Goal: Information Seeking & Learning: Learn about a topic

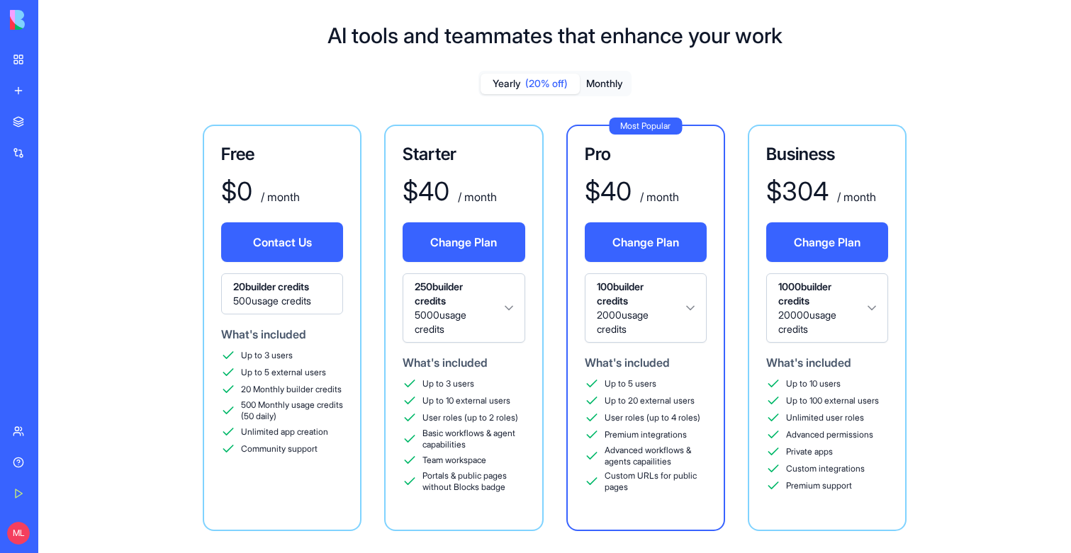
scroll to position [245, 0]
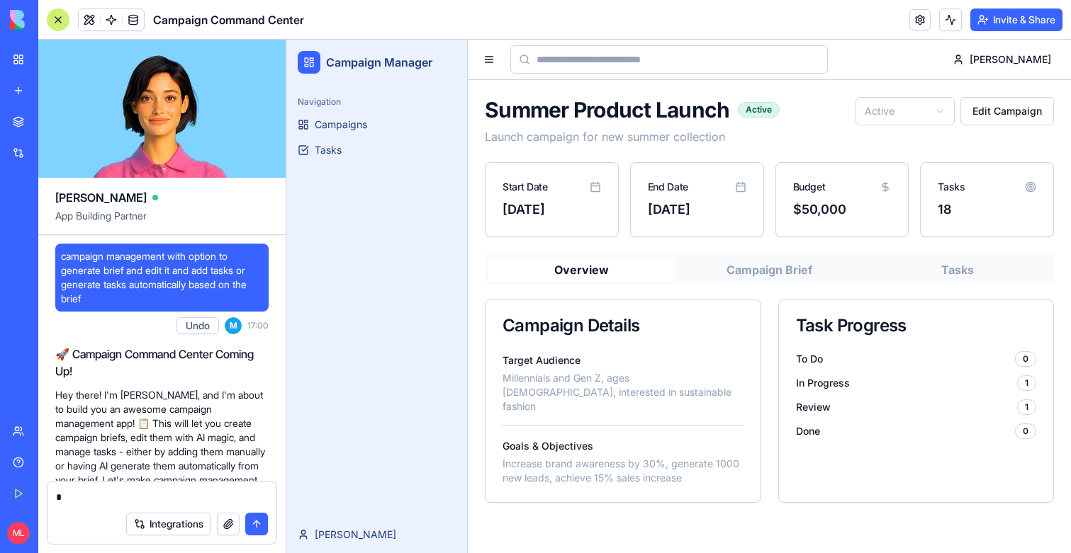
click at [960, 263] on button "Tasks" at bounding box center [957, 270] width 188 height 26
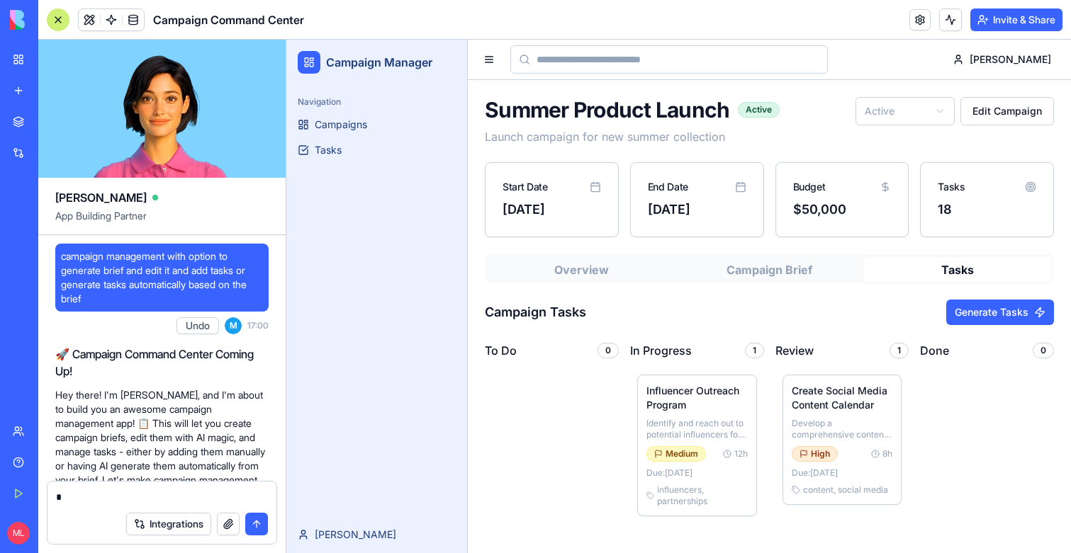
click at [831, 272] on button "Campaign Brief" at bounding box center [769, 270] width 188 height 26
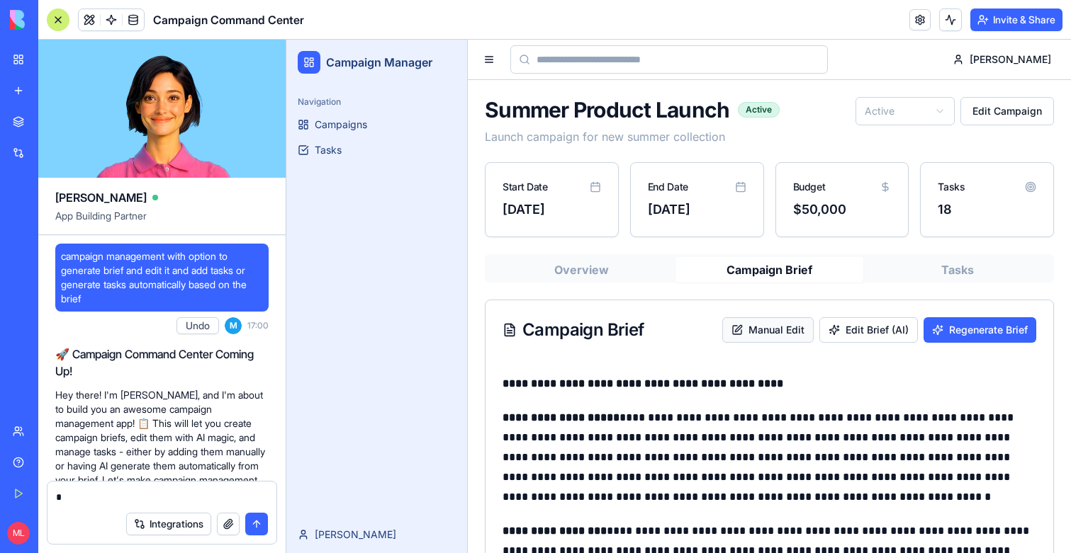
click at [757, 322] on button "Manual Edit" at bounding box center [767, 330] width 91 height 26
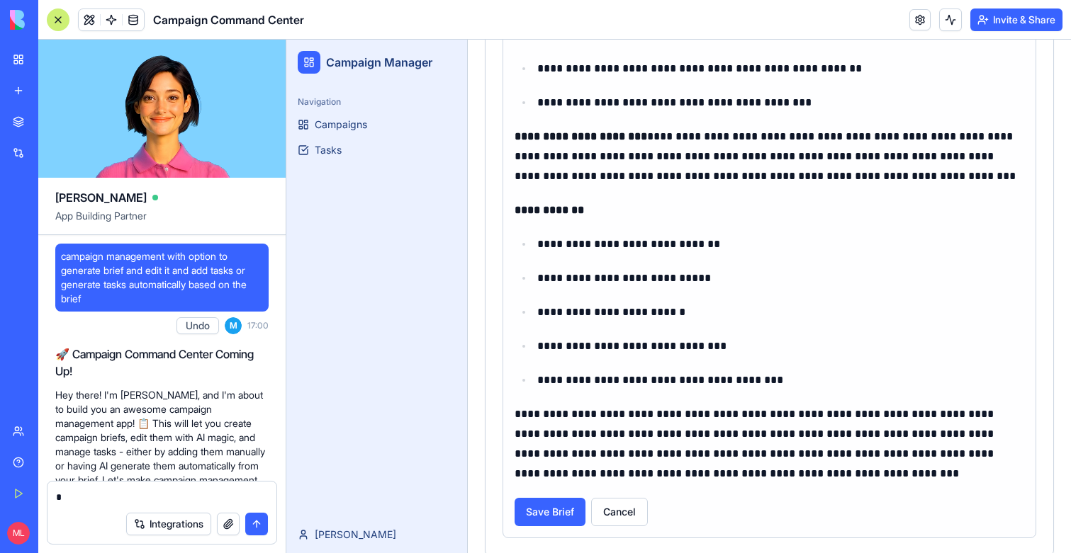
scroll to position [1507, 0]
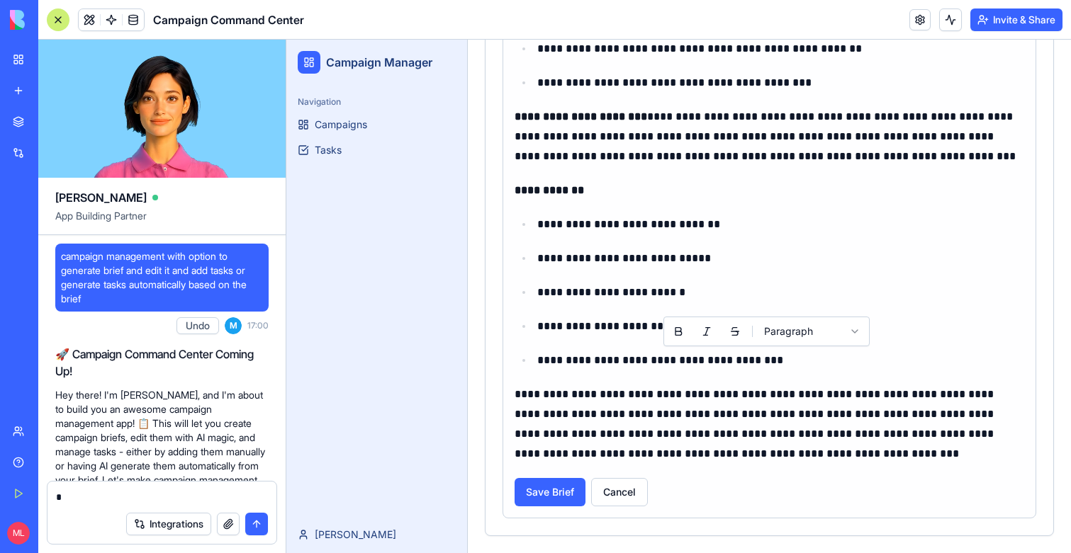
click at [765, 366] on p "**********" at bounding box center [780, 361] width 487 height 20
click at [563, 492] on button "Save Brief" at bounding box center [549, 492] width 71 height 28
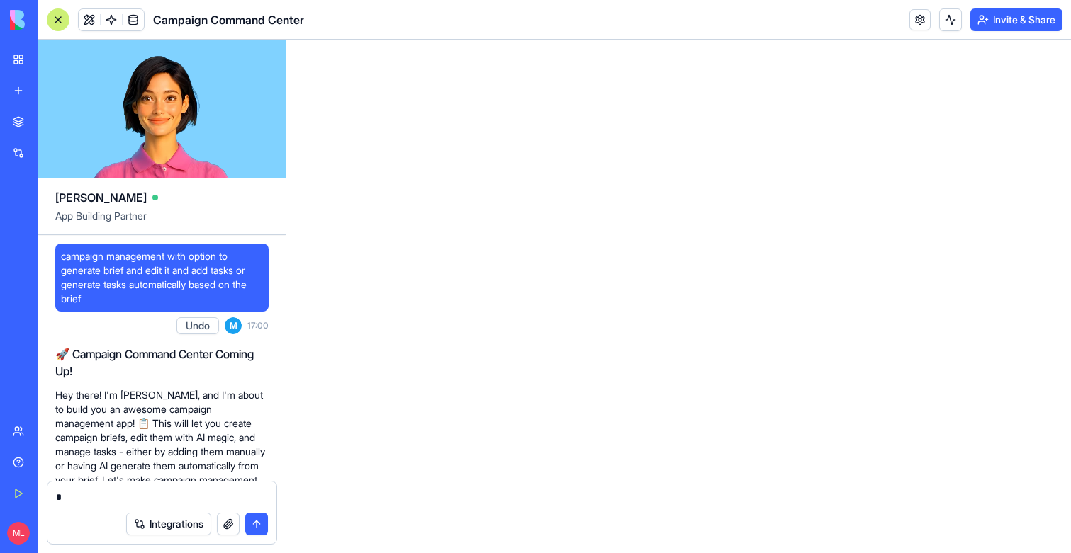
scroll to position [0, 0]
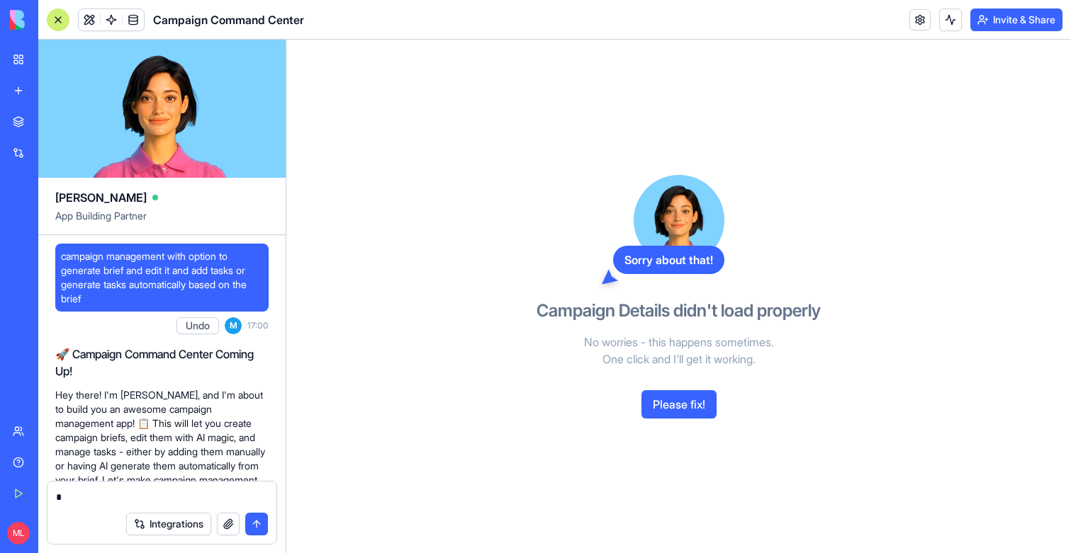
click at [690, 399] on button "Please fix!" at bounding box center [678, 404] width 75 height 28
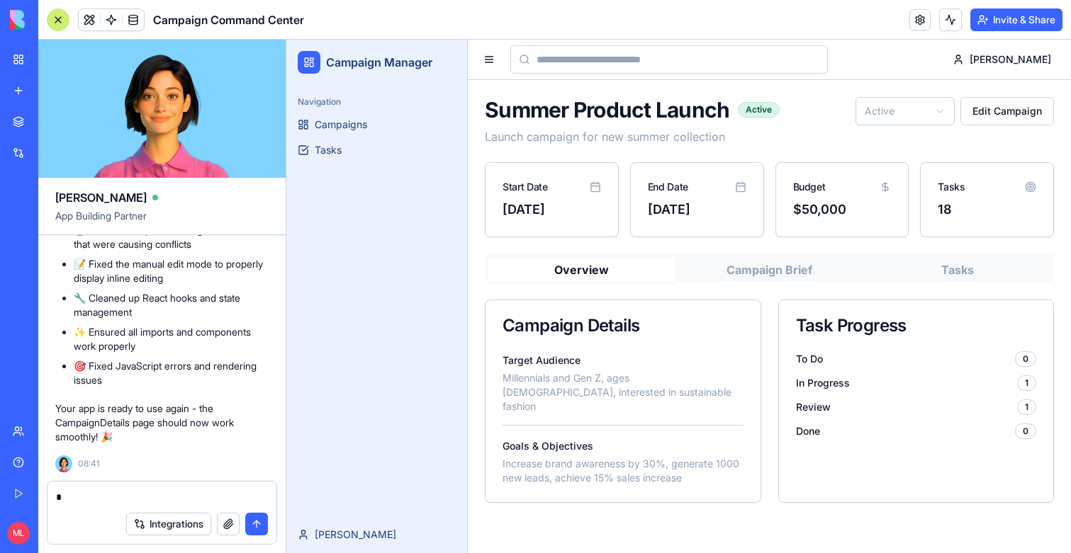
scroll to position [5871, 0]
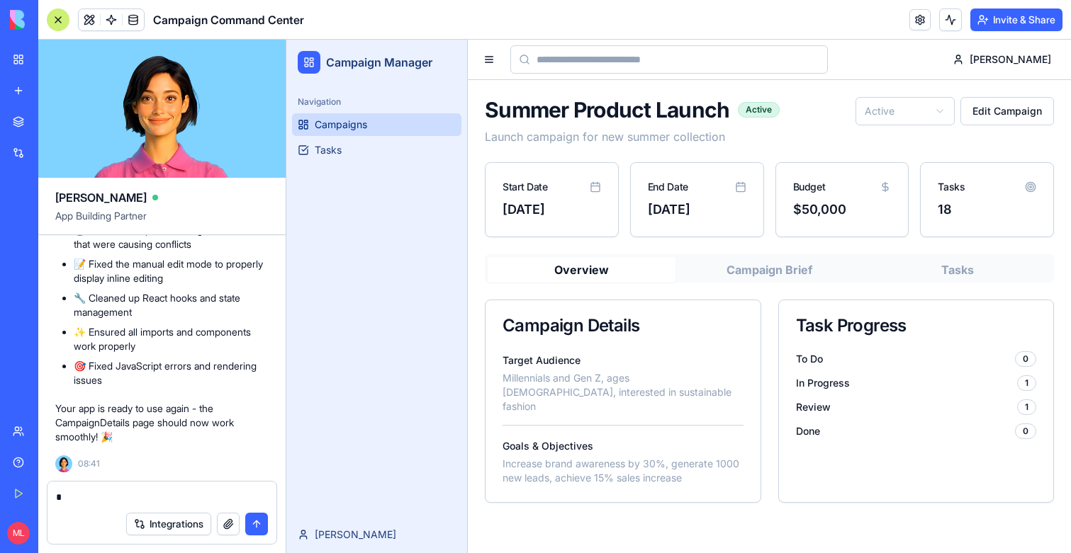
click at [352, 130] on span "Campaigns" at bounding box center [341, 125] width 52 height 14
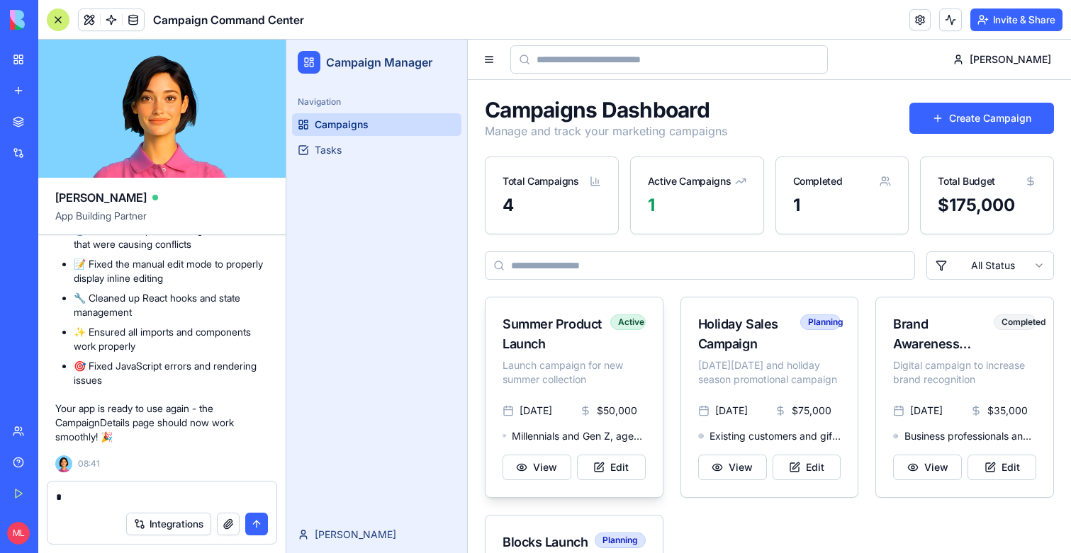
click at [577, 383] on p "Launch campaign for new summer collection" at bounding box center [573, 373] width 143 height 28
click at [540, 470] on button "View" at bounding box center [536, 468] width 69 height 26
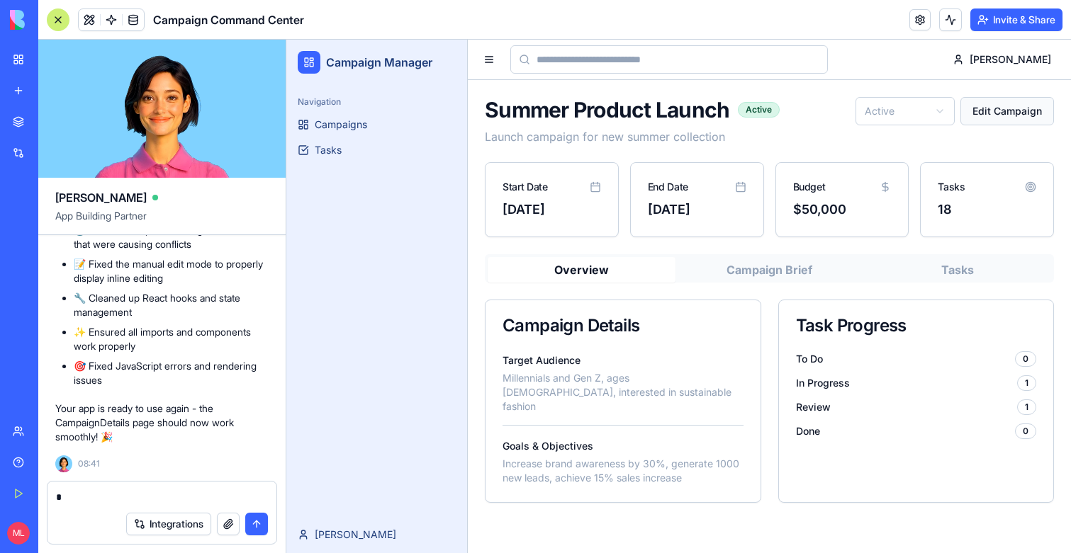
click at [998, 116] on button "Edit Campaign" at bounding box center [1007, 111] width 94 height 28
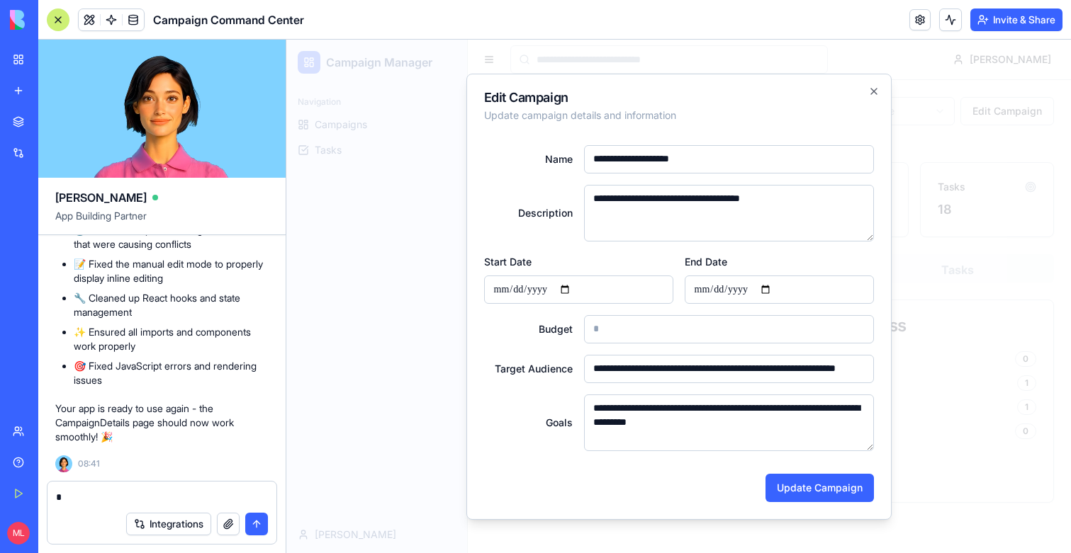
click at [993, 147] on div at bounding box center [678, 297] width 784 height 514
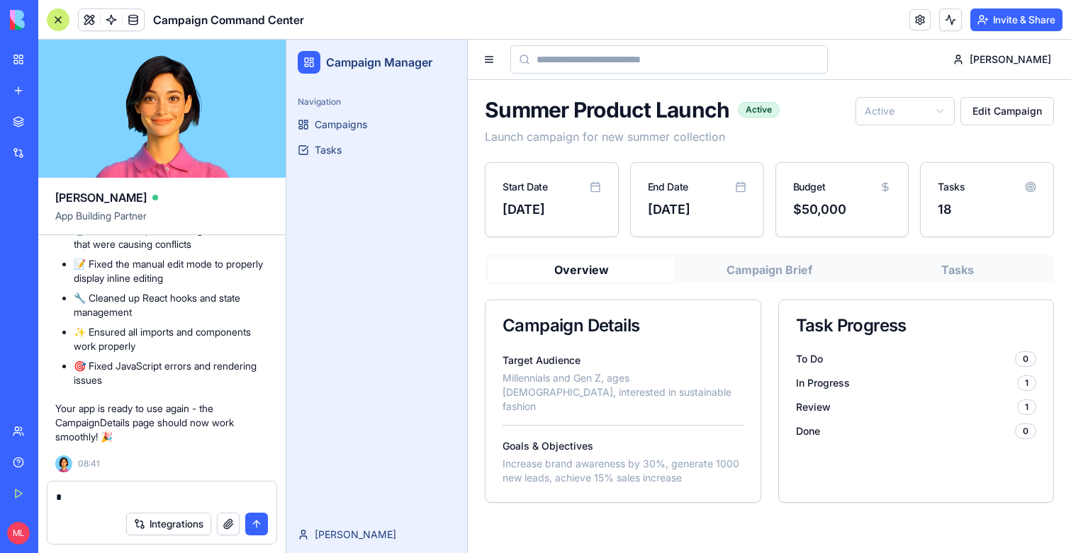
click at [936, 130] on div "Summer Product Launch Active Launch campaign for new summer collection Active E…" at bounding box center [769, 121] width 569 height 48
click at [936, 107] on html "Campaign Manager Navigation Campaigns Tasks Michal Michal Summer Product Launch…" at bounding box center [678, 297] width 784 height 514
click at [916, 114] on html "Campaign Manager Navigation Campaigns Tasks Michal Michal Summer Product Launch…" at bounding box center [678, 297] width 784 height 514
click at [780, 157] on div "Summer Product Launch Planning Launch campaign for new summer collection Active…" at bounding box center [769, 300] width 569 height 406
click at [814, 276] on button "Campaign Brief" at bounding box center [769, 270] width 188 height 26
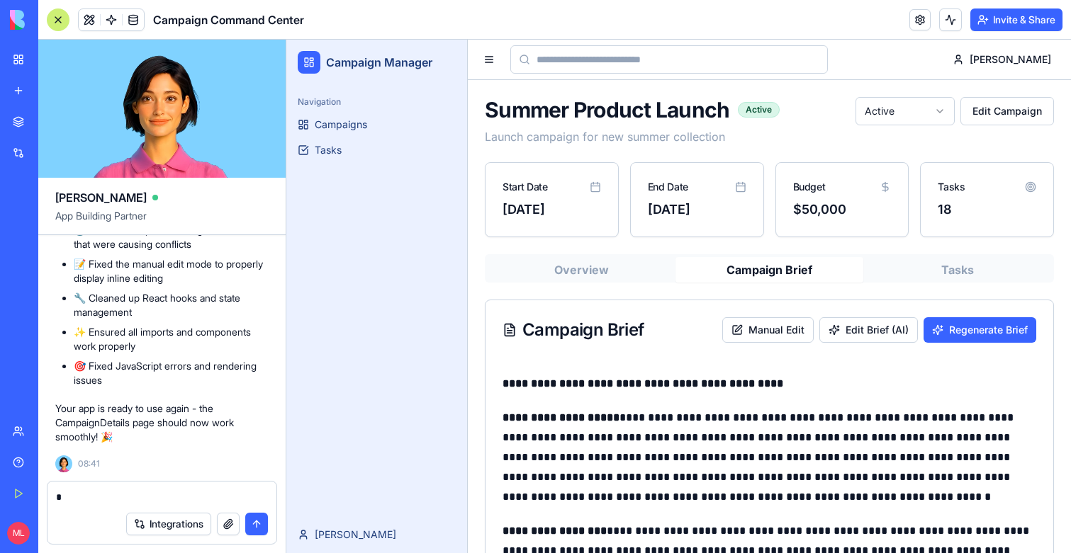
click at [969, 276] on button "Tasks" at bounding box center [957, 270] width 188 height 26
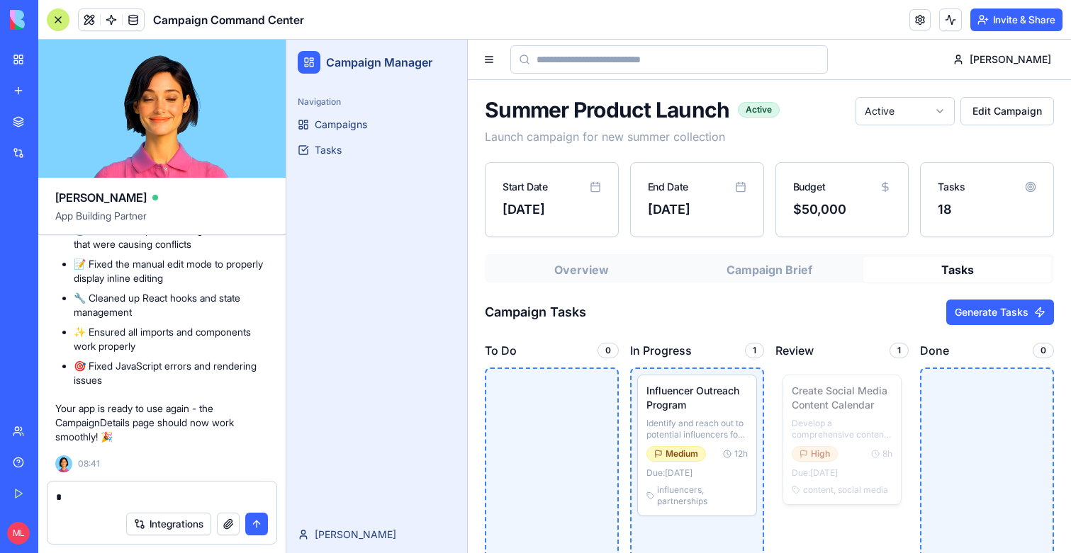
drag, startPoint x: 849, startPoint y: 403, endPoint x: 857, endPoint y: 403, distance: 7.8
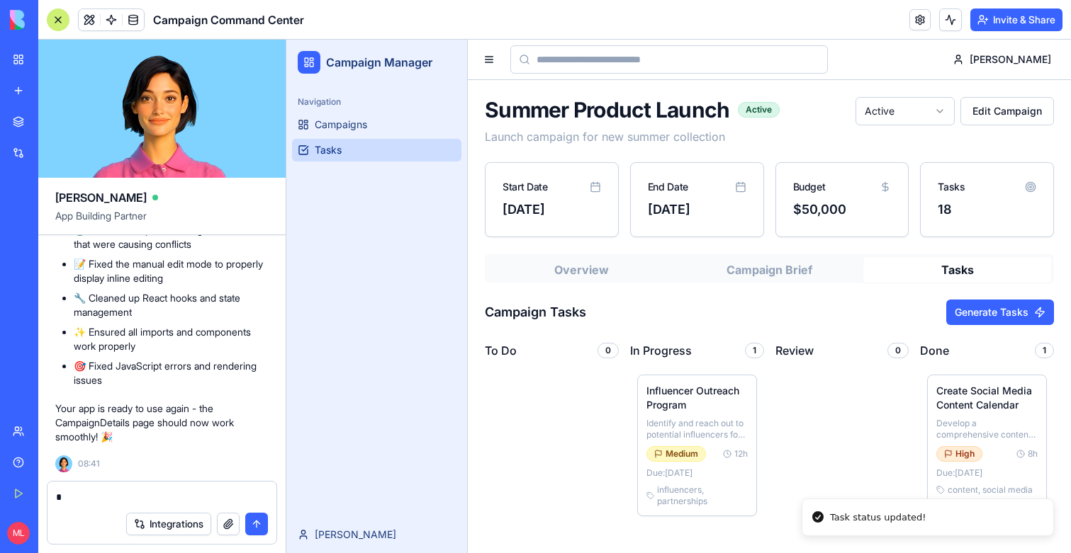
click at [341, 150] on span "Tasks" at bounding box center [328, 150] width 27 height 14
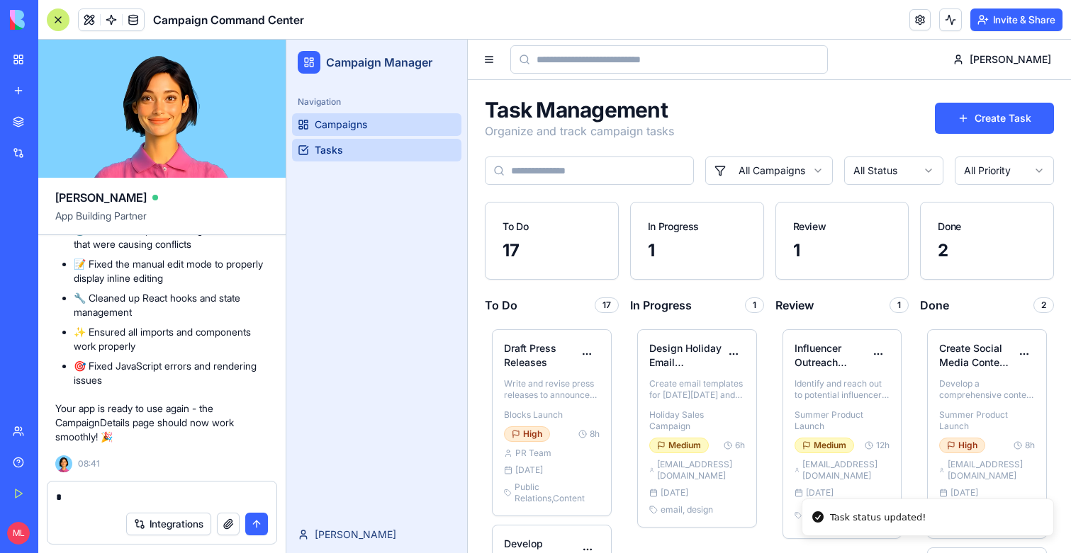
click at [349, 114] on link "Campaigns" at bounding box center [376, 124] width 169 height 23
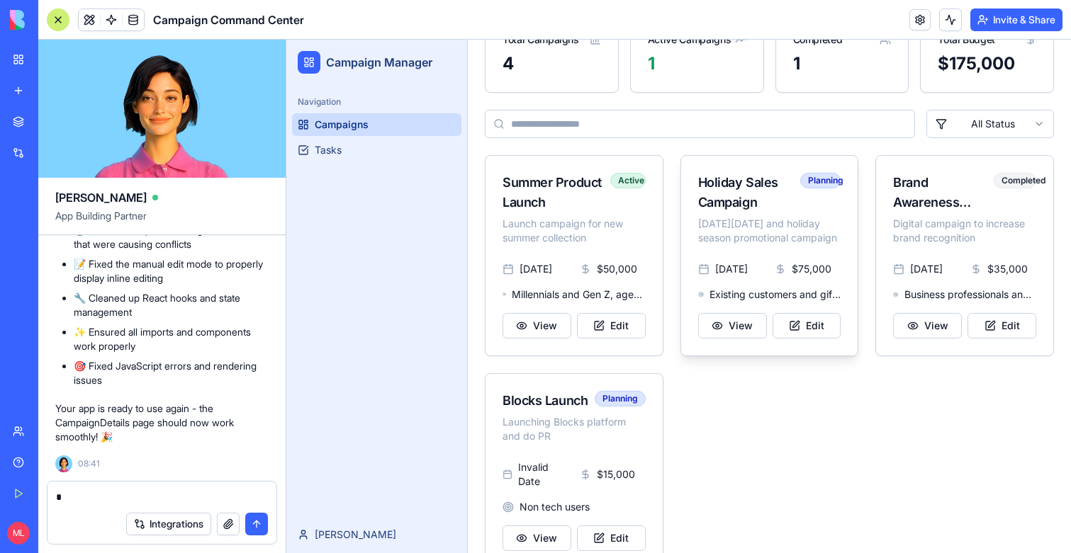
scroll to position [174, 0]
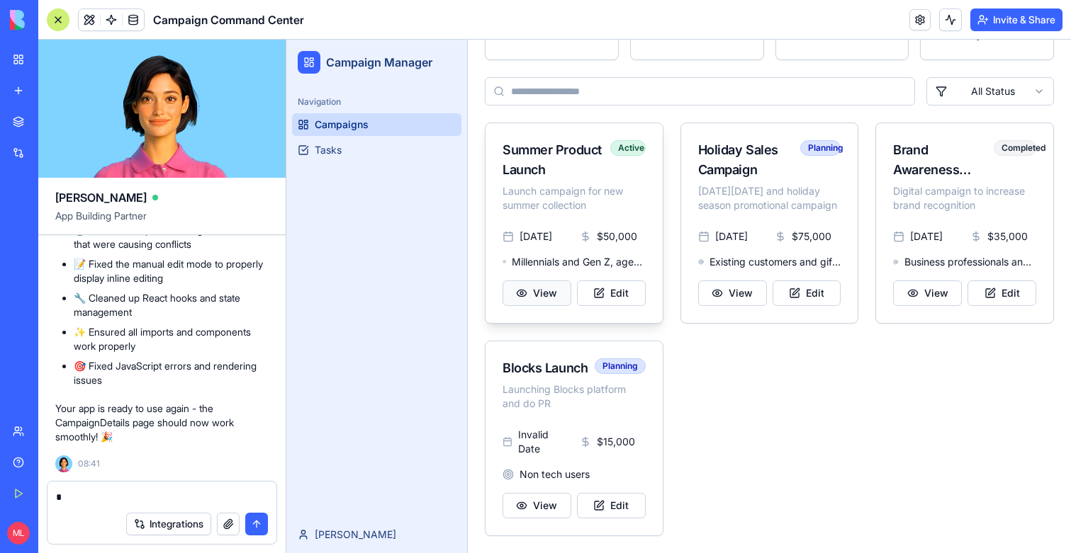
click at [548, 288] on button "View" at bounding box center [536, 294] width 69 height 26
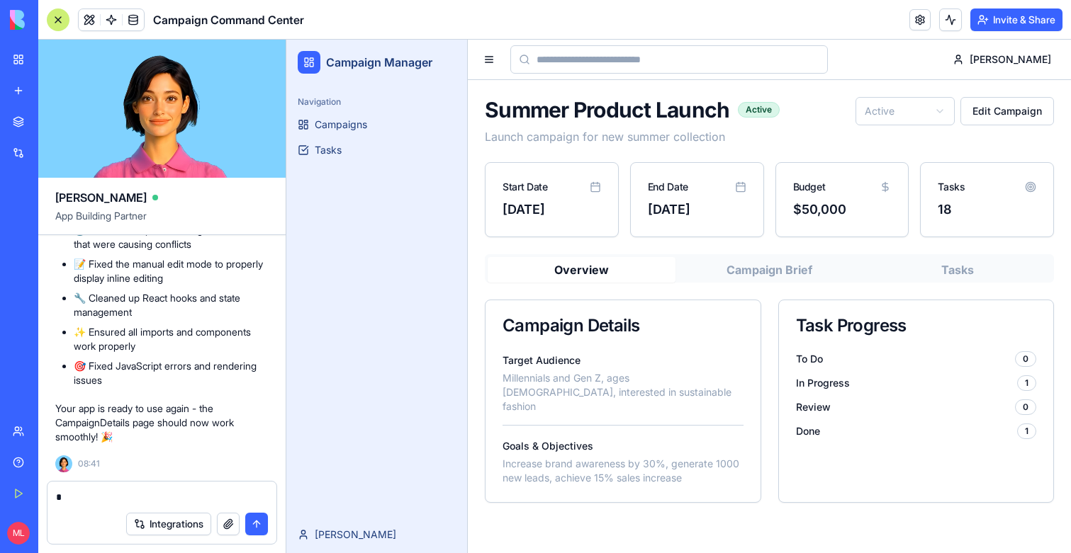
scroll to position [0, 0]
click at [935, 117] on html "Campaign Manager Navigation Campaigns Tasks Michal Michal Summer Product Launch…" at bounding box center [678, 297] width 784 height 514
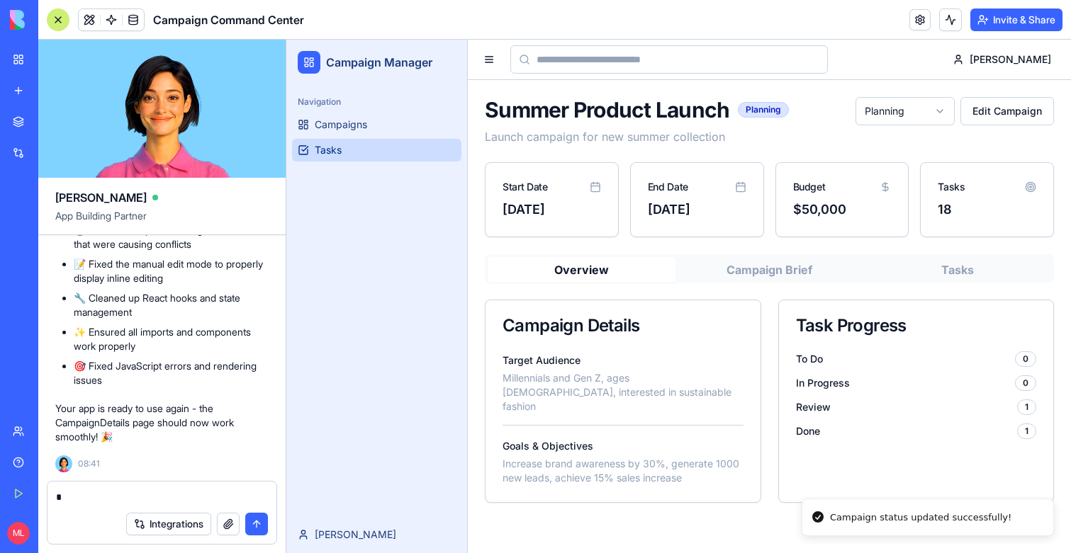
click at [360, 145] on link "Tasks" at bounding box center [376, 150] width 169 height 23
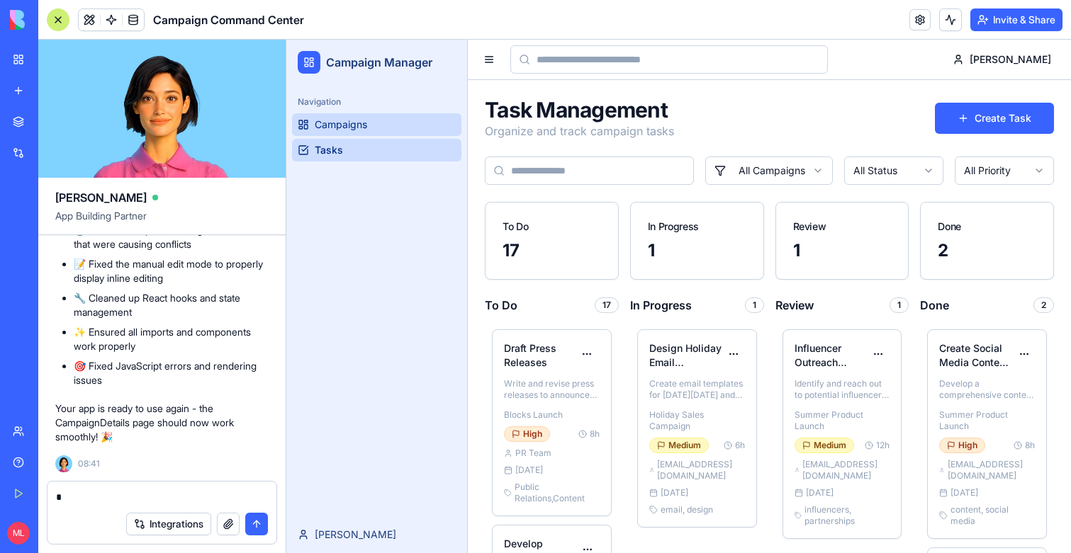
click at [360, 123] on span "Campaigns" at bounding box center [341, 125] width 52 height 14
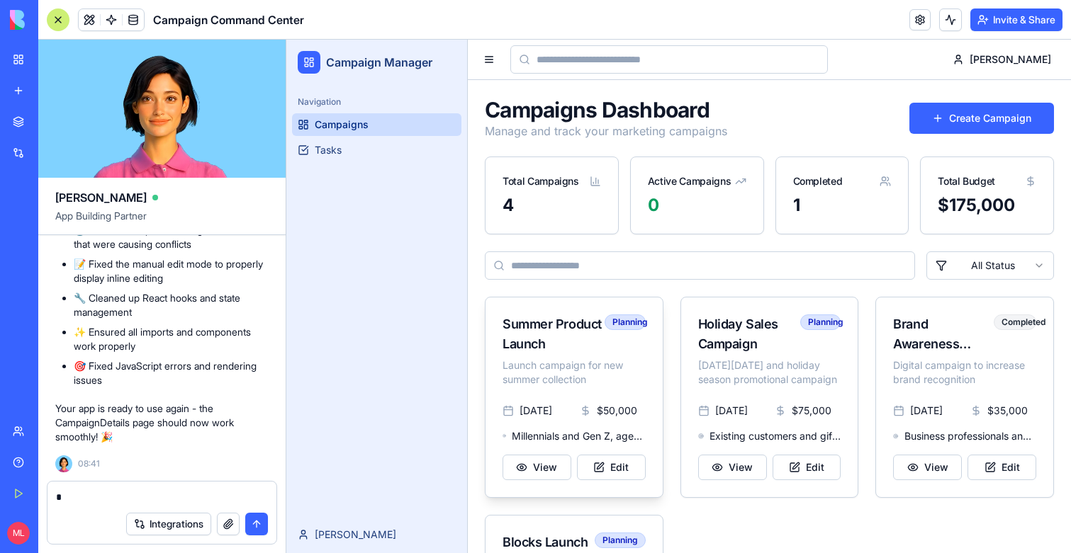
click at [617, 375] on p "Launch campaign for new summer collection" at bounding box center [573, 373] width 143 height 28
click at [545, 460] on button "View" at bounding box center [536, 468] width 69 height 26
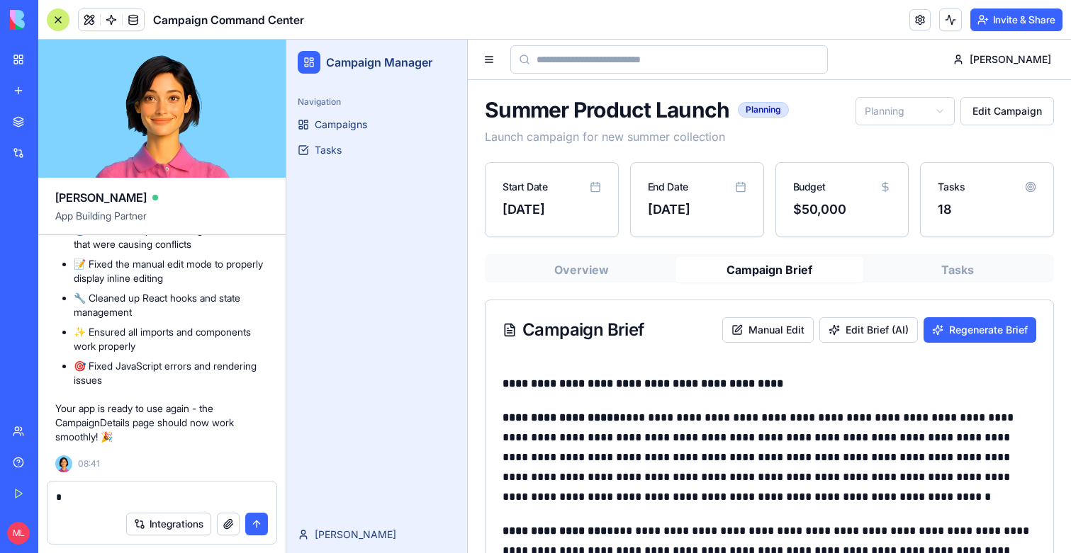
click at [764, 273] on button "Campaign Brief" at bounding box center [769, 270] width 188 height 26
click at [980, 273] on button "Tasks" at bounding box center [957, 270] width 188 height 26
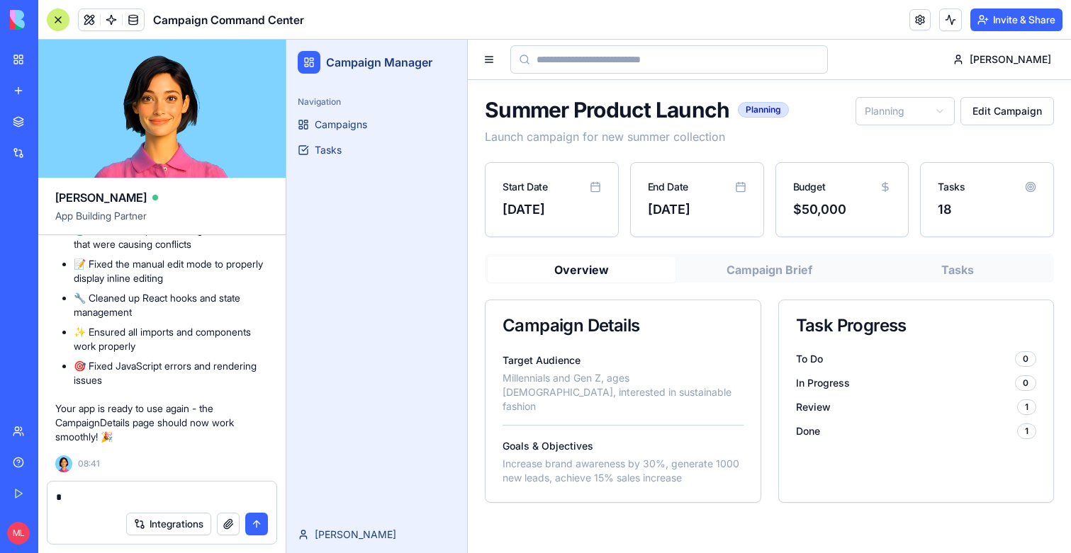
click at [665, 277] on button "Overview" at bounding box center [582, 270] width 188 height 26
click at [128, 491] on textarea "*" at bounding box center [162, 497] width 212 height 14
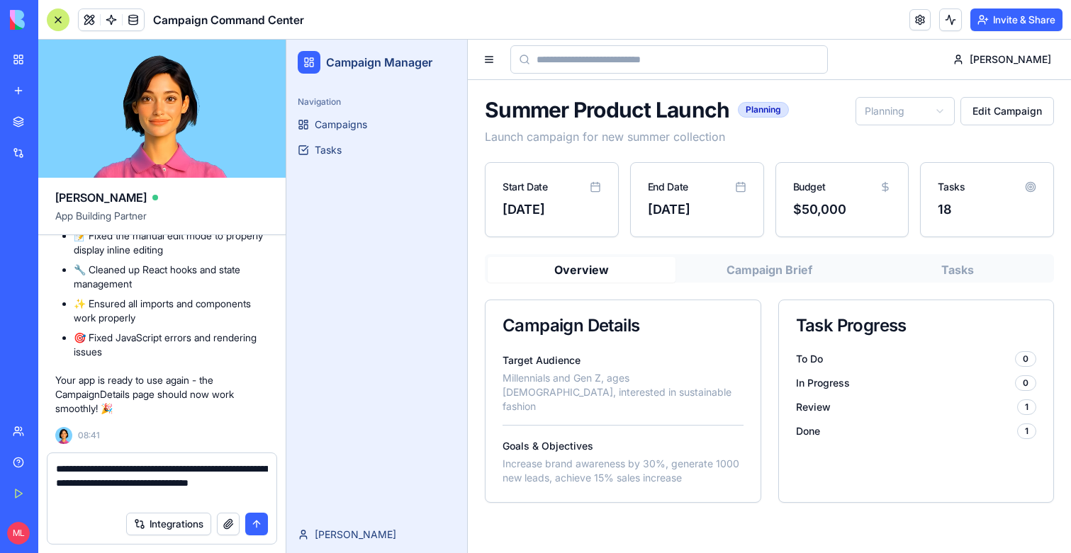
type textarea "**********"
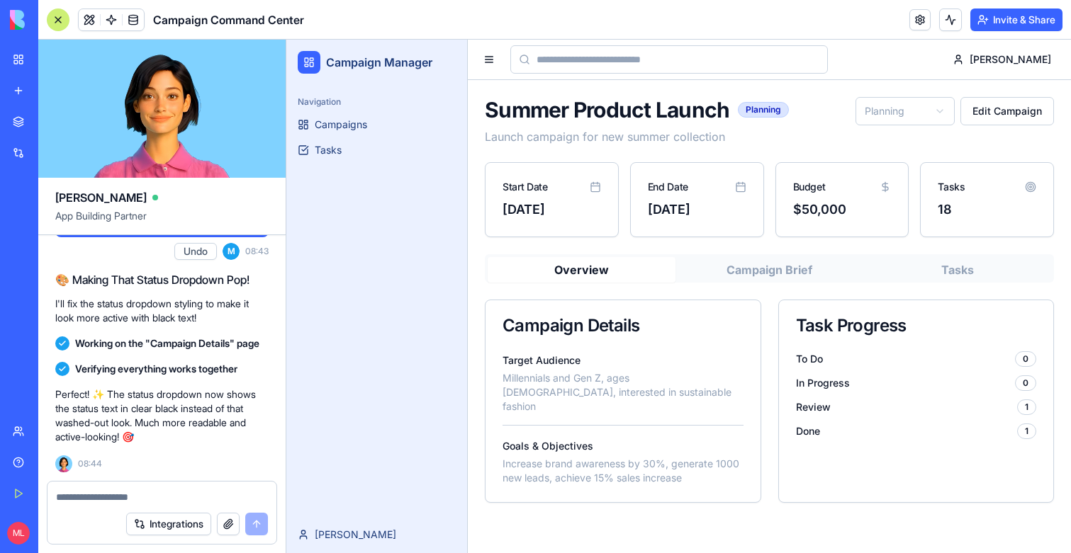
scroll to position [6180, 0]
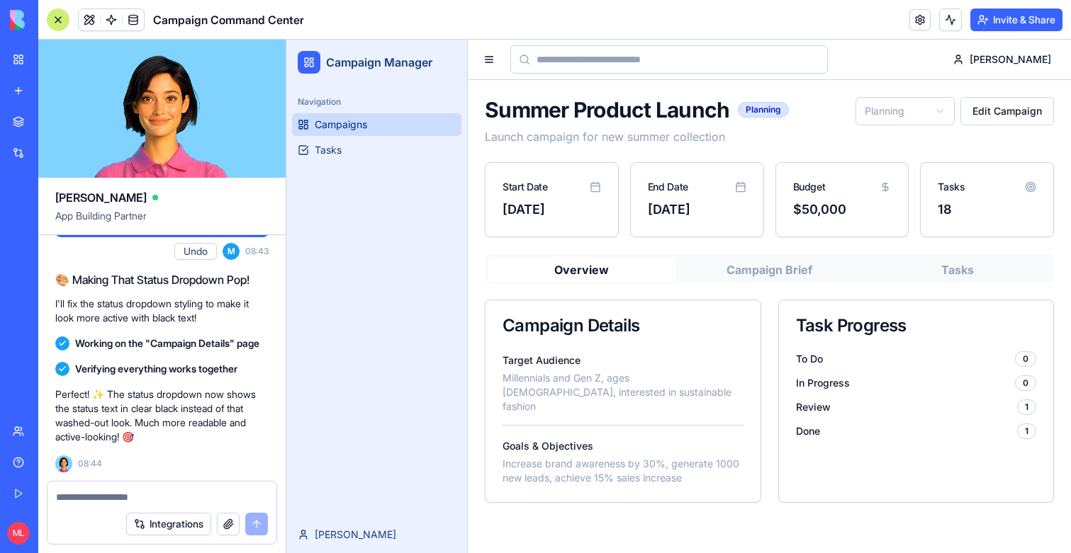
click at [373, 130] on link "Campaigns" at bounding box center [376, 124] width 169 height 23
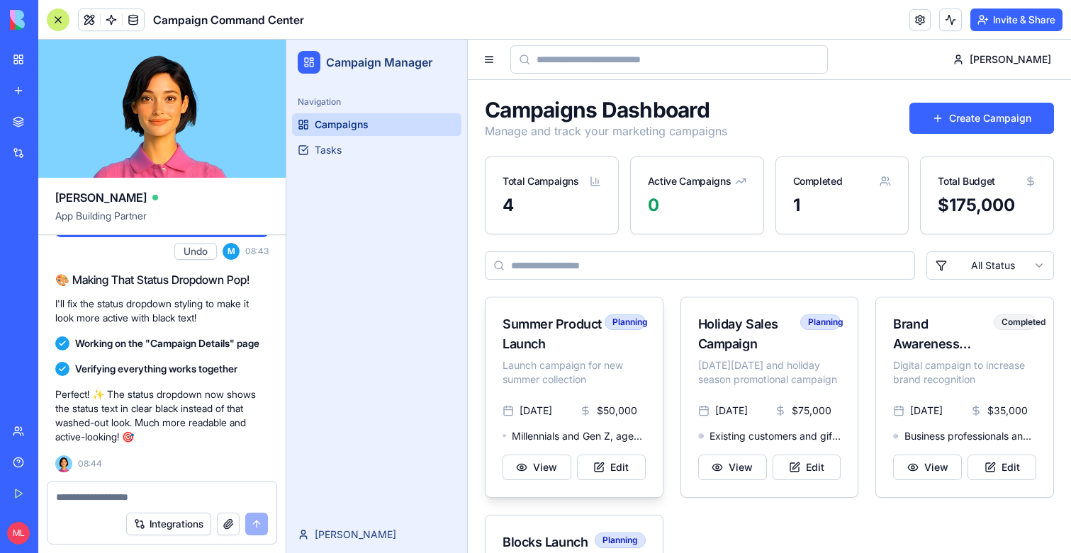
click at [621, 431] on span "Millennials and Gen Z, ages 22-35, interested in sustainable fashion" at bounding box center [578, 436] width 133 height 14
click at [519, 466] on button "View" at bounding box center [536, 468] width 69 height 26
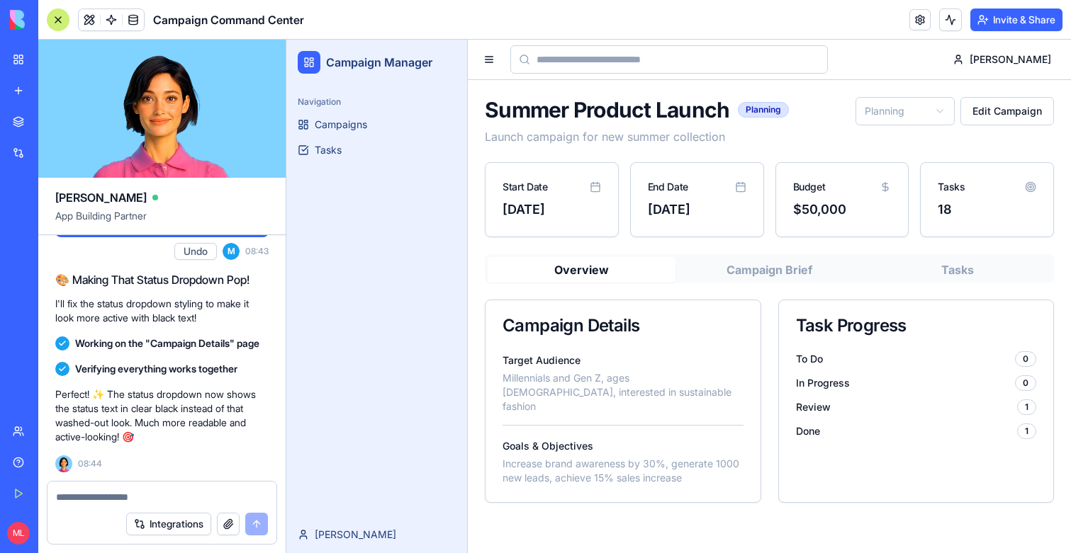
click at [114, 496] on textarea at bounding box center [162, 497] width 212 height 14
type textarea "**********"
paste textarea
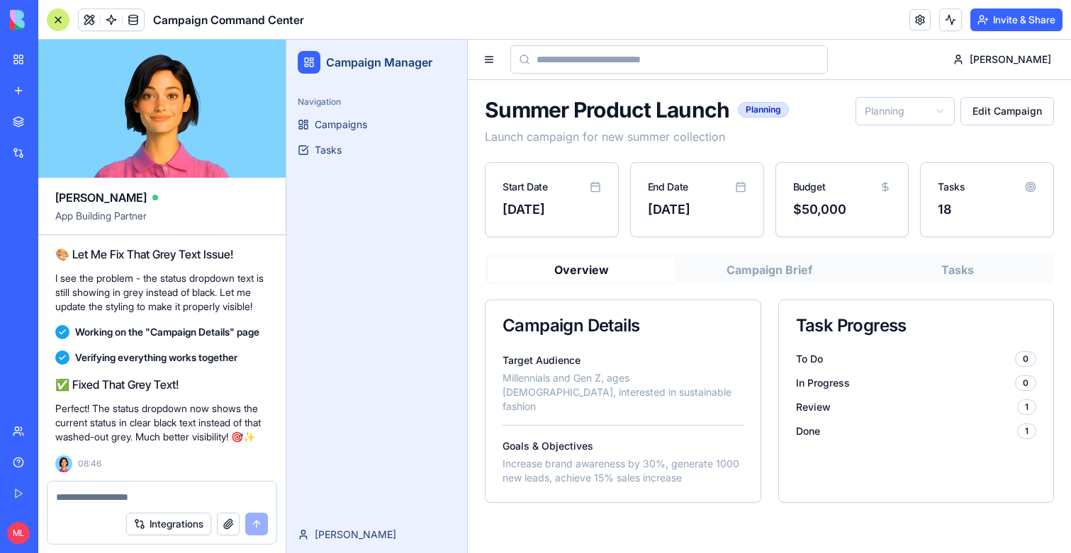
scroll to position [6554, 0]
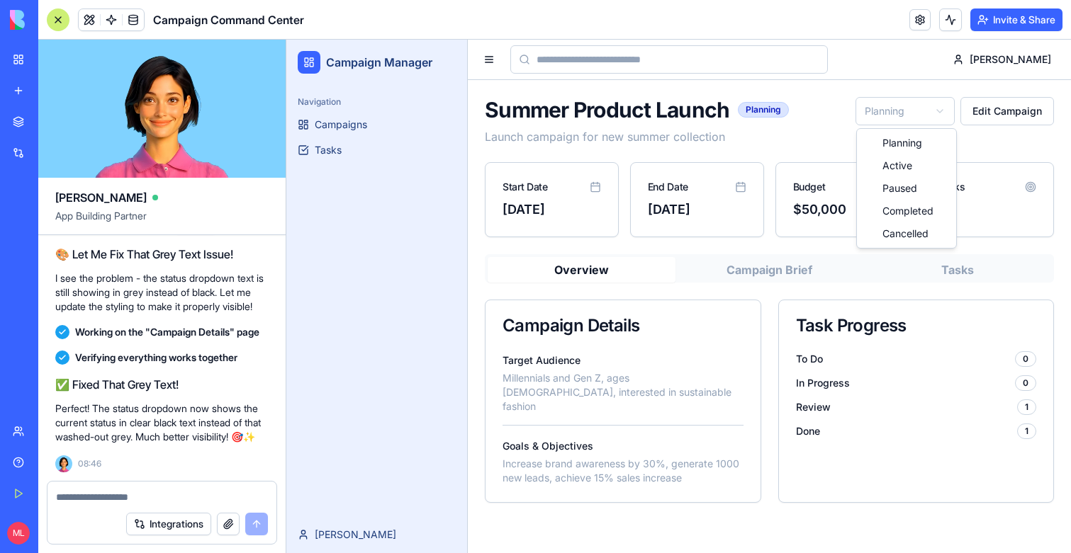
click at [913, 103] on html "Campaign Manager Navigation Campaigns Tasks Michal Michal Summer Product Launch…" at bounding box center [678, 297] width 784 height 514
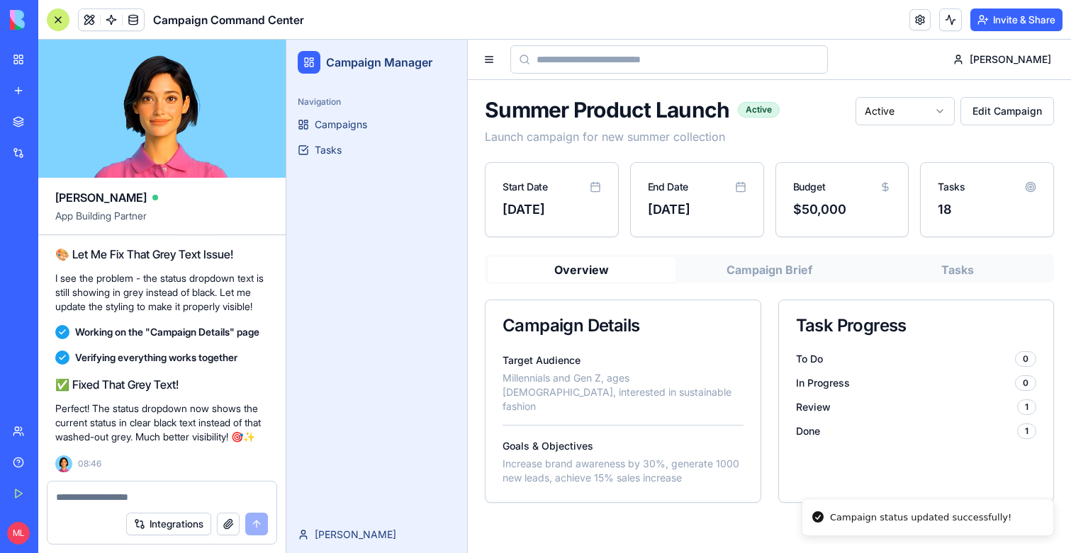
click at [133, 502] on textarea at bounding box center [162, 497] width 212 height 14
click at [336, 451] on div "Navigation Campaigns Tasks" at bounding box center [376, 301] width 181 height 432
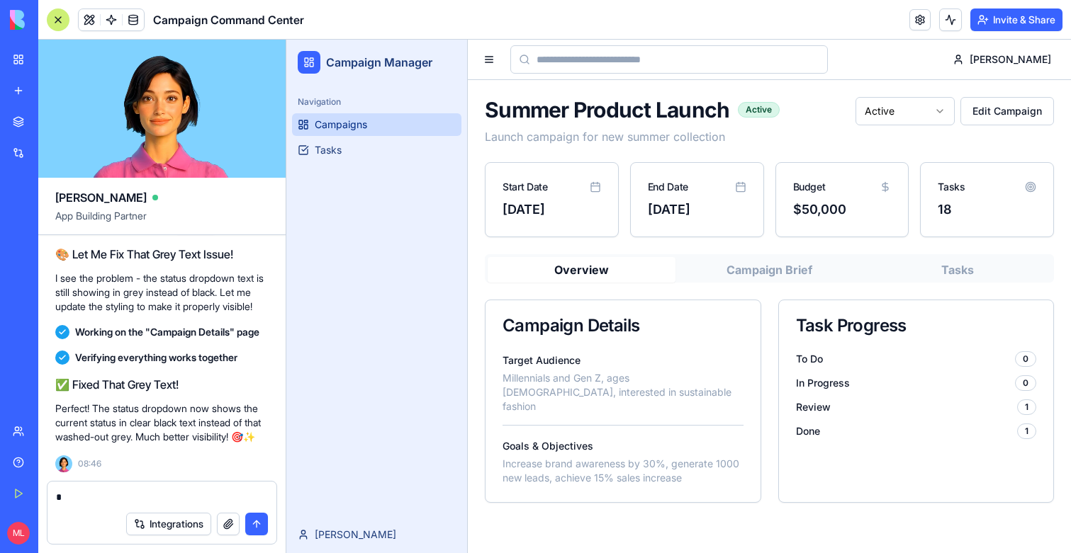
click at [348, 123] on span "Campaigns" at bounding box center [341, 125] width 52 height 14
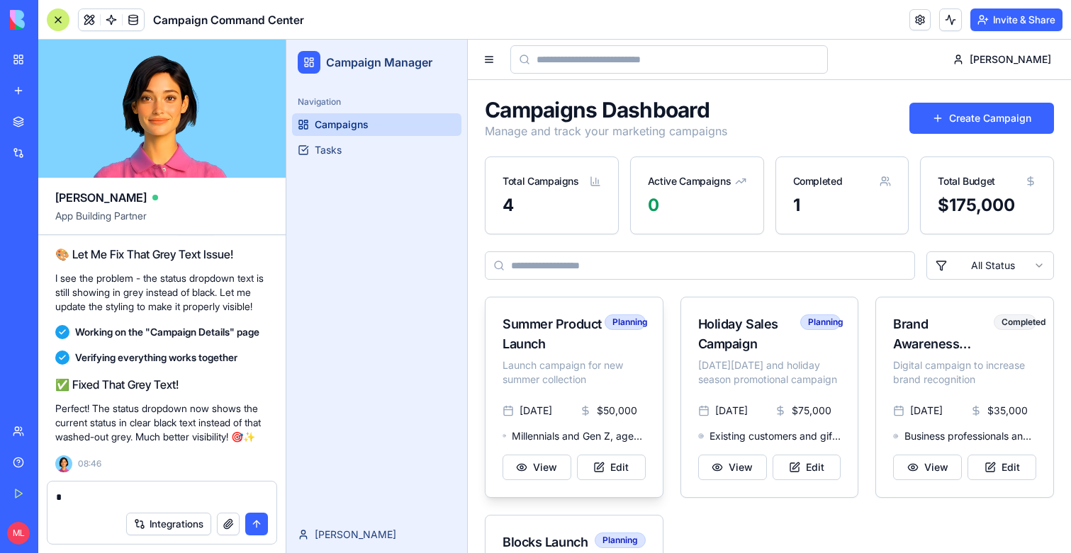
click at [648, 417] on div "6/1/2024 $ 50,000 Millennials and Gen Z, ages 22-35, interested in sustainable …" at bounding box center [573, 451] width 177 height 94
click at [532, 468] on button "View" at bounding box center [536, 468] width 69 height 26
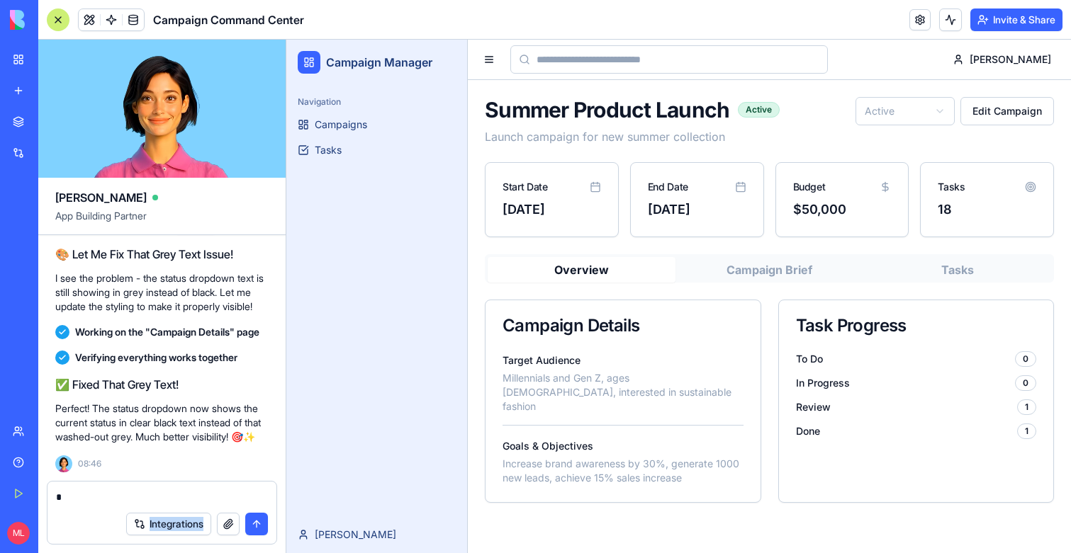
click at [140, 505] on div "Integrations" at bounding box center [161, 525] width 229 height 40
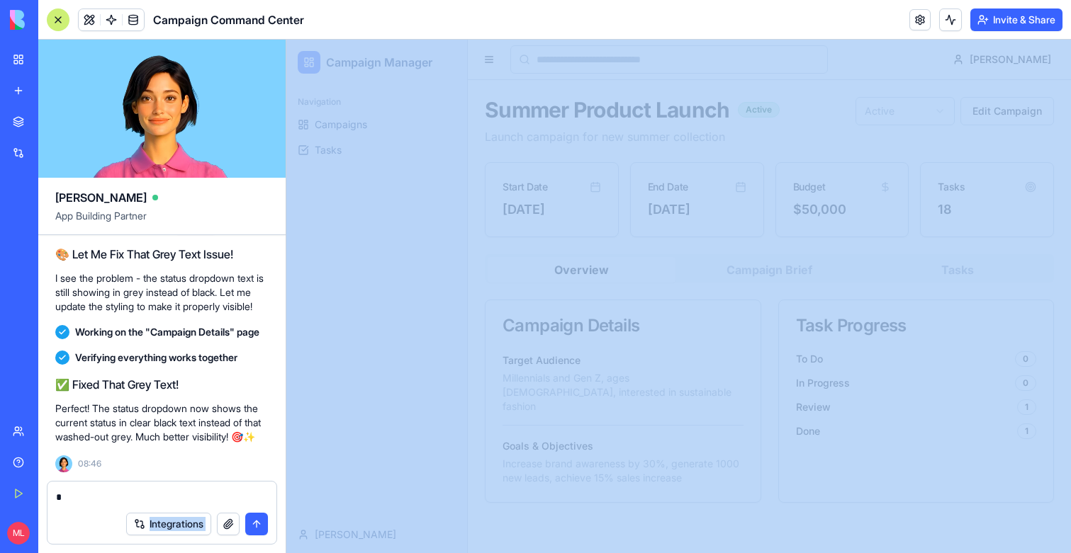
click at [140, 505] on div "Integrations" at bounding box center [161, 525] width 229 height 40
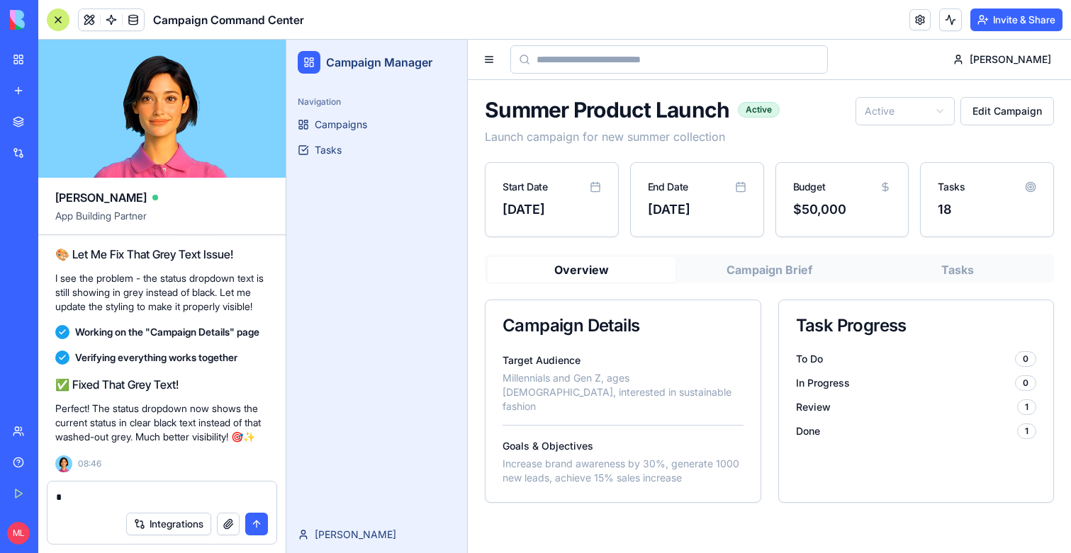
click at [94, 490] on textarea "*" at bounding box center [162, 497] width 212 height 14
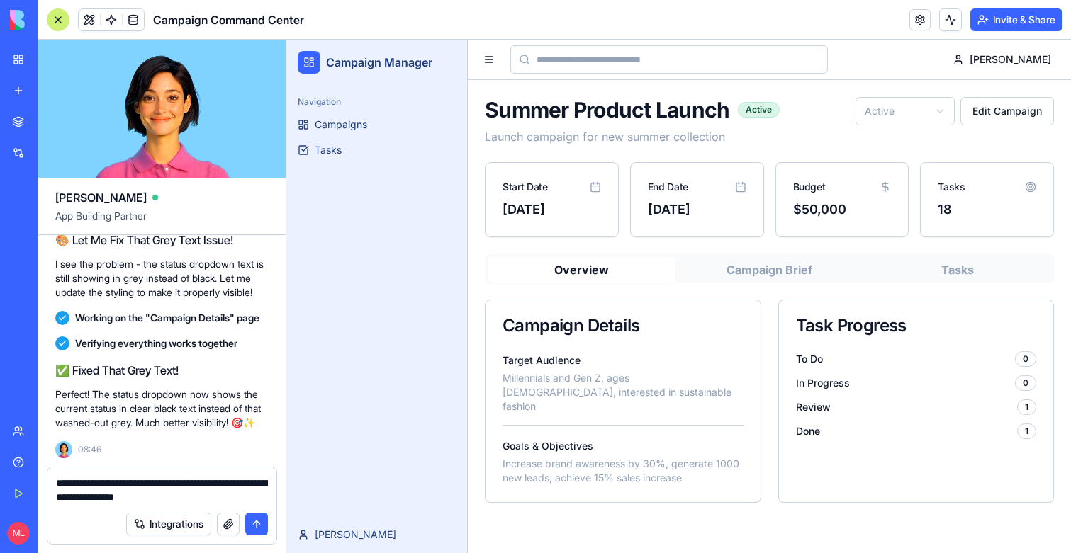
type textarea "**********"
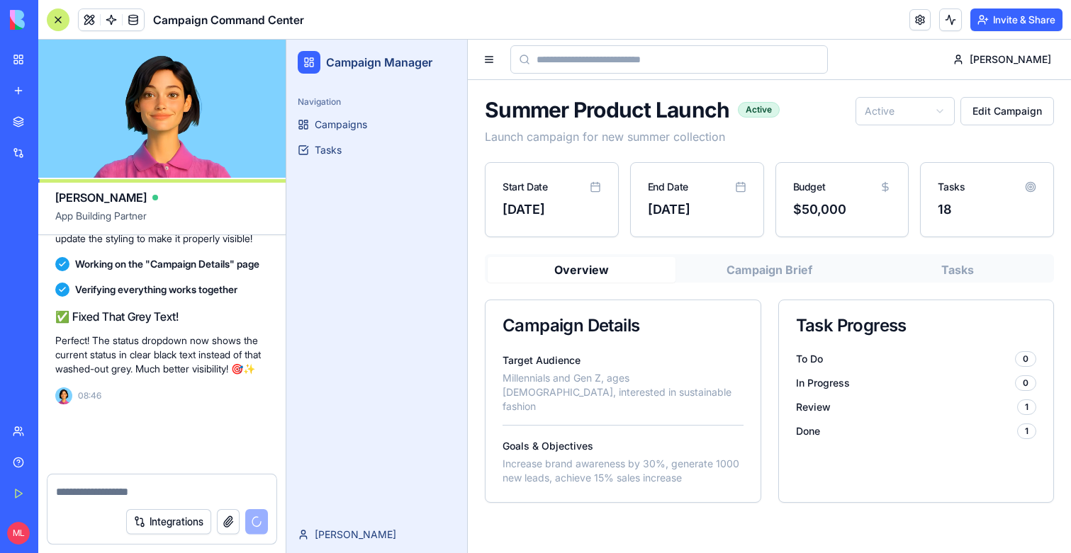
scroll to position [6622, 0]
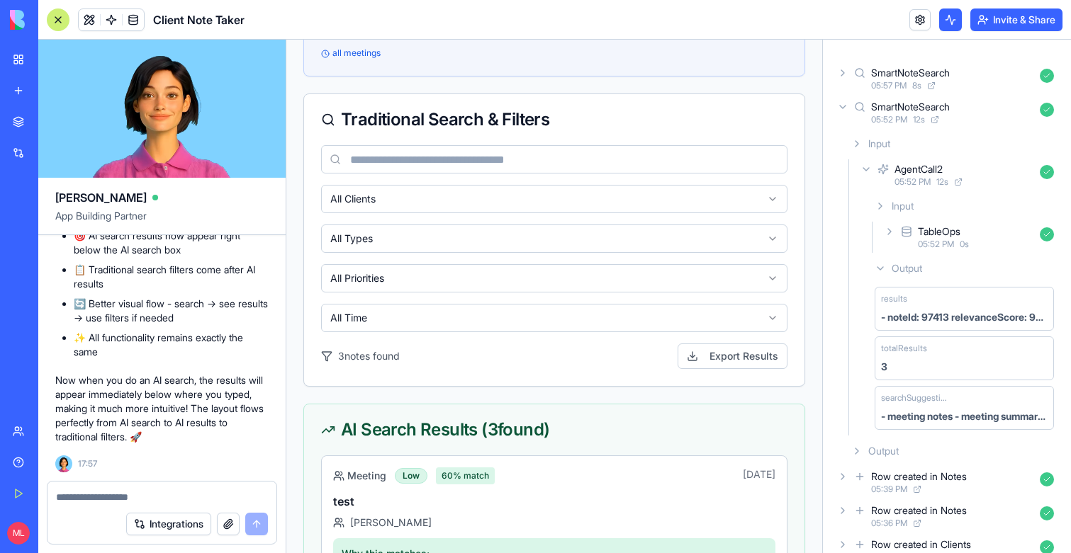
scroll to position [398, 0]
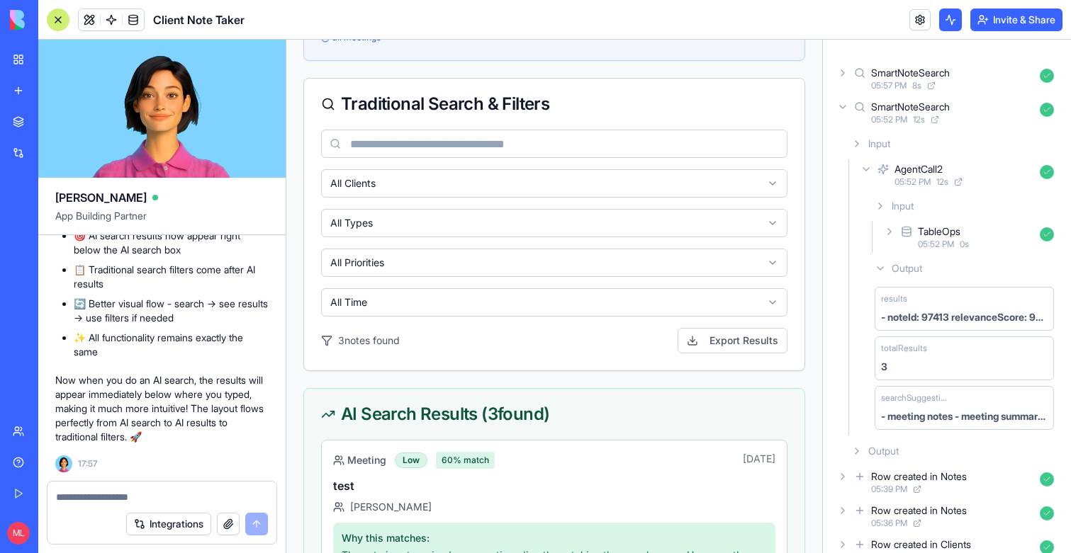
click at [171, 495] on textarea at bounding box center [162, 497] width 212 height 14
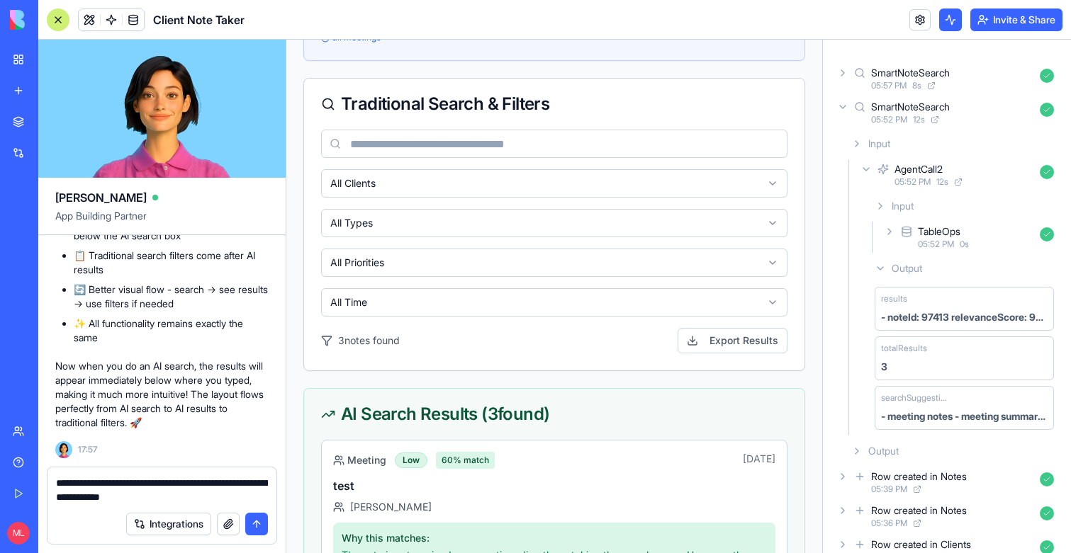
type textarea "**********"
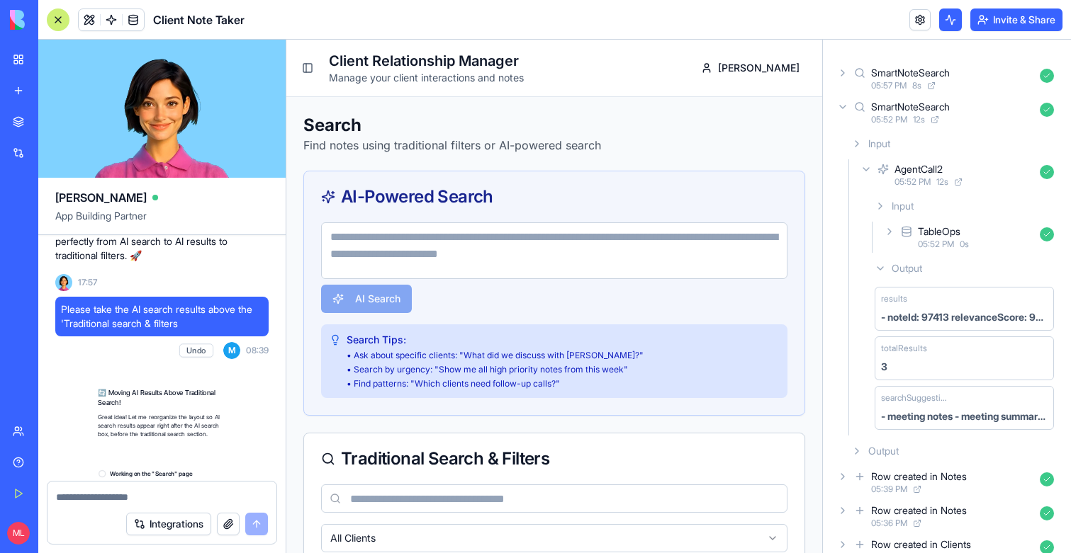
scroll to position [4153, 0]
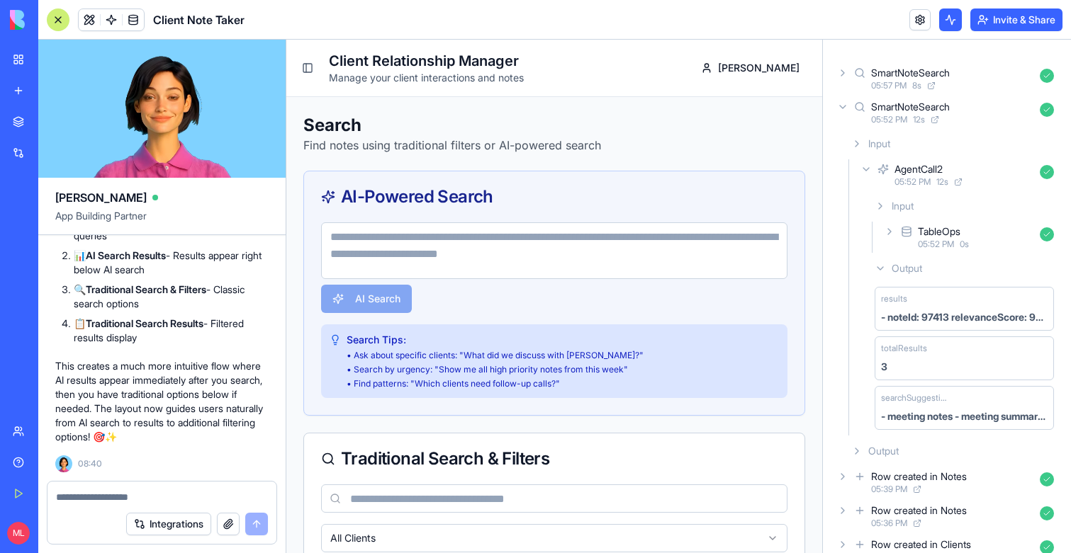
click at [471, 215] on div "AI-Powered Search" at bounding box center [554, 196] width 500 height 51
click at [471, 237] on textarea at bounding box center [554, 251] width 466 height 57
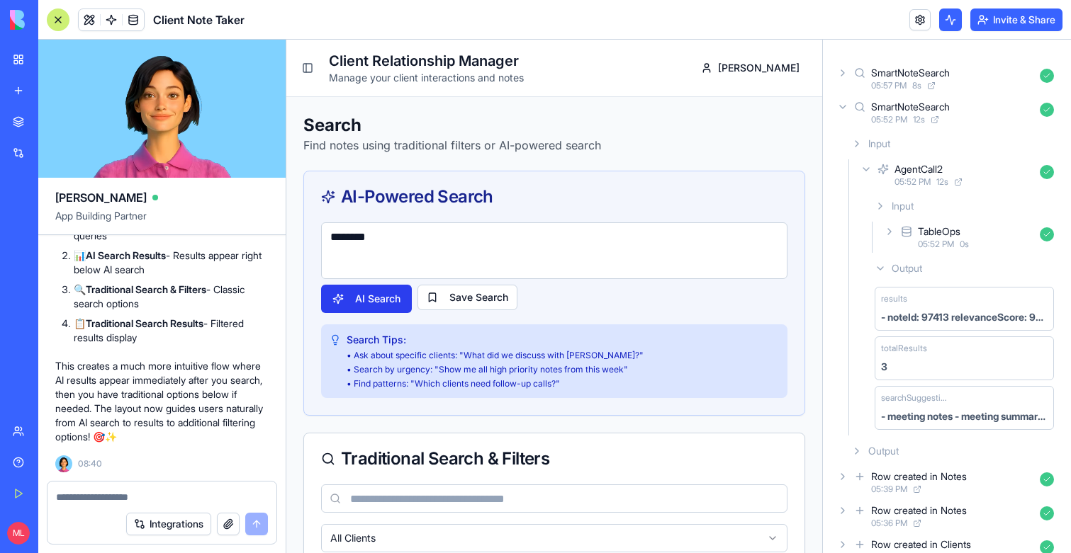
type textarea "********"
click at [381, 310] on button "AI Search" at bounding box center [366, 299] width 91 height 28
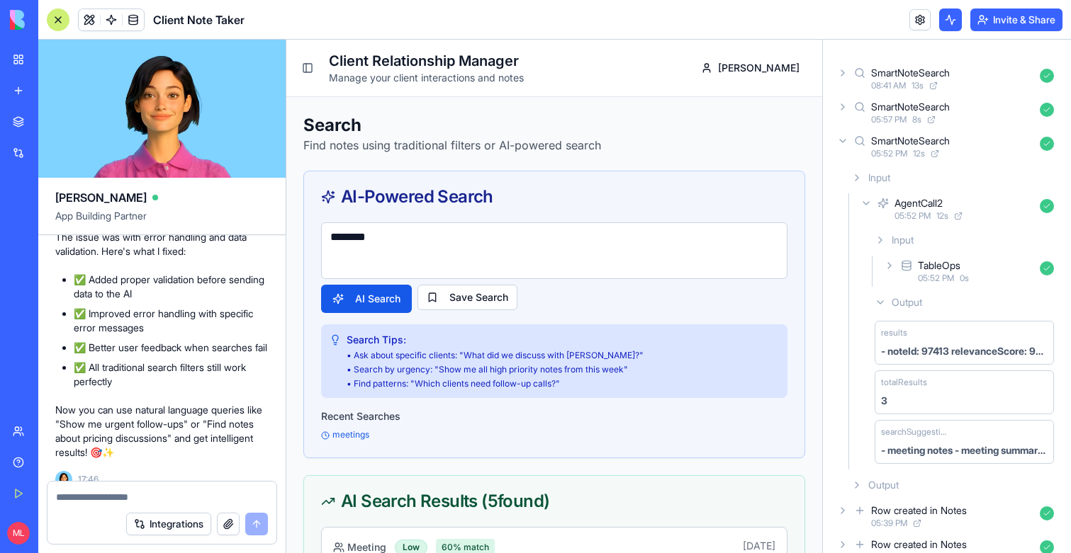
scroll to position [1633, 0]
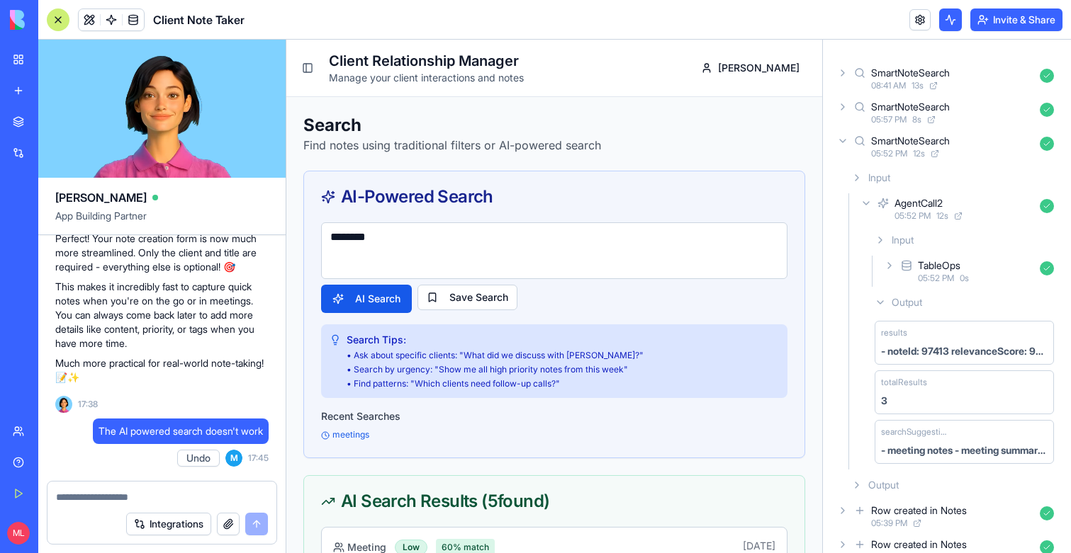
click at [322, 62] on div "Toggle Sidebar Client Relationship Manager Manage your client interactions and …" at bounding box center [411, 68] width 226 height 34
click at [320, 62] on div "Toggle Sidebar Client Relationship Manager Manage your client interactions and …" at bounding box center [411, 68] width 226 height 34
click at [315, 62] on button "Toggle Sidebar" at bounding box center [308, 68] width 20 height 20
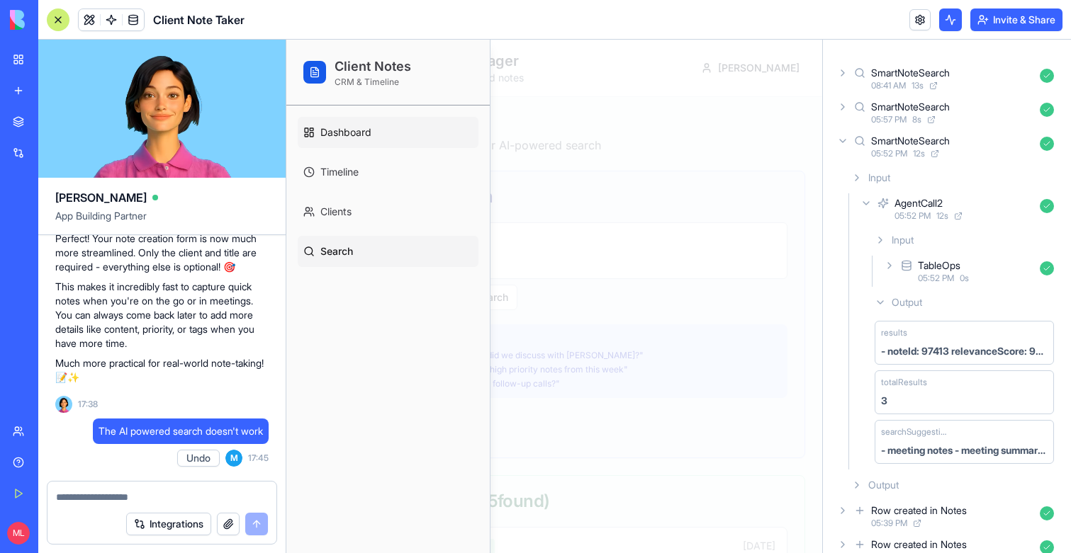
click at [325, 129] on span "Dashboard" at bounding box center [345, 132] width 51 height 14
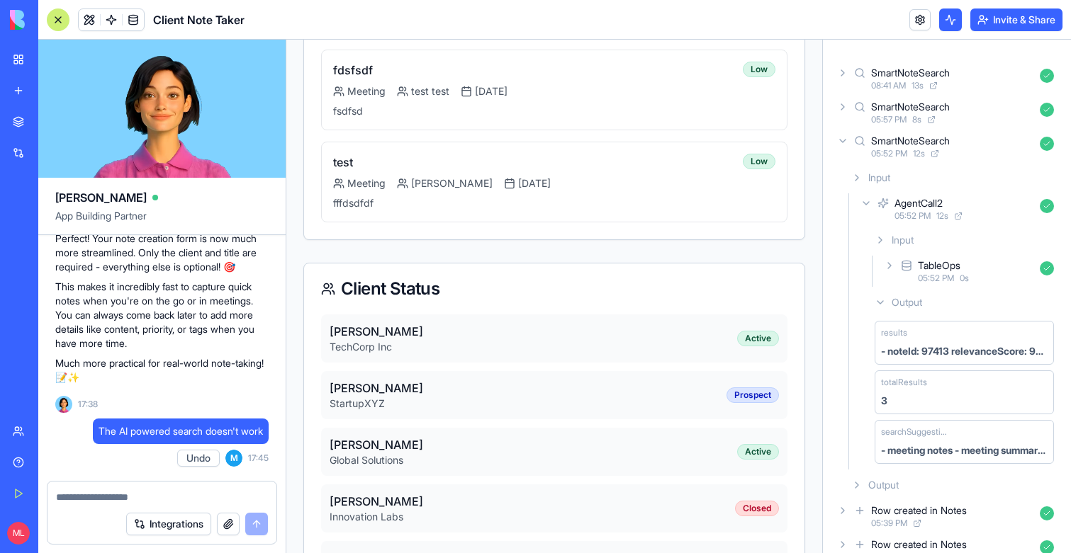
scroll to position [778, 0]
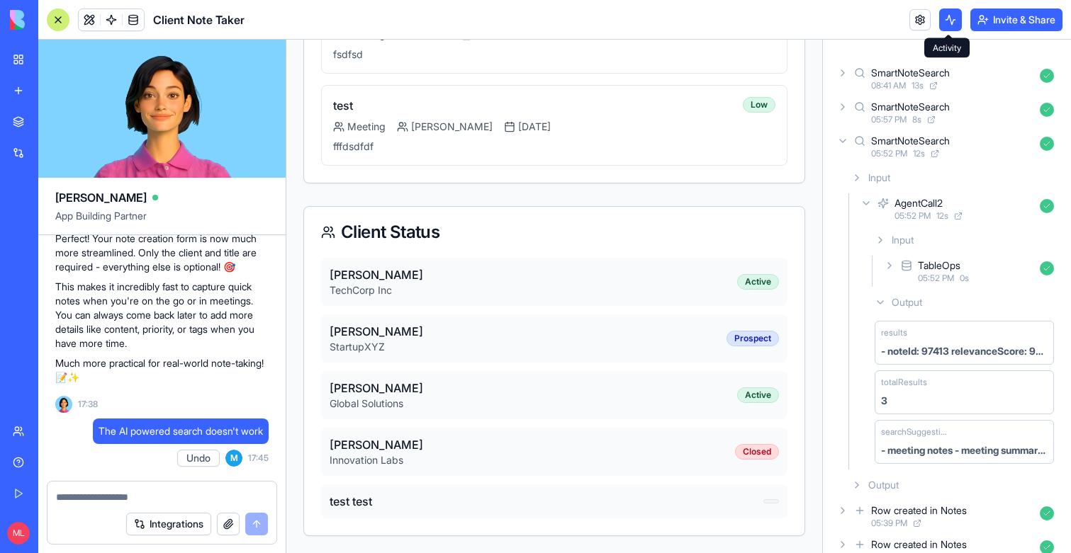
click at [942, 17] on button at bounding box center [950, 20] width 23 height 23
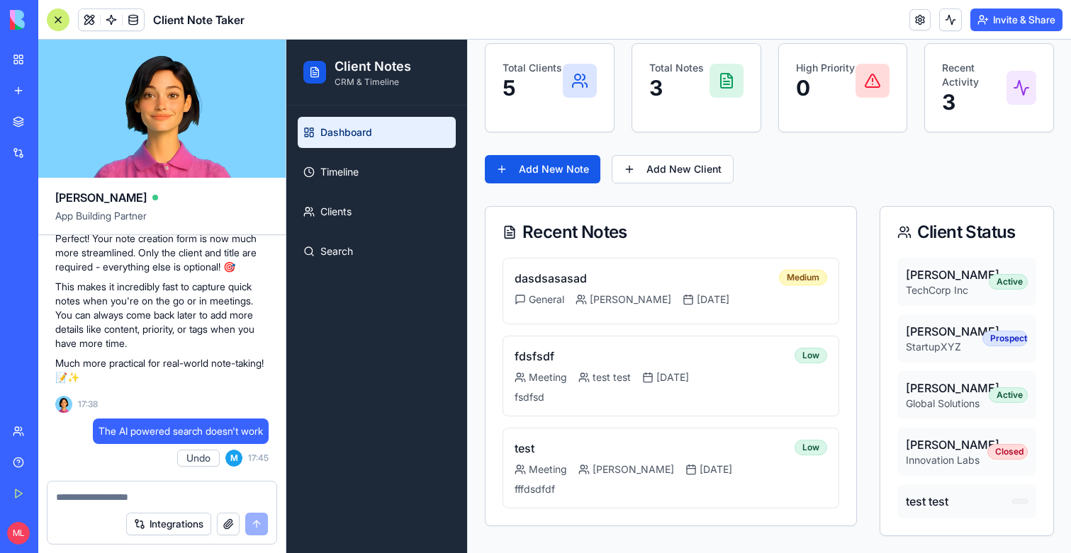
scroll to position [0, 0]
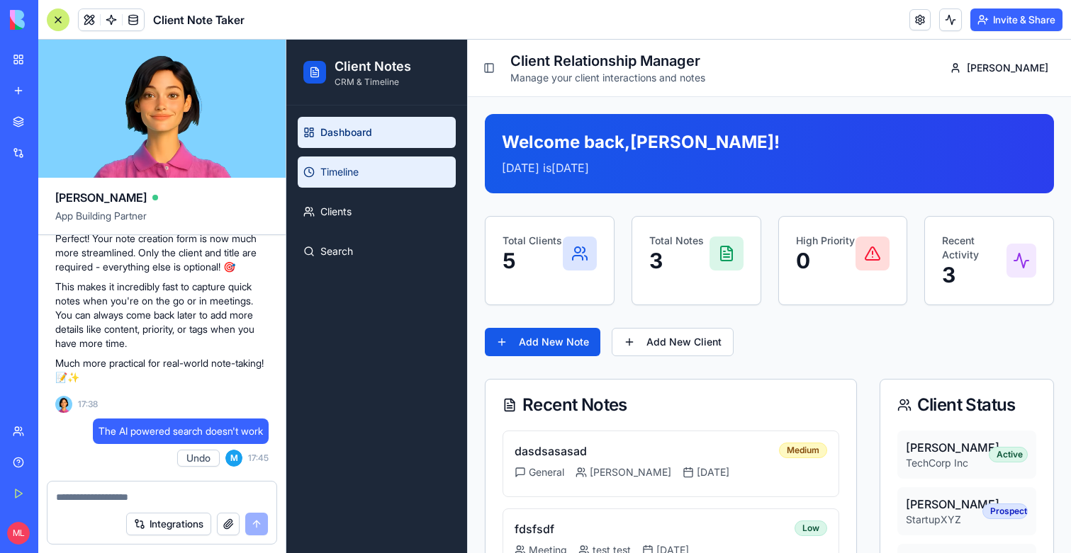
click at [388, 174] on link "Timeline" at bounding box center [377, 172] width 158 height 31
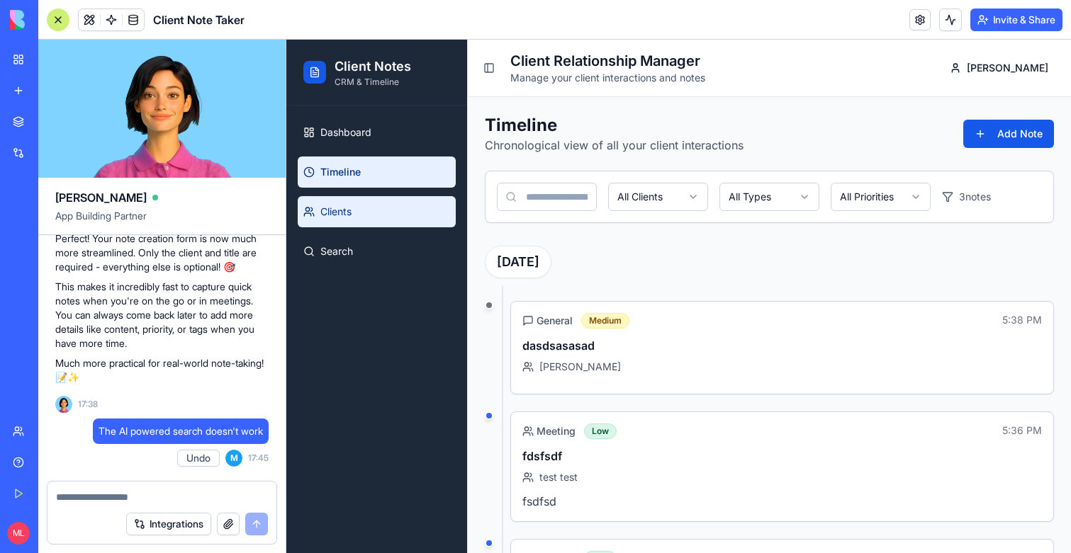
click at [366, 198] on link "Clients" at bounding box center [377, 211] width 158 height 31
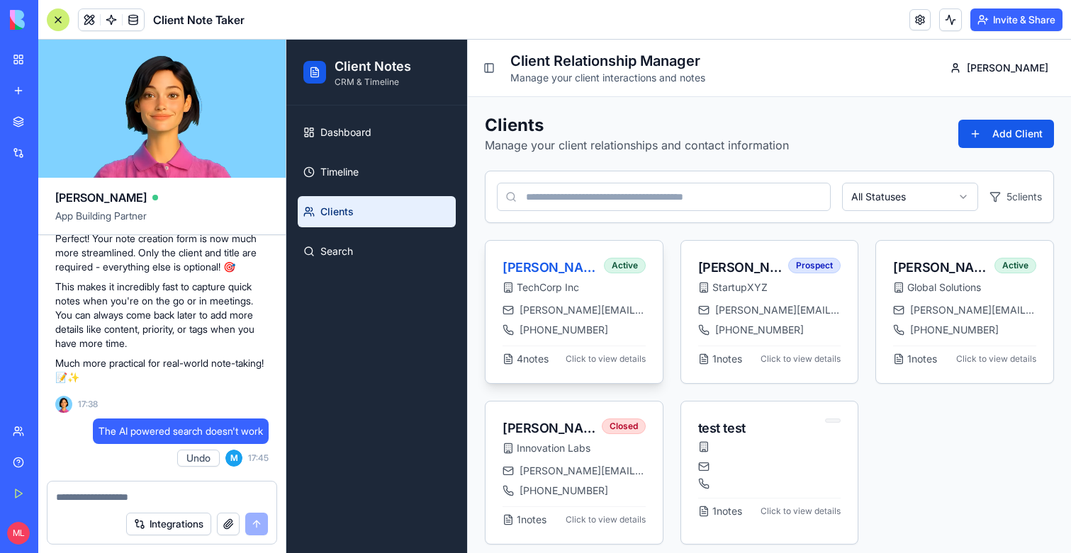
click at [628, 276] on div "Sarah Johnson TechCorp Inc Active" at bounding box center [573, 276] width 143 height 37
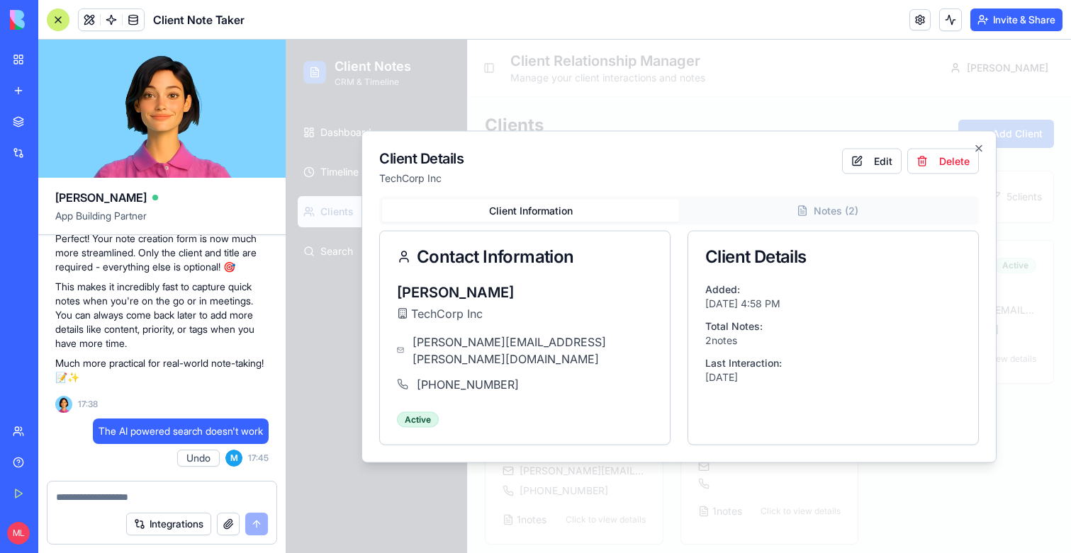
click at [772, 235] on div "Client Information Notes ( 2 ) Contact Information Sarah Johnson TechCorp Inc s…" at bounding box center [678, 320] width 599 height 249
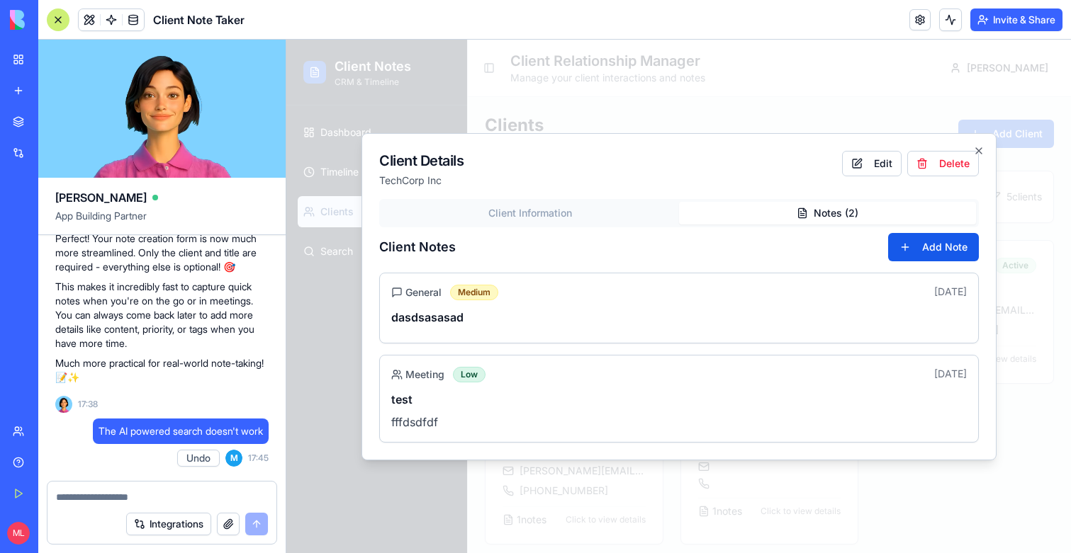
click at [782, 227] on div "Client Information Notes ( 2 )" at bounding box center [678, 213] width 599 height 28
click at [536, 235] on div "Client Notes Add Note" at bounding box center [678, 247] width 599 height 28
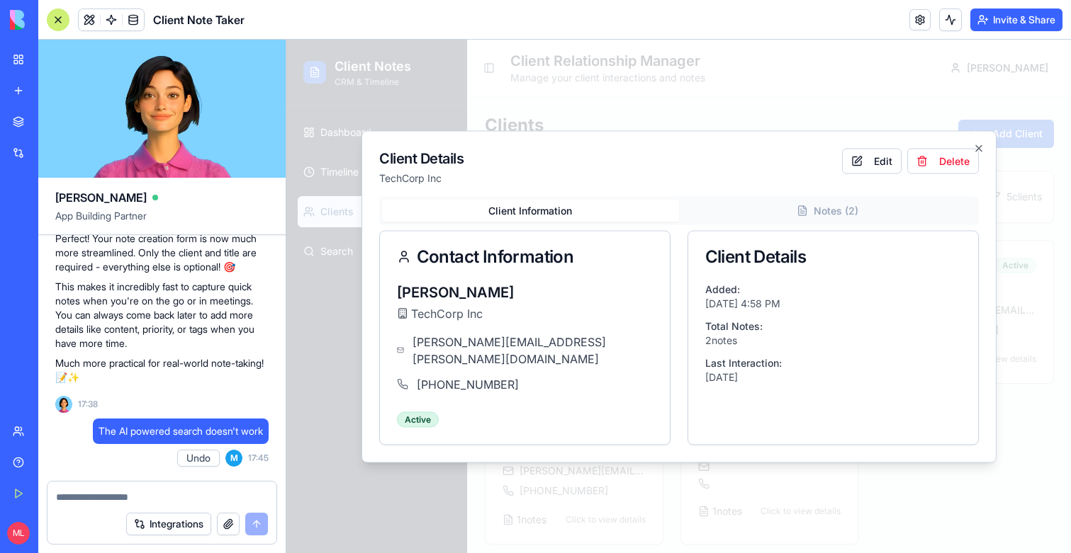
click at [539, 215] on button "Client Information" at bounding box center [530, 210] width 297 height 23
click at [113, 505] on div "Integrations" at bounding box center [161, 525] width 229 height 40
click at [101, 490] on textarea at bounding box center [162, 497] width 212 height 14
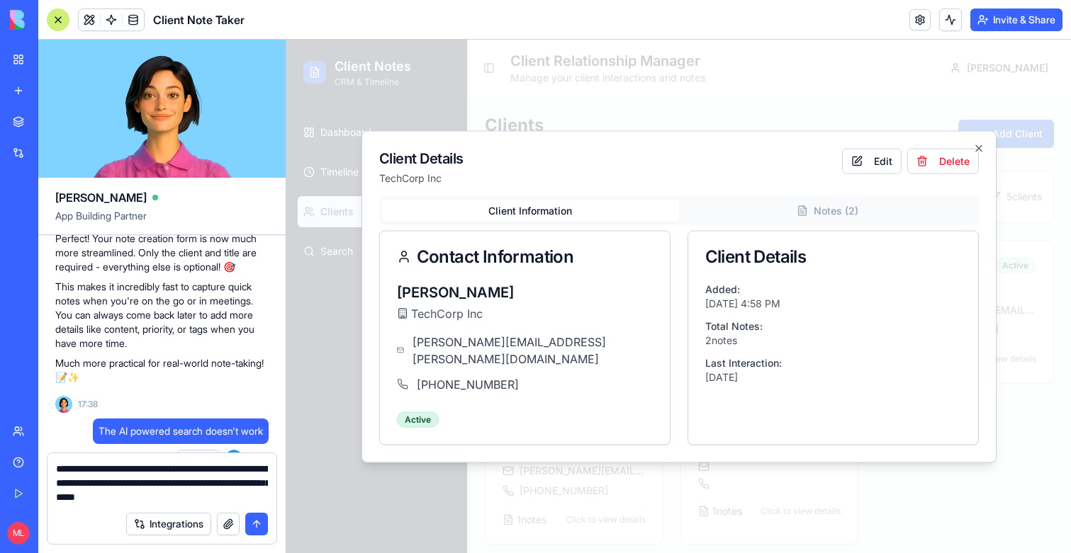
type textarea "**********"
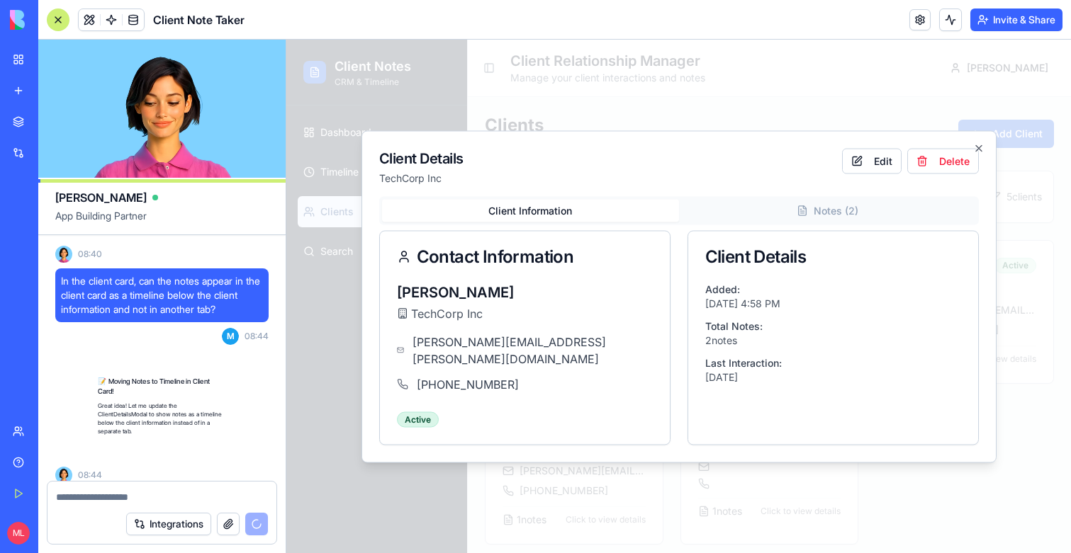
scroll to position [4357, 0]
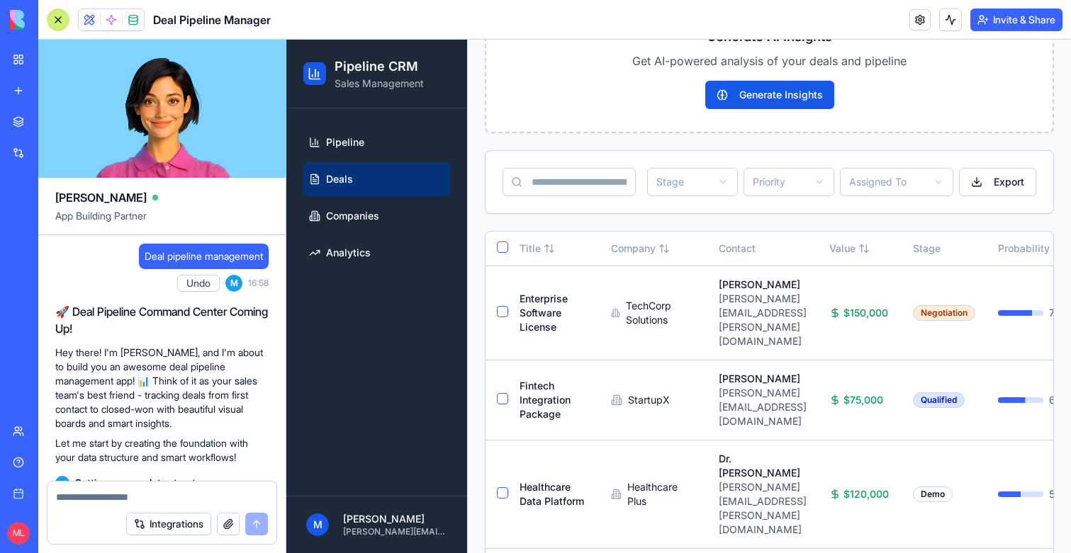
scroll to position [2954, 0]
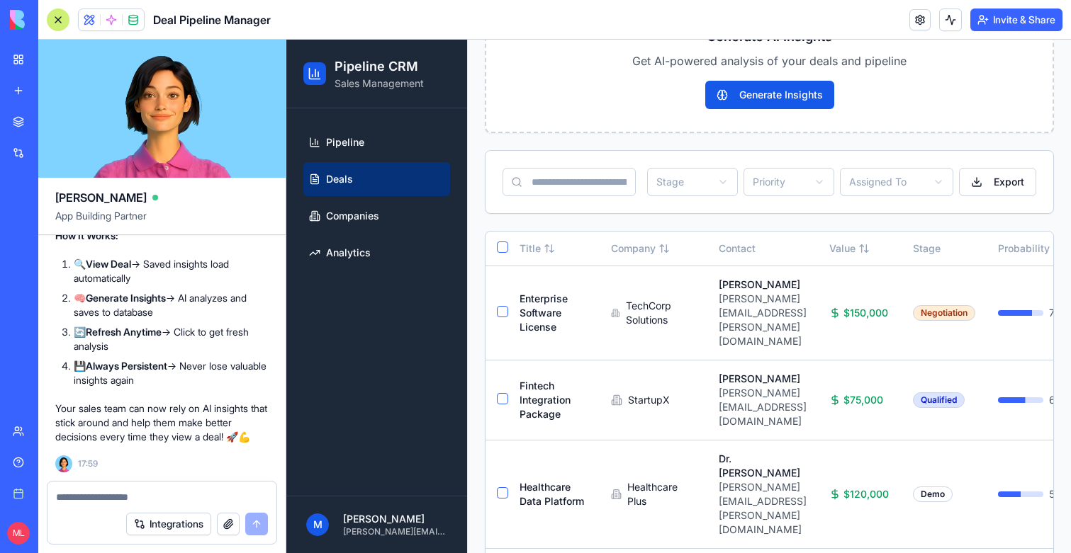
click at [55, 16] on div at bounding box center [58, 20] width 23 height 23
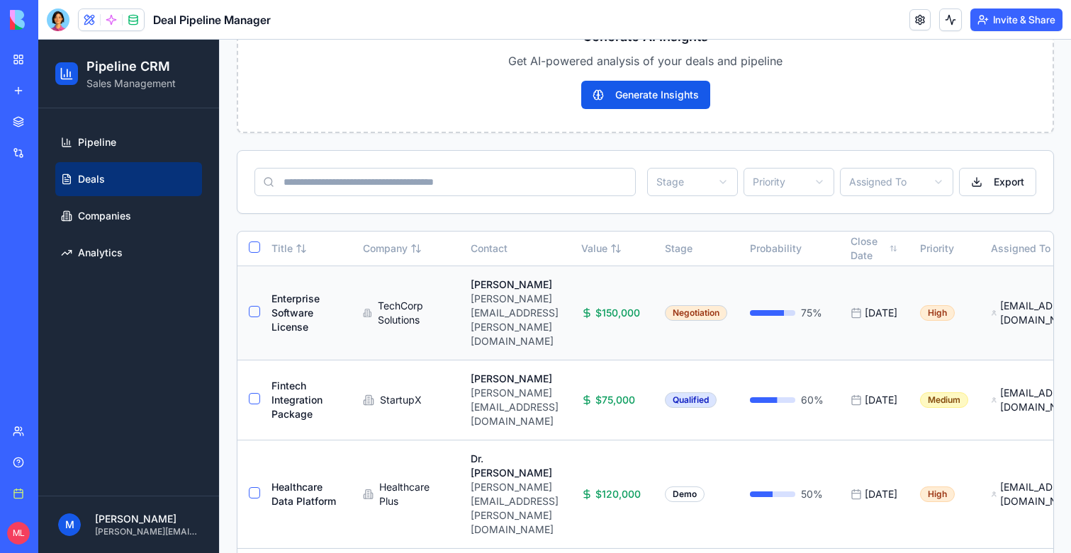
click at [390, 276] on td "TechCorp Solutions" at bounding box center [405, 313] width 108 height 94
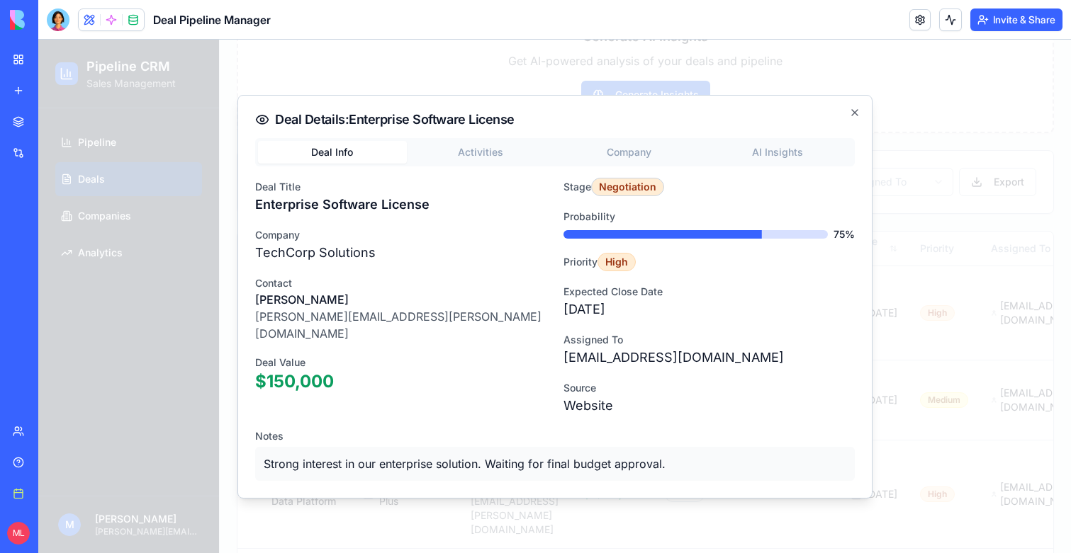
click at [789, 139] on div "Deal Info Activities Company AI Insights" at bounding box center [554, 152] width 599 height 28
click at [789, 152] on button "AI Insights" at bounding box center [777, 152] width 149 height 23
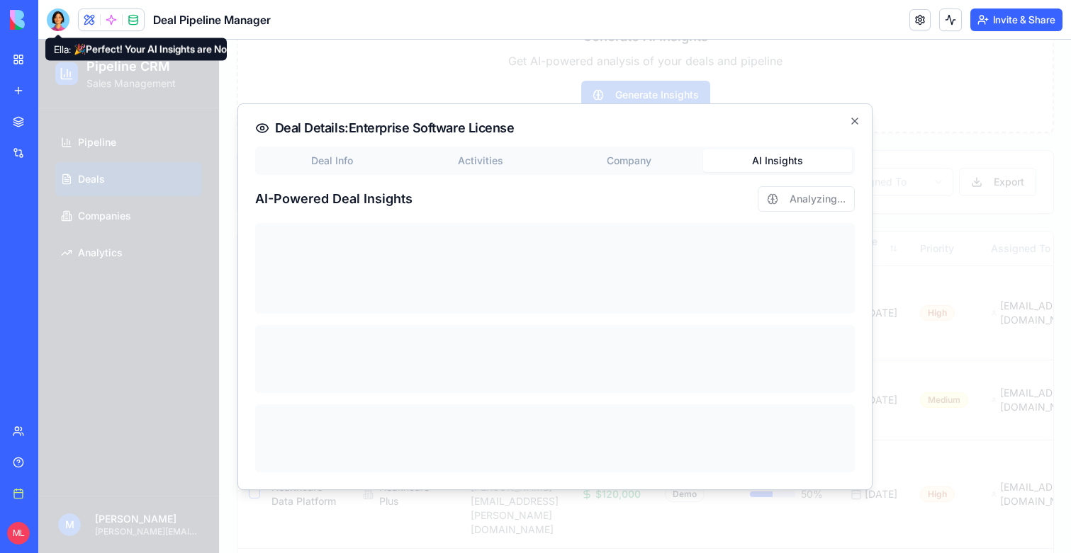
click at [59, 23] on div at bounding box center [58, 20] width 23 height 23
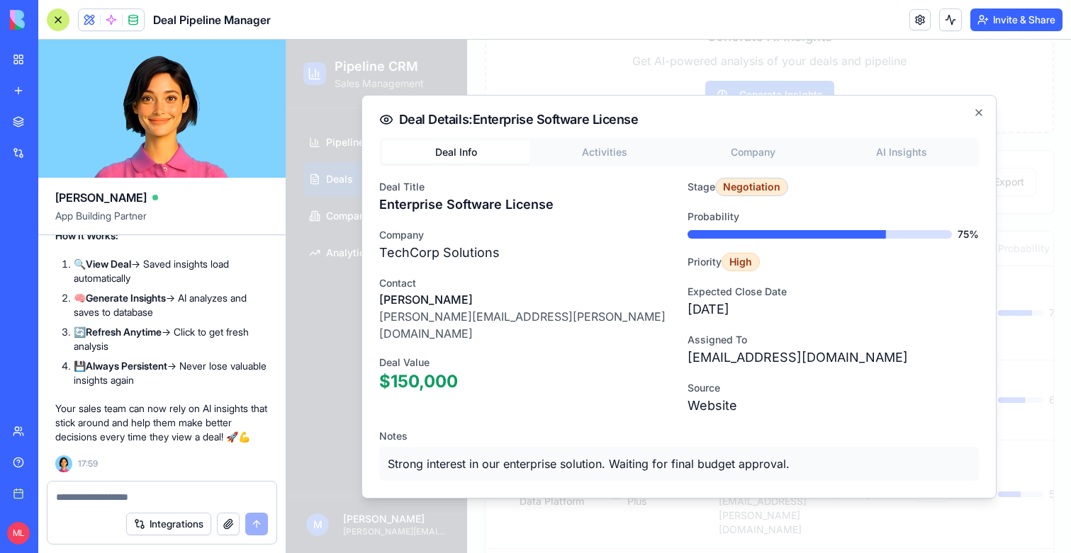
click at [479, 157] on button "Deal Info" at bounding box center [456, 152] width 149 height 23
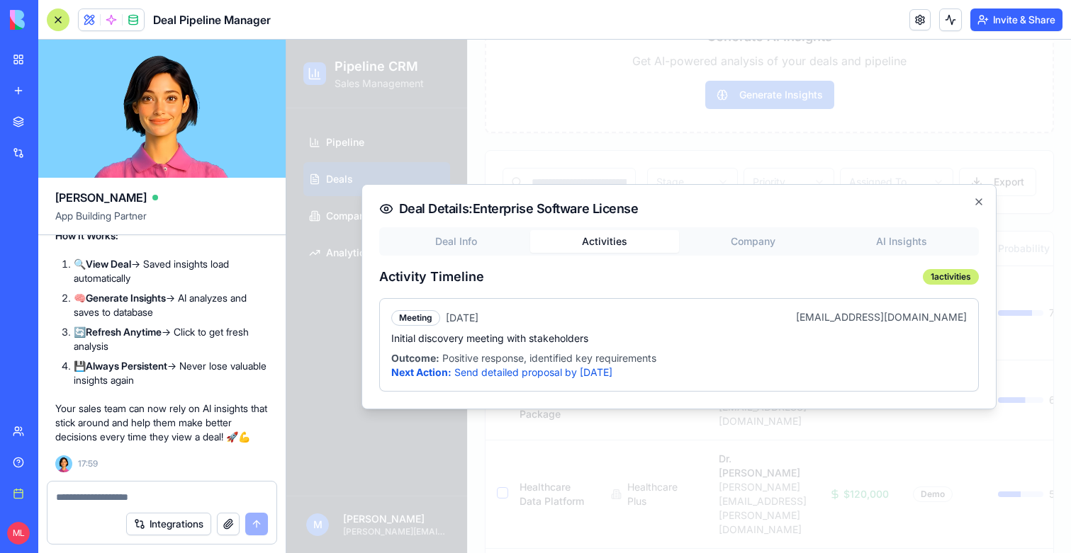
click at [623, 151] on body "Pipeline CRM Sales Management Pipeline Deals Companies Analytics M Michal Lupu …" at bounding box center [678, 332] width 784 height 949
click at [753, 245] on div "Deal Info Activities Company AI Insights Activity Timeline 1 activities Meeting…" at bounding box center [678, 309] width 599 height 164
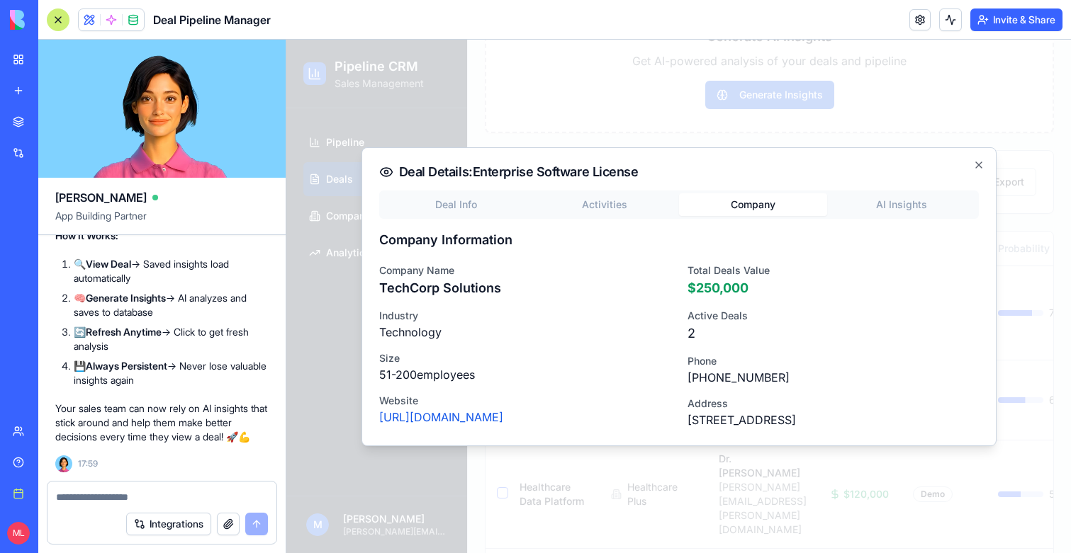
click at [829, 220] on div "Deal Info Activities Company AI Insights Company Information Company Name TechC…" at bounding box center [678, 310] width 599 height 238
click at [852, 215] on div "Deal Info Activities Company AI Insights Company Information Company Name TechC…" at bounding box center [678, 310] width 599 height 238
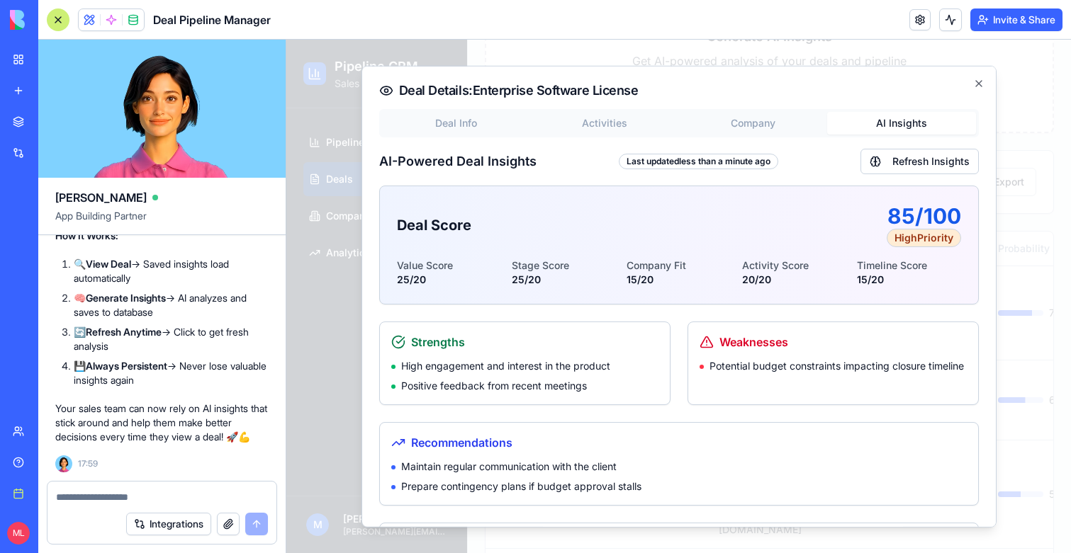
click at [1039, 250] on div at bounding box center [678, 297] width 784 height 514
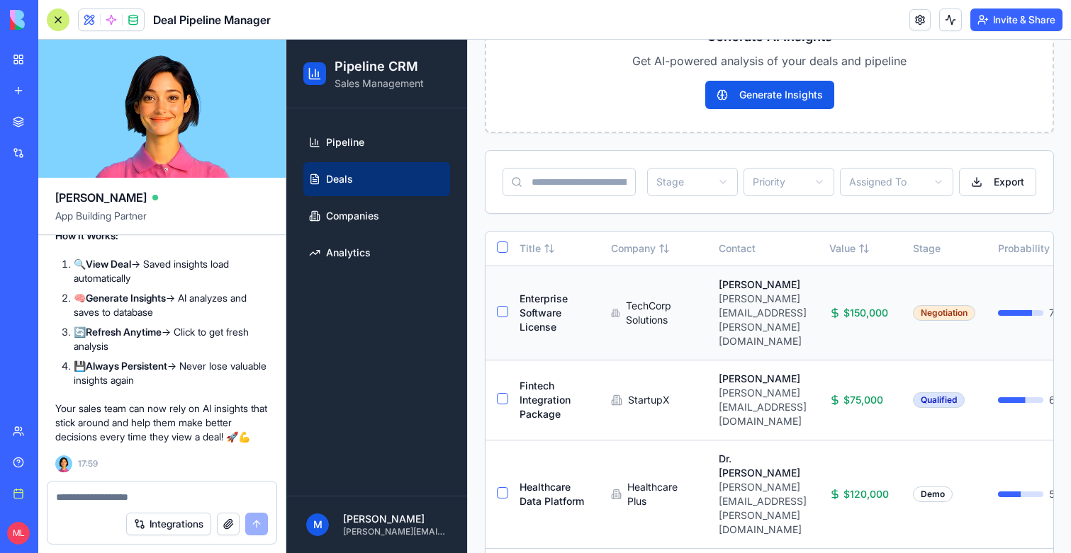
click at [650, 303] on div "TechCorp Solutions" at bounding box center [653, 313] width 85 height 28
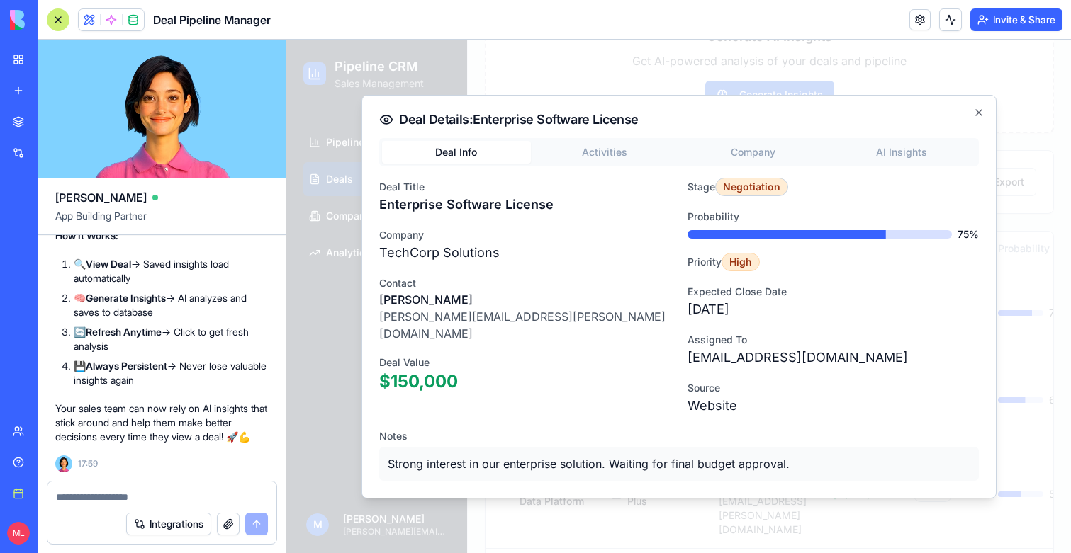
click at [916, 136] on div "Deal Details: Enterprise Software License Deal Info Activities Company AI Insig…" at bounding box center [678, 297] width 635 height 404
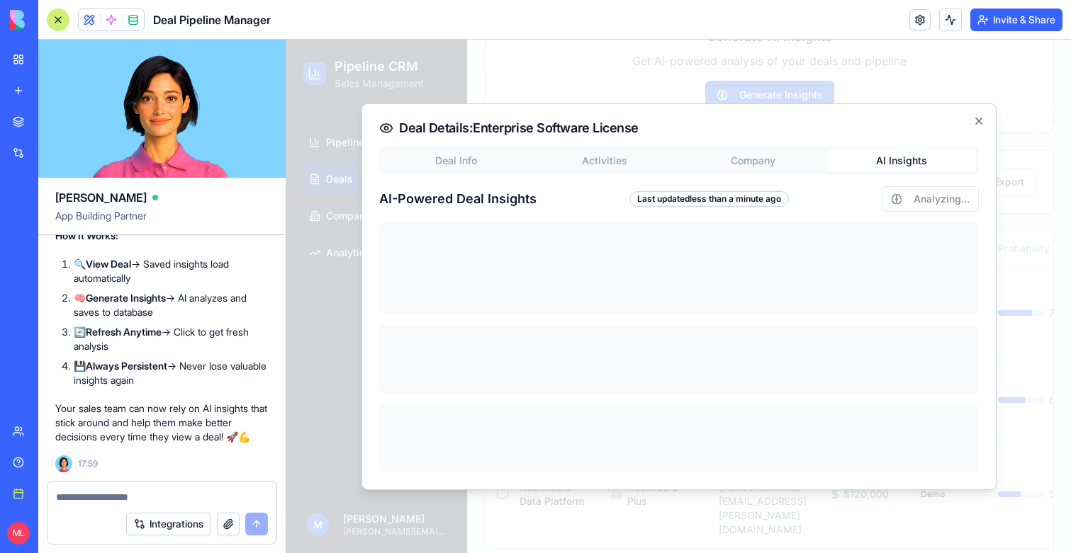
click at [916, 143] on div "Deal Details: Enterprise Software License Deal Info Activities Company AI Insig…" at bounding box center [678, 296] width 635 height 387
click at [712, 197] on div "Last updated less than a minute ago" at bounding box center [708, 199] width 159 height 16
click at [755, 72] on div at bounding box center [678, 297] width 784 height 514
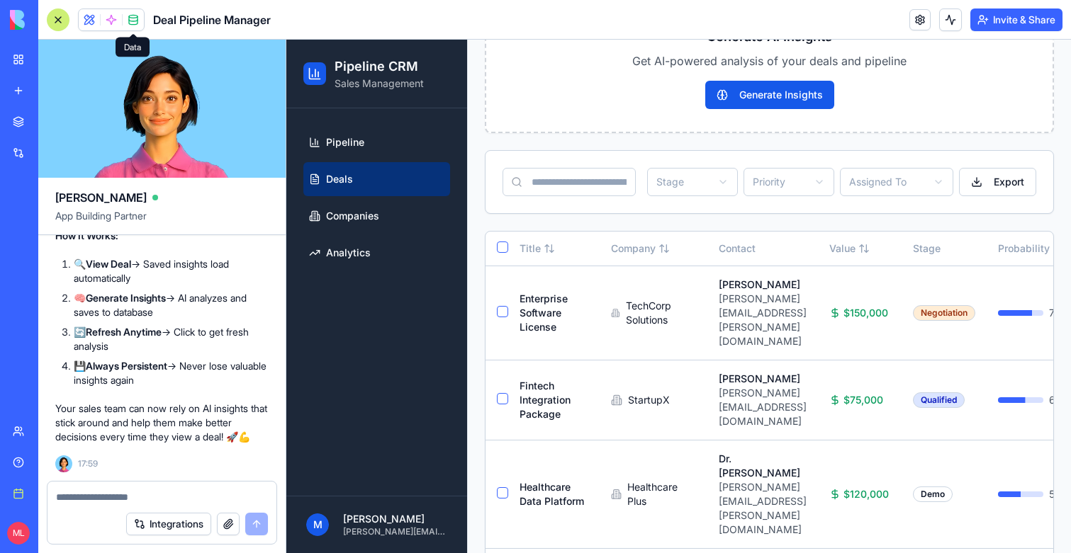
click at [141, 23] on span at bounding box center [133, 20] width 40 height 40
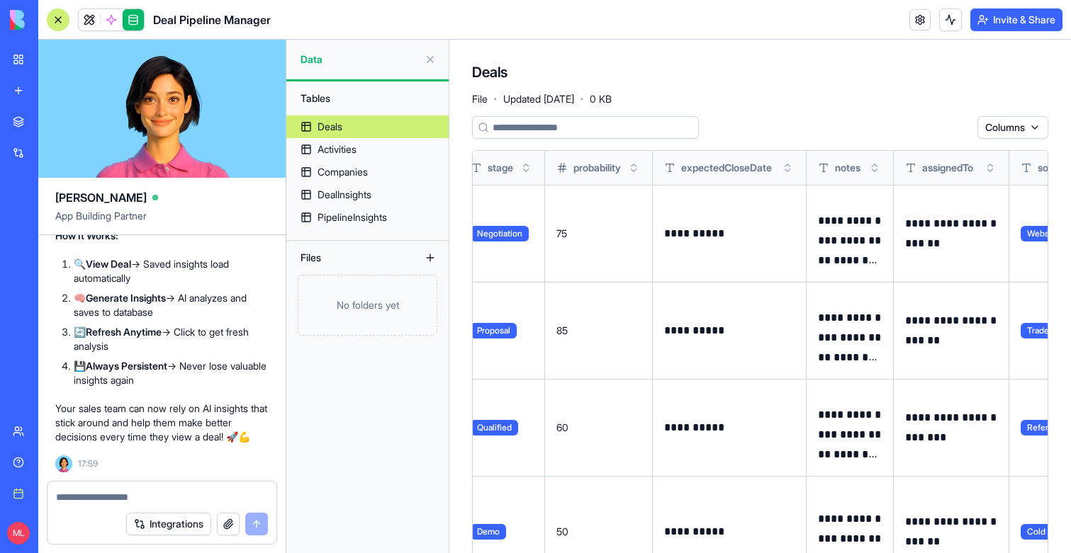
scroll to position [0, 751]
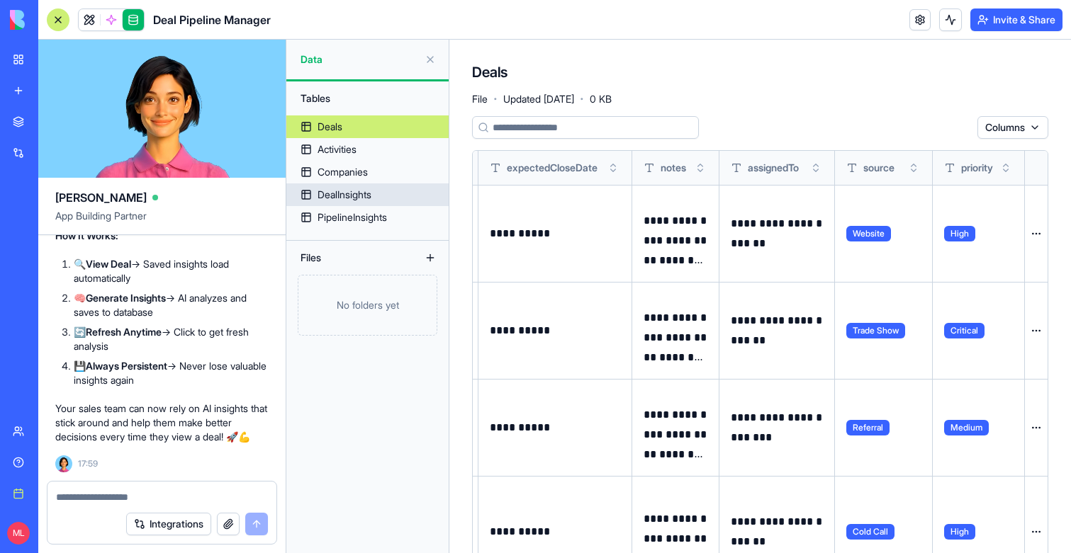
click at [363, 196] on div "DealInsights" at bounding box center [344, 195] width 54 height 14
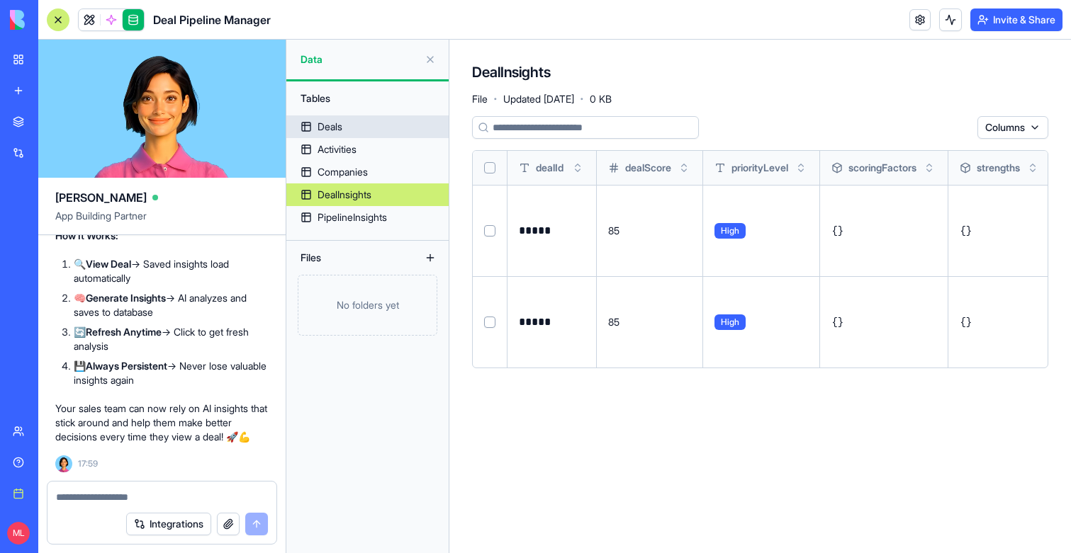
click at [372, 132] on link "Deals" at bounding box center [367, 127] width 162 height 23
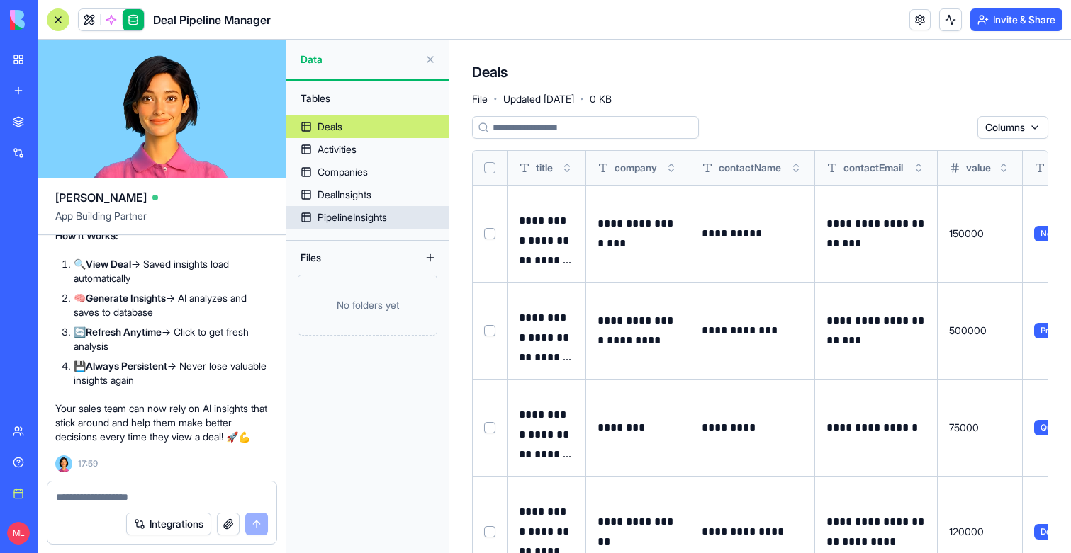
click at [376, 213] on div "PipelineInsights" at bounding box center [351, 217] width 69 height 14
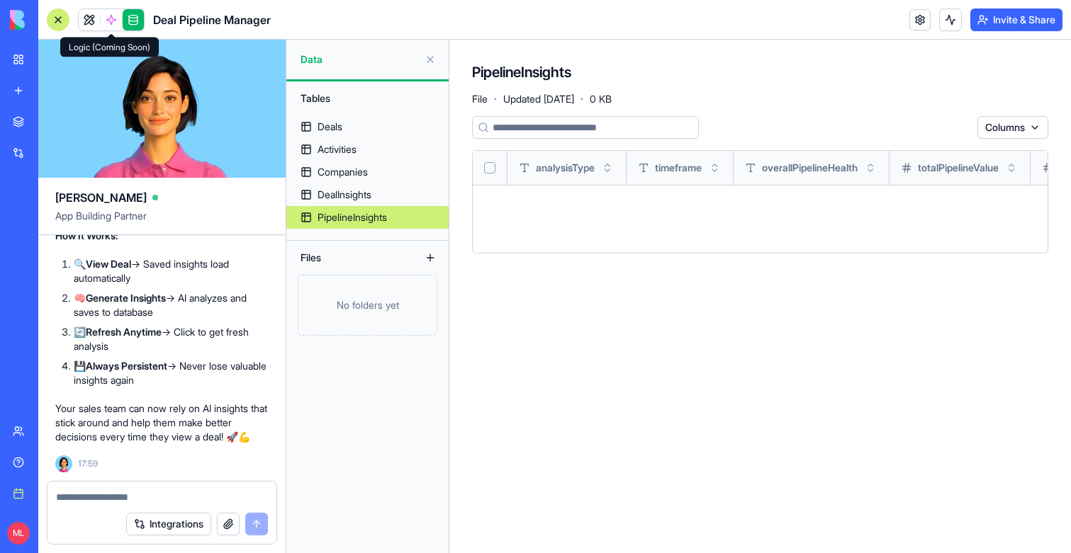
click at [114, 25] on span at bounding box center [111, 20] width 40 height 40
click at [86, 25] on link at bounding box center [89, 19] width 21 height 21
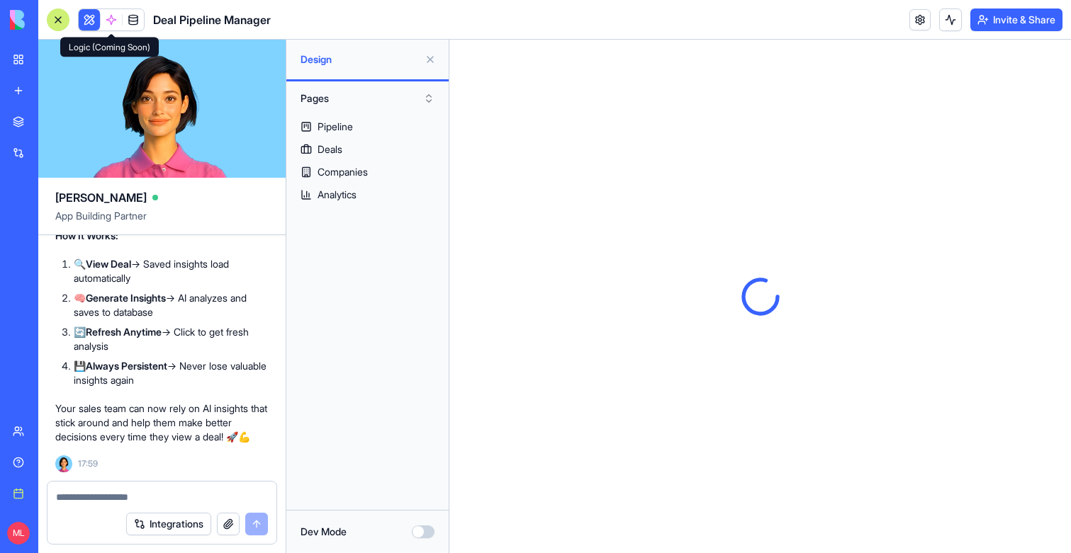
click at [108, 16] on span at bounding box center [111, 20] width 40 height 40
click at [430, 59] on button at bounding box center [430, 59] width 23 height 23
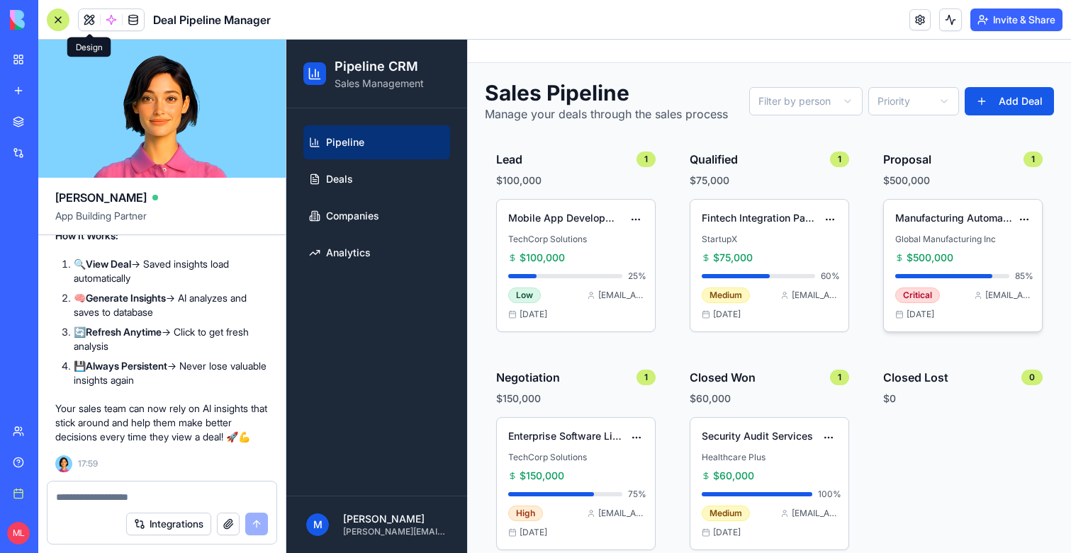
click at [947, 232] on div "Manufacturing Automation System Global Manufacturing Inc $500,000 85 % Critical…" at bounding box center [963, 266] width 158 height 132
click at [981, 225] on div "Manufacturing Automation System" at bounding box center [962, 219] width 135 height 17
click at [410, 220] on link "Companies" at bounding box center [376, 216] width 147 height 34
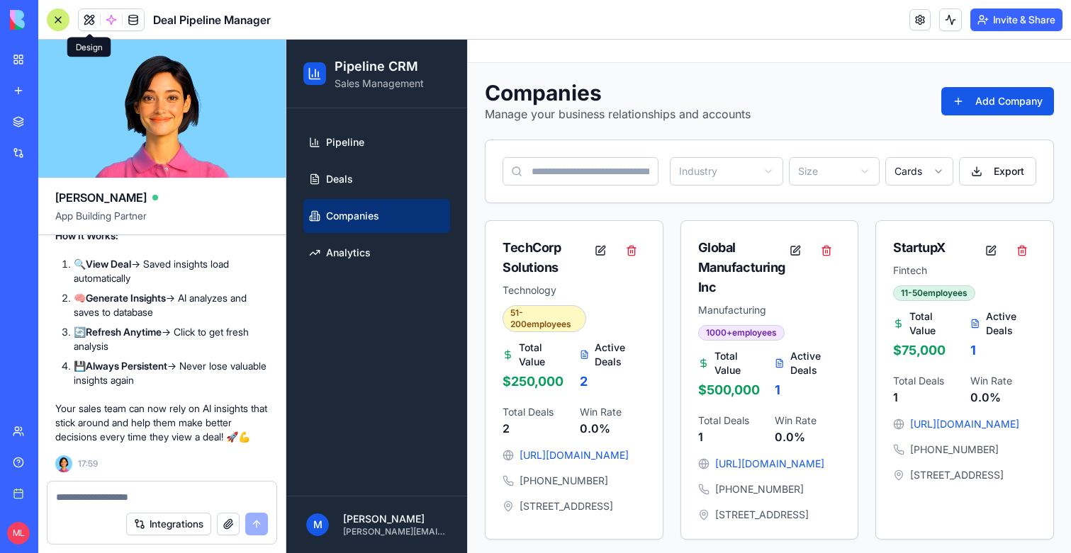
click at [396, 201] on link "Companies" at bounding box center [376, 216] width 147 height 34
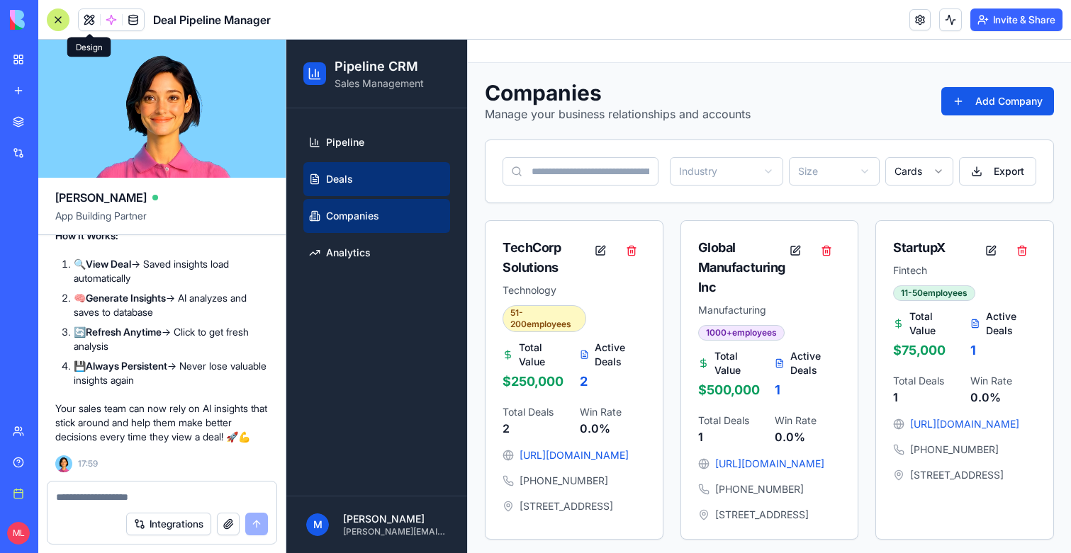
click at [393, 195] on link "Deals" at bounding box center [376, 179] width 147 height 34
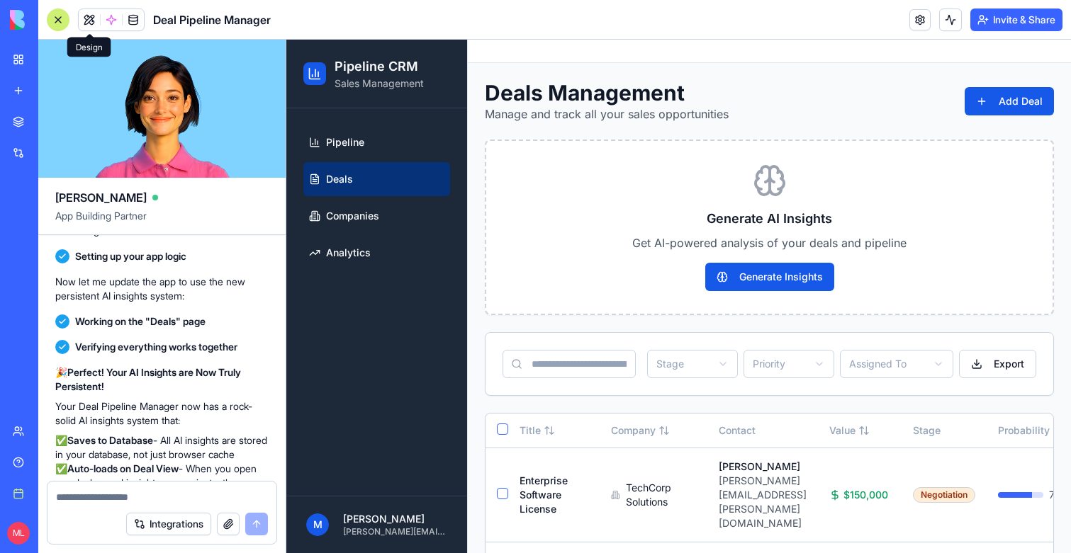
scroll to position [2307, 0]
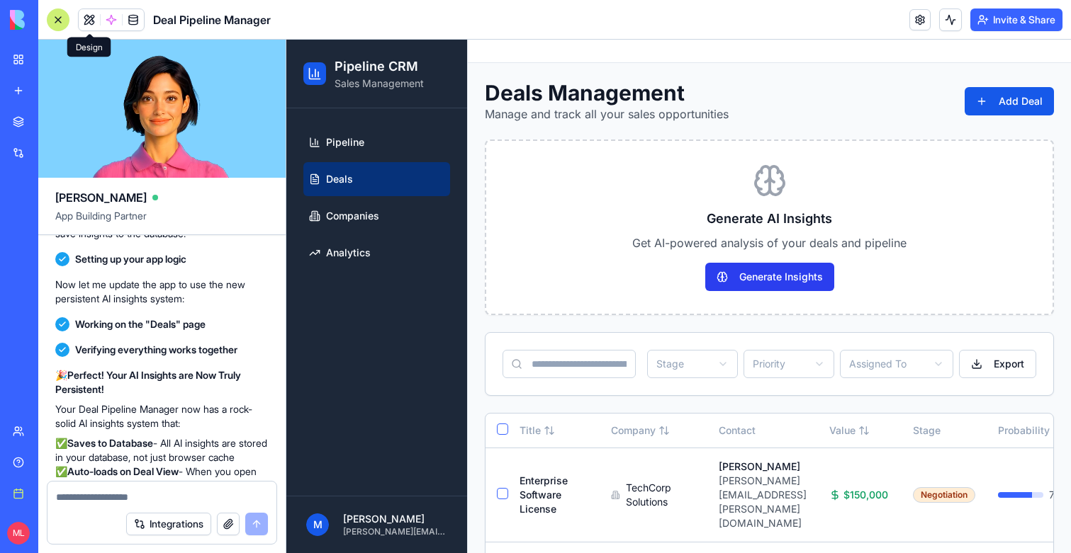
click at [772, 273] on button "Generate Insights" at bounding box center [769, 277] width 129 height 28
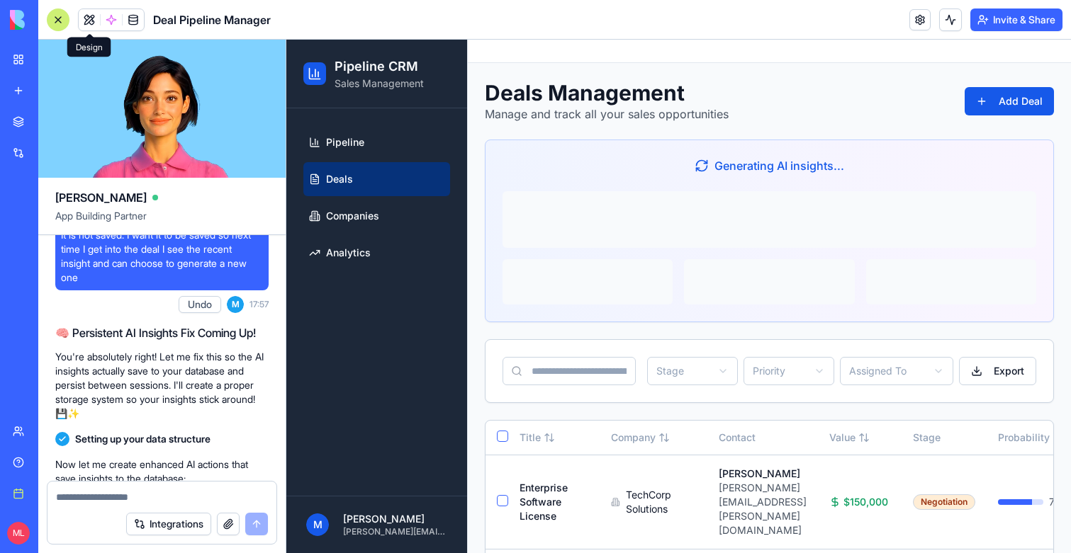
scroll to position [2083, 0]
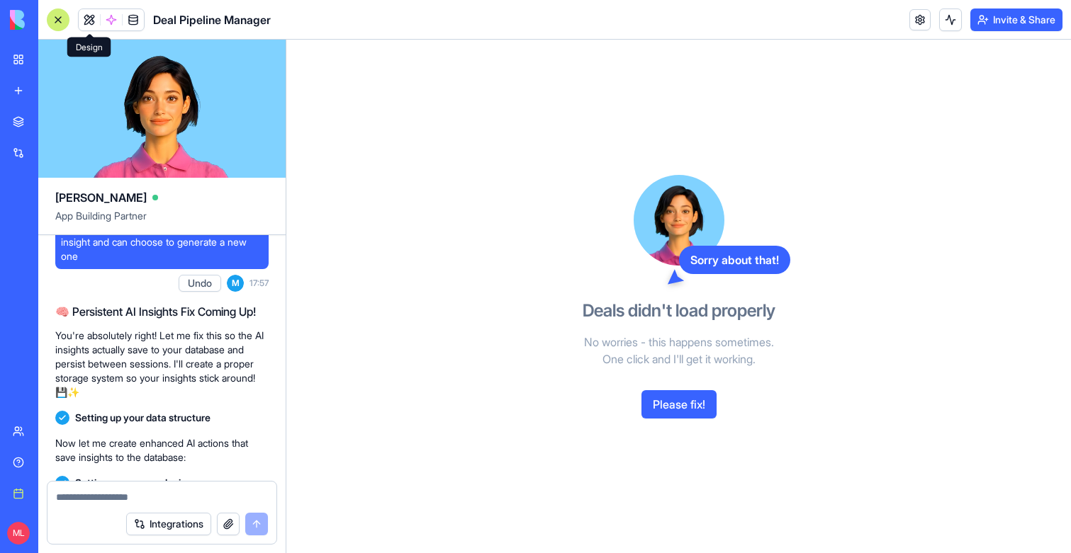
click at [680, 411] on button "Please fix!" at bounding box center [678, 404] width 75 height 28
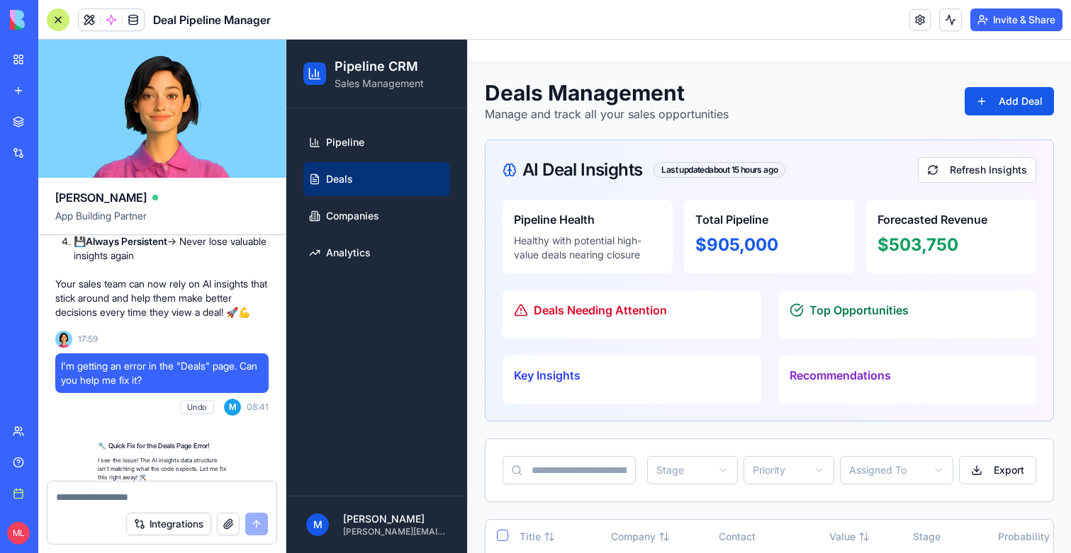
scroll to position [3652, 0]
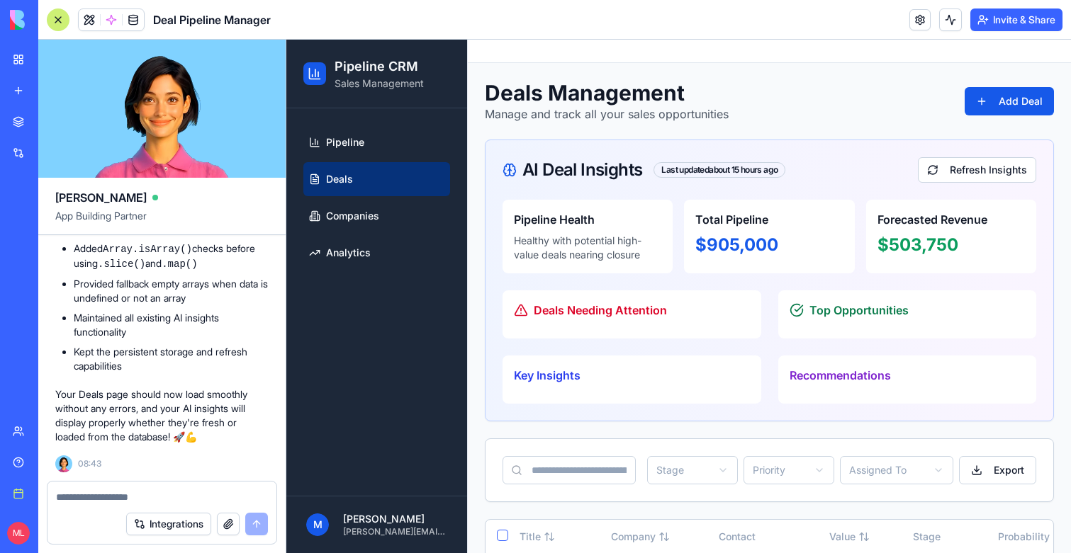
click at [55, 23] on div at bounding box center [58, 20] width 23 height 23
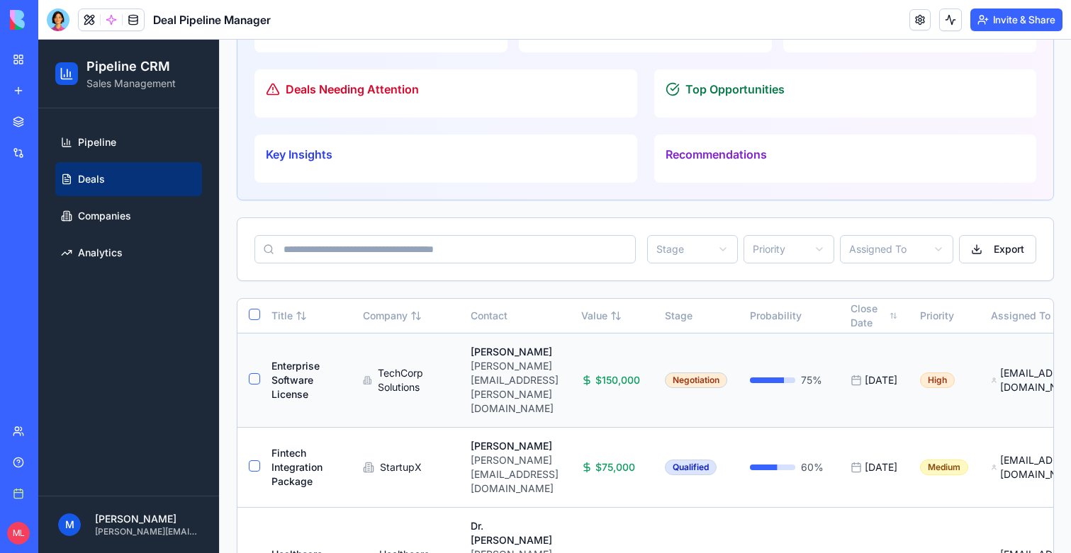
scroll to position [0, 0]
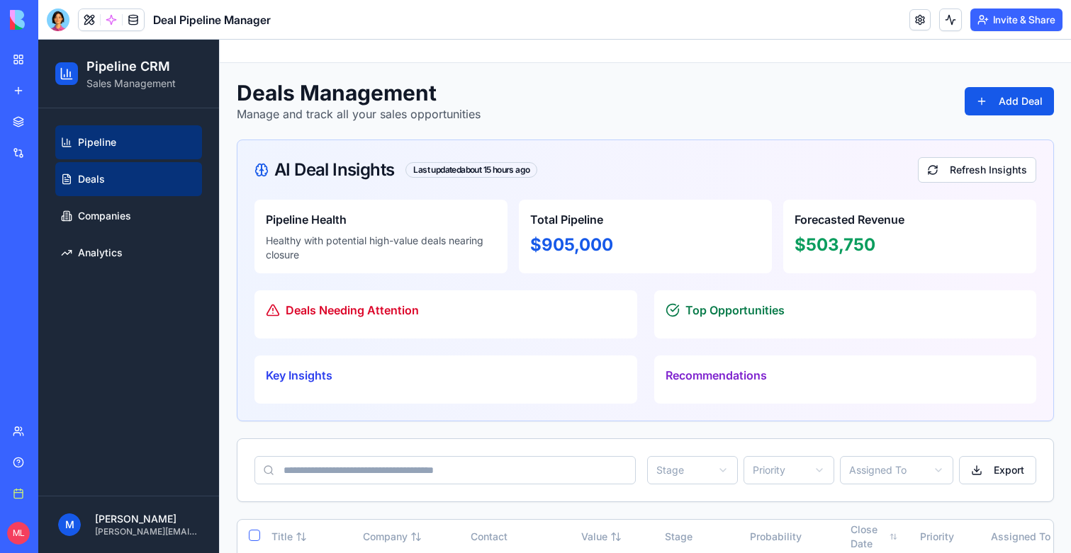
click at [130, 142] on link "Pipeline" at bounding box center [128, 142] width 147 height 34
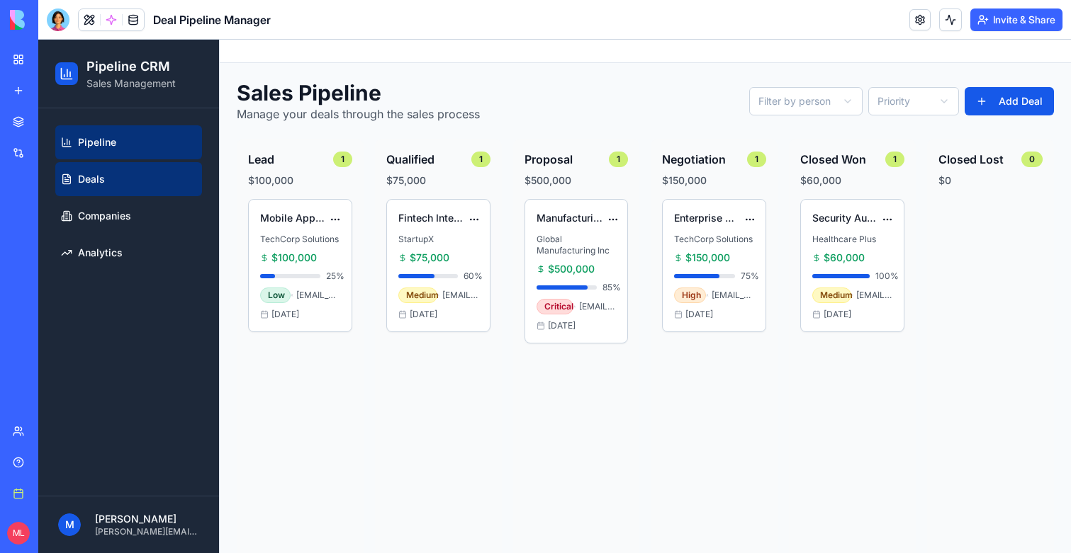
click at [128, 171] on link "Deals" at bounding box center [128, 179] width 147 height 34
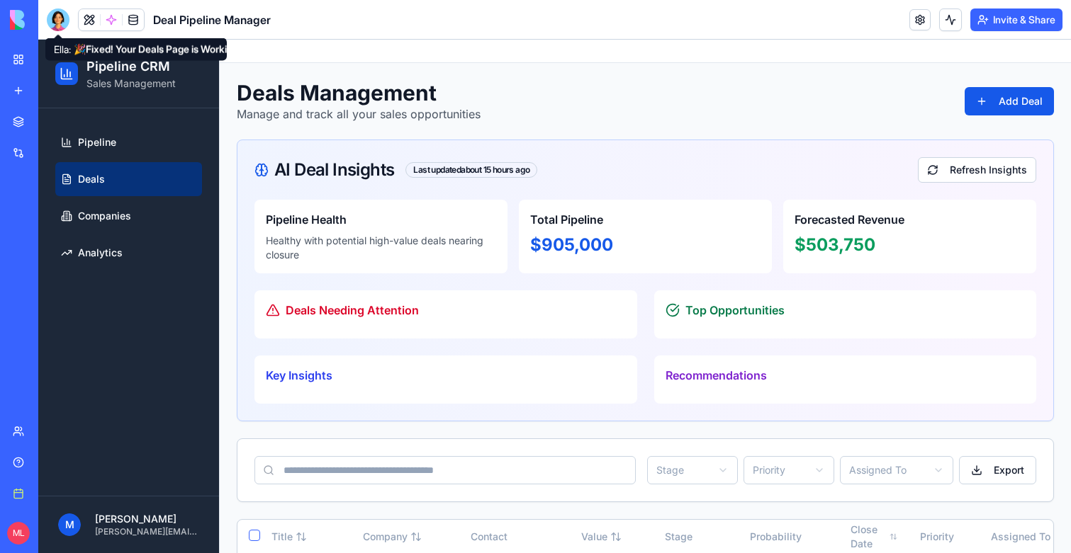
click at [59, 18] on div at bounding box center [58, 20] width 23 height 23
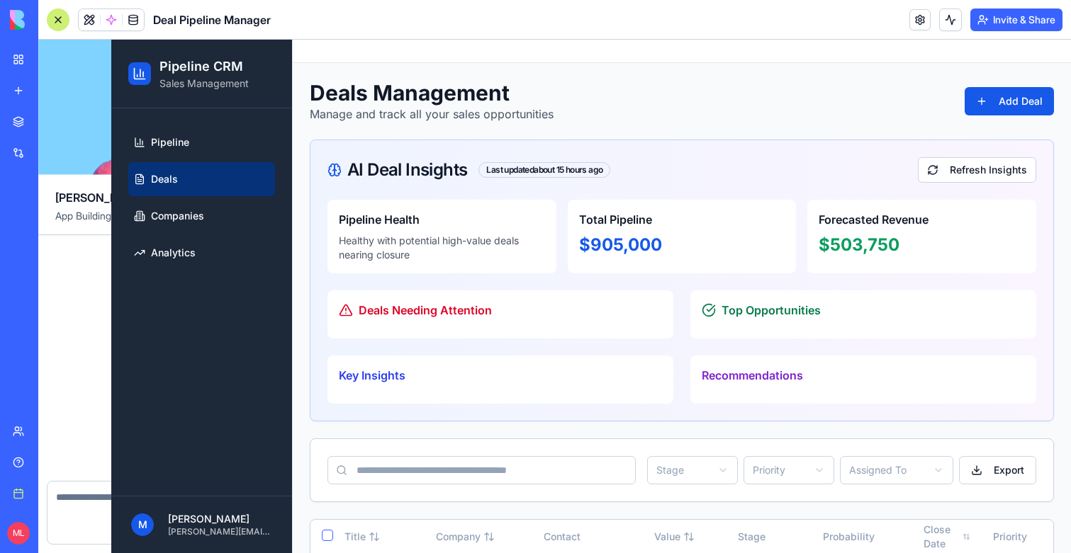
scroll to position [3652, 0]
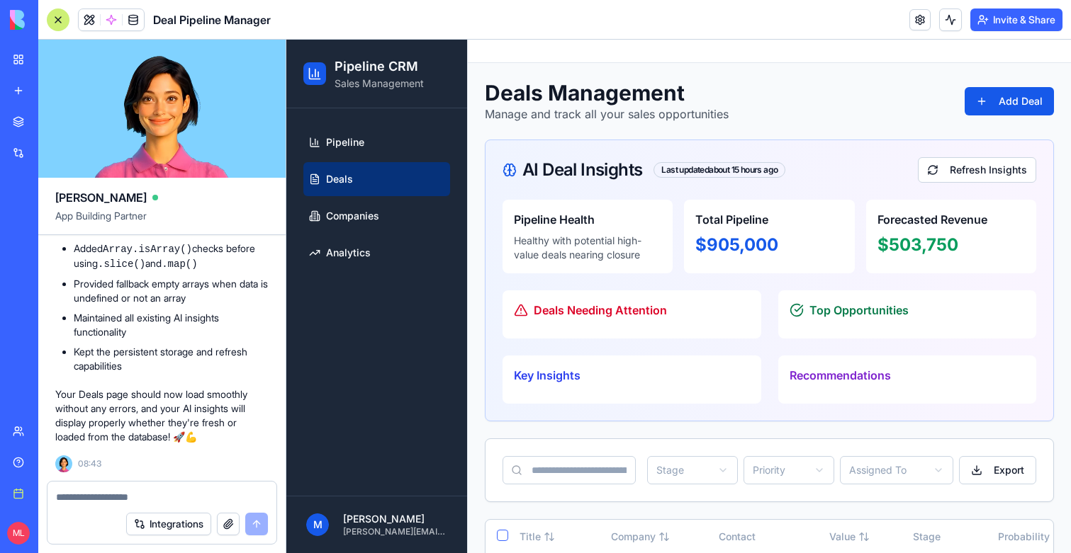
click at [95, 502] on textarea at bounding box center [162, 497] width 212 height 14
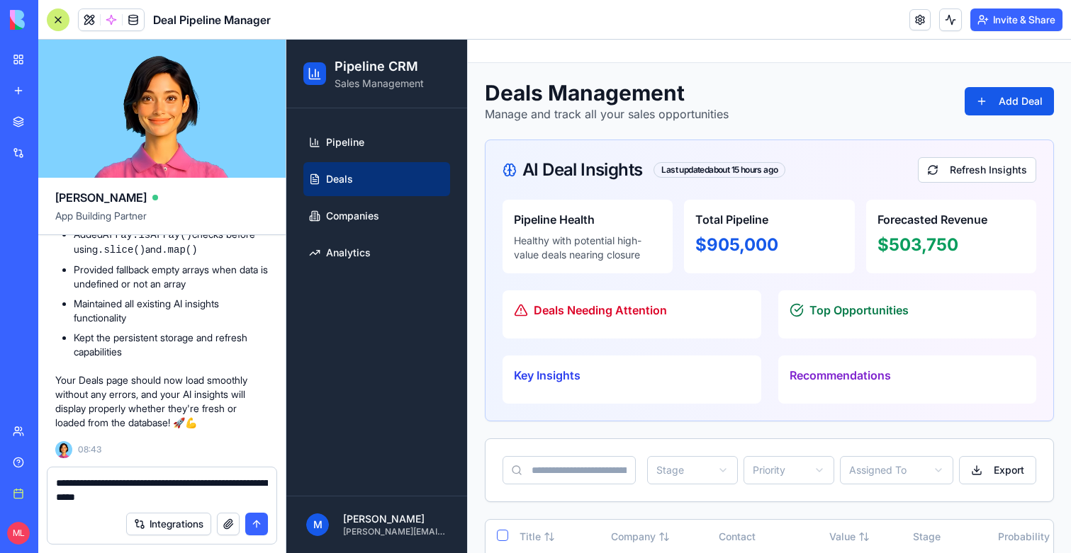
type textarea "**********"
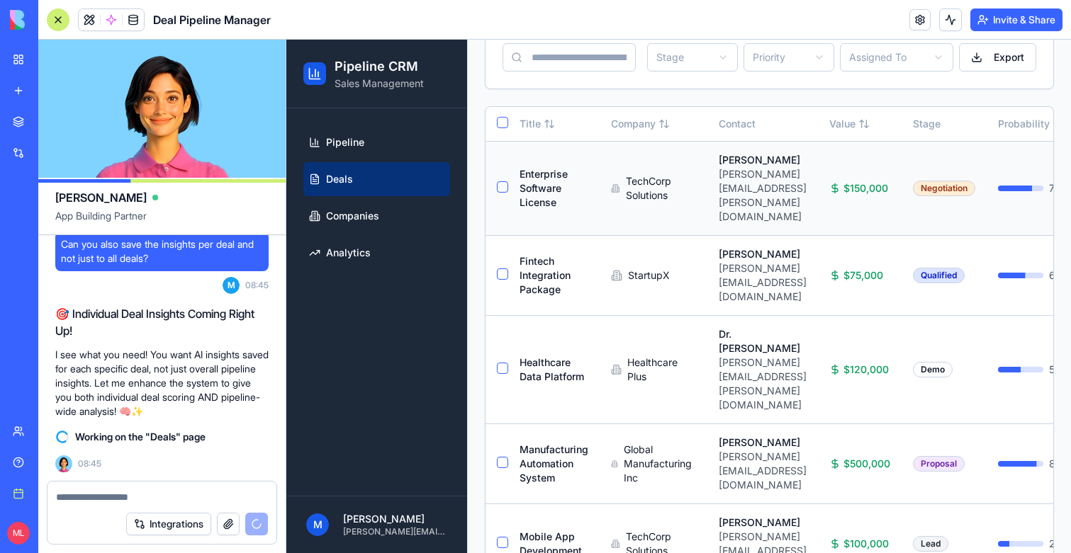
scroll to position [0, 0]
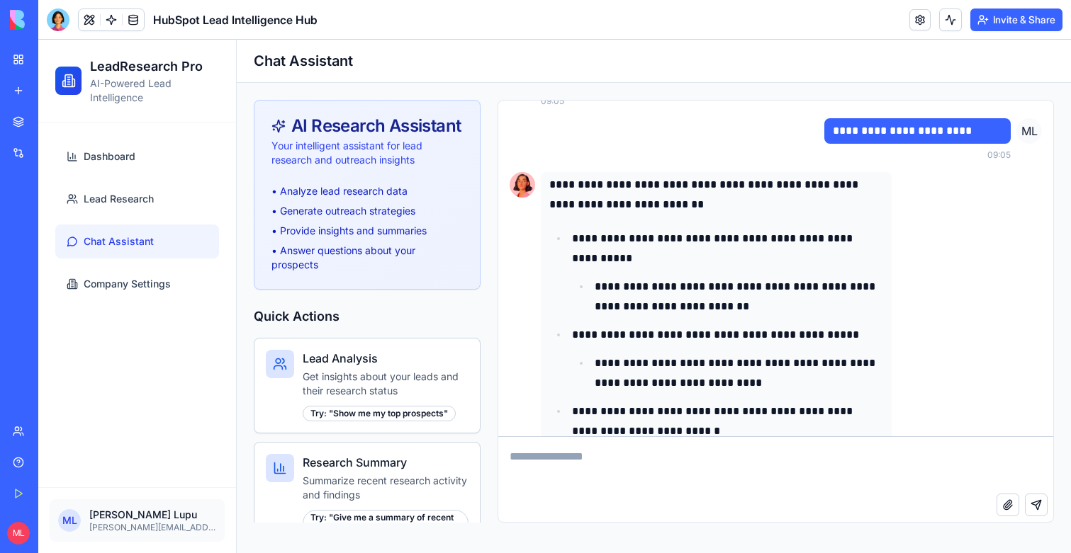
scroll to position [12295, 0]
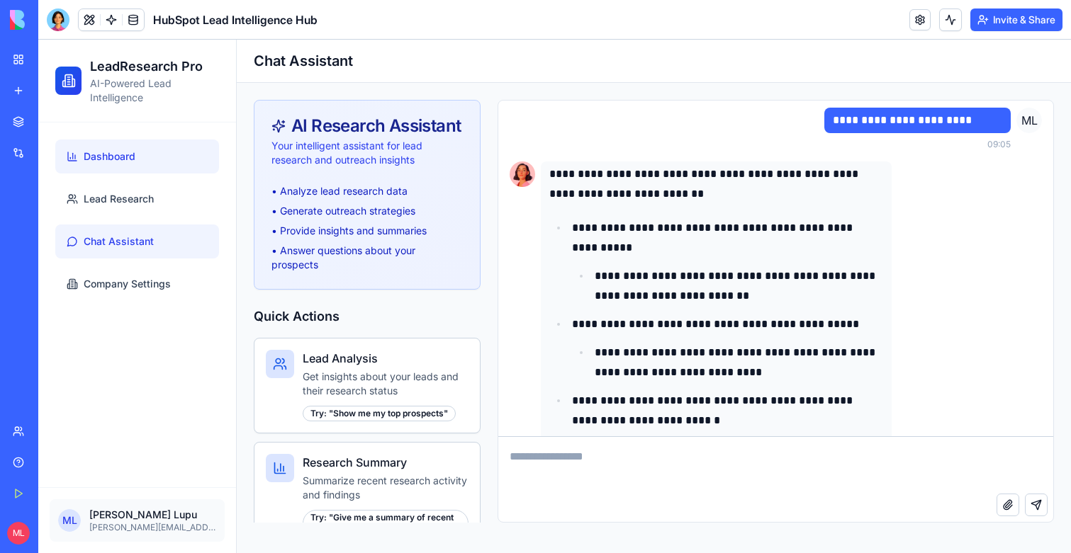
click at [123, 147] on link "Dashboard" at bounding box center [137, 157] width 164 height 34
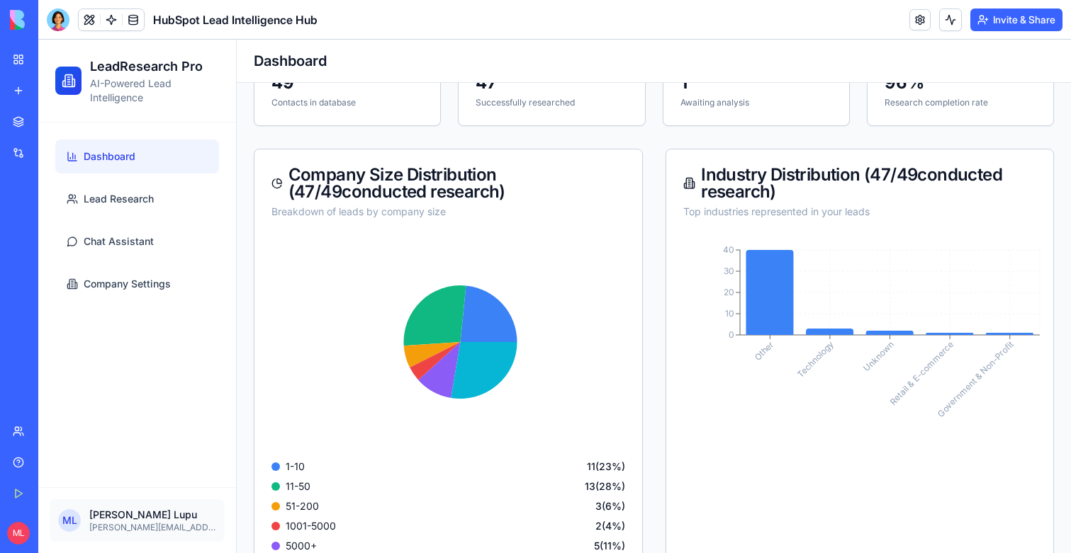
scroll to position [241, 0]
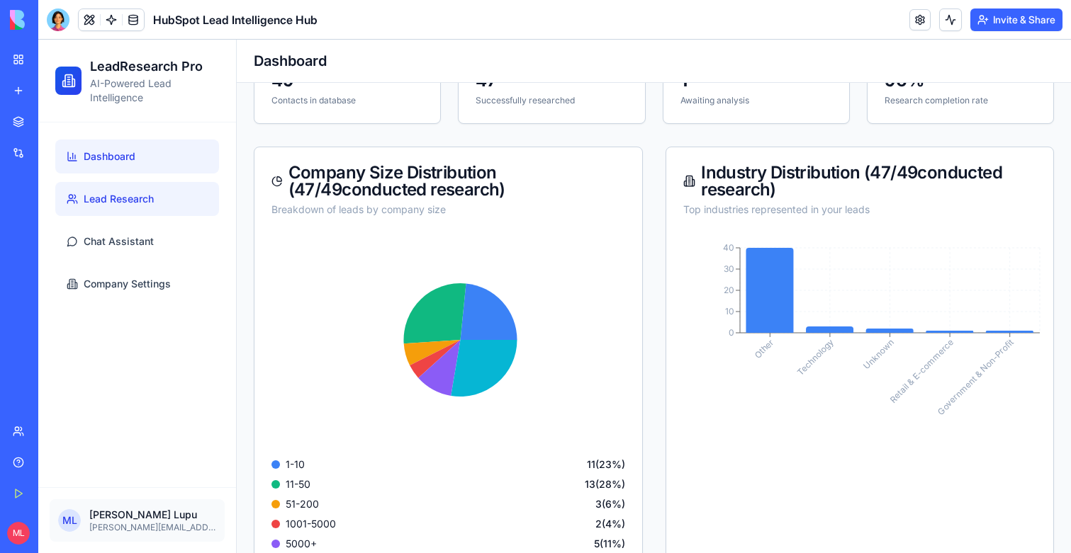
click at [157, 196] on link "Lead Research" at bounding box center [137, 199] width 164 height 34
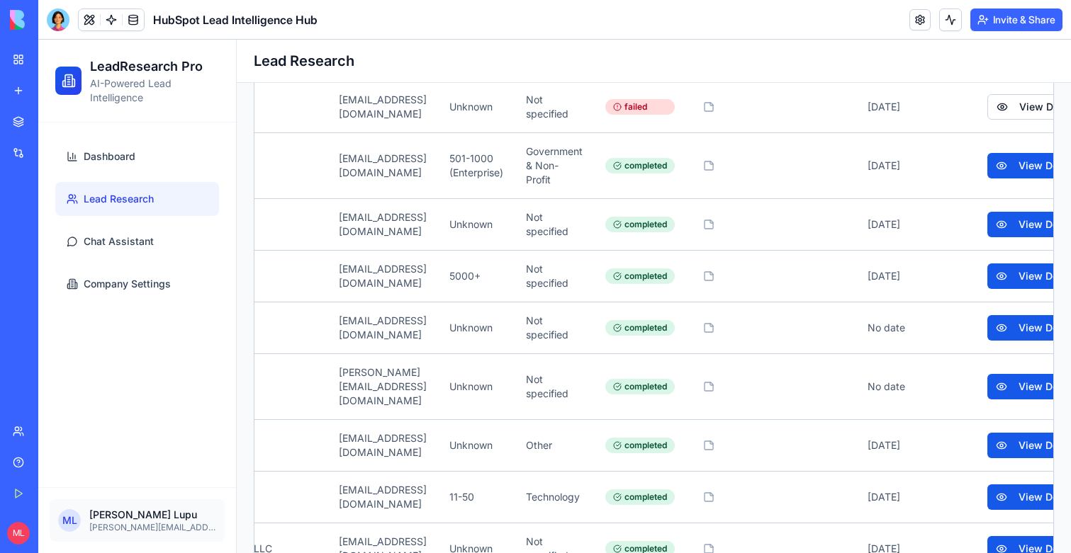
scroll to position [0, 326]
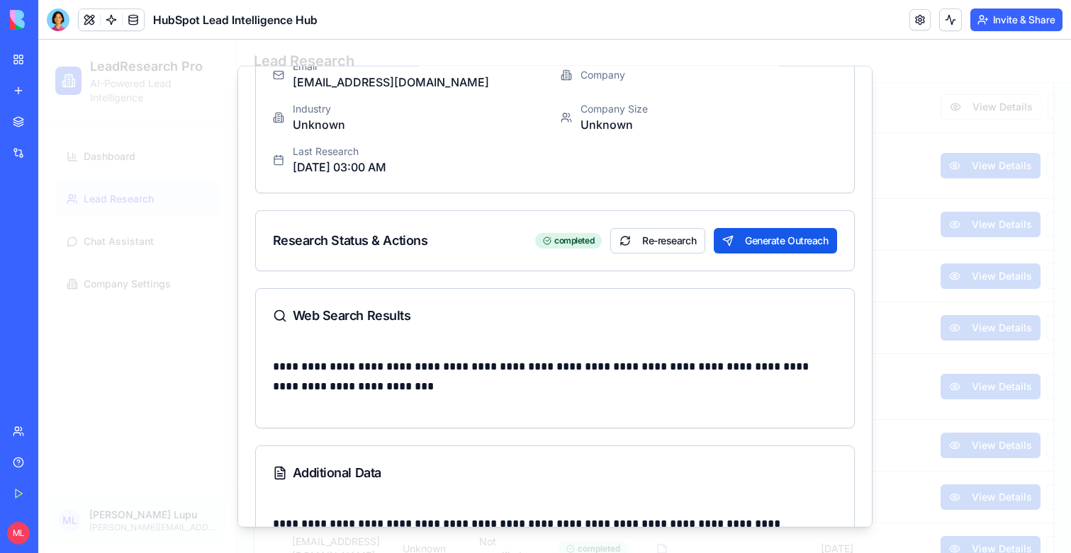
scroll to position [199, 0]
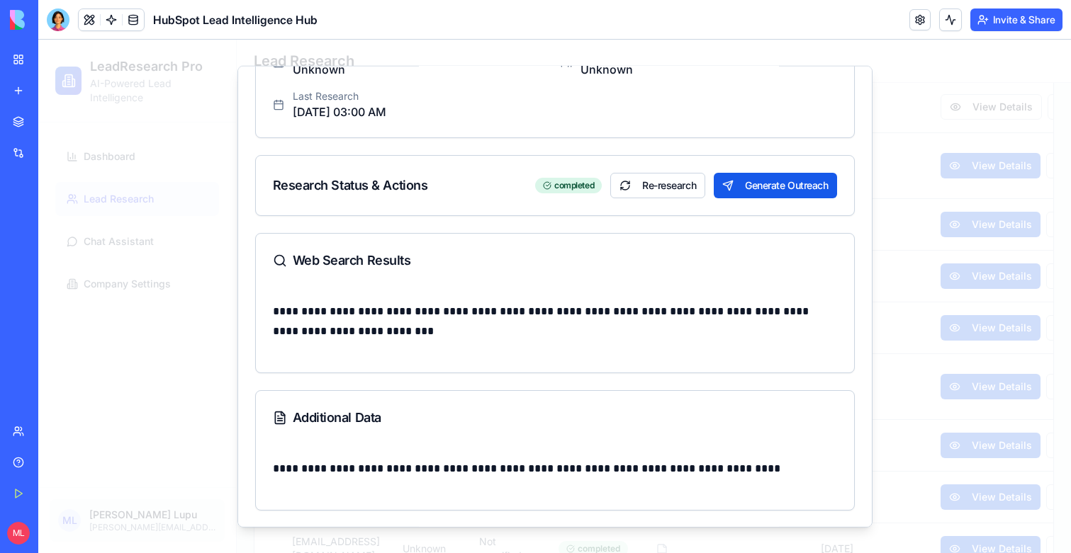
click at [909, 343] on div at bounding box center [554, 297] width 1032 height 514
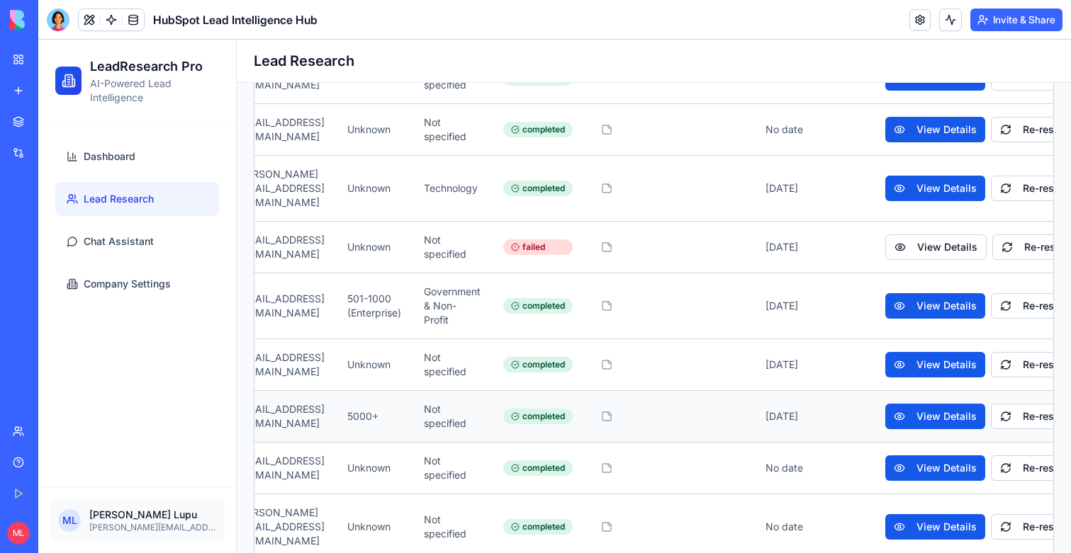
scroll to position [0, 433]
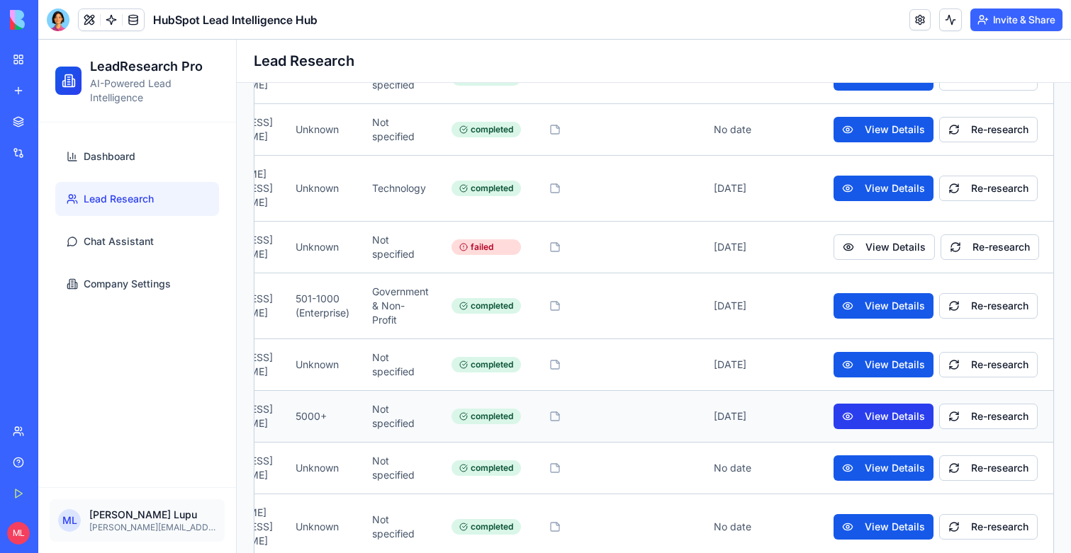
click at [889, 404] on button "View Details" at bounding box center [883, 417] width 100 height 26
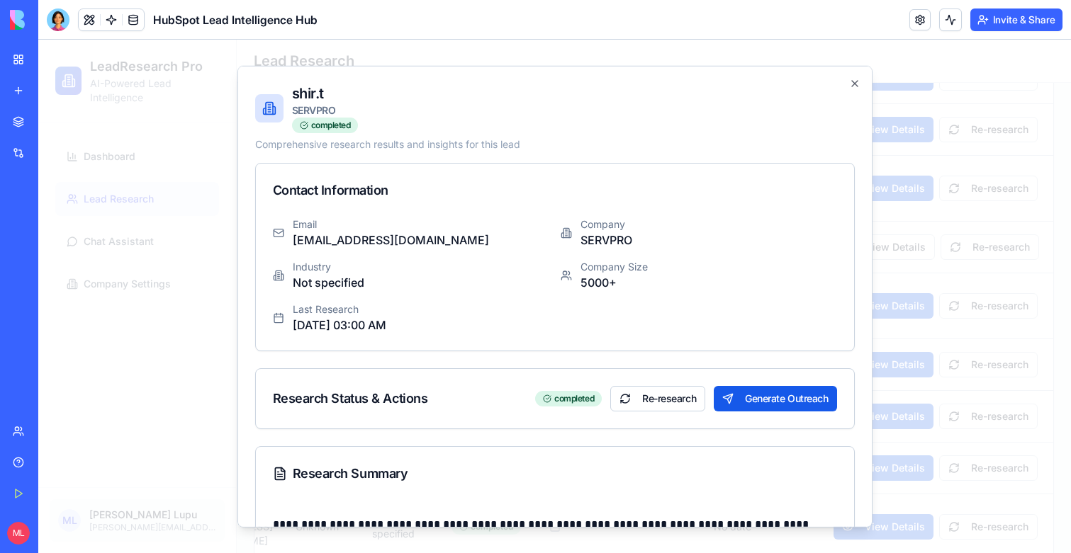
click at [889, 290] on div at bounding box center [554, 297] width 1032 height 514
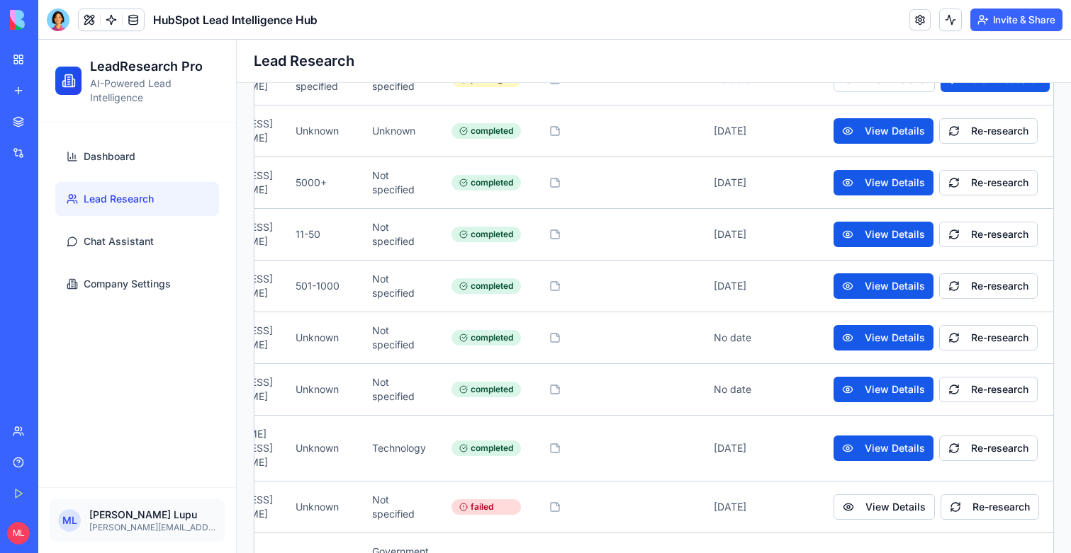
scroll to position [0, 431]
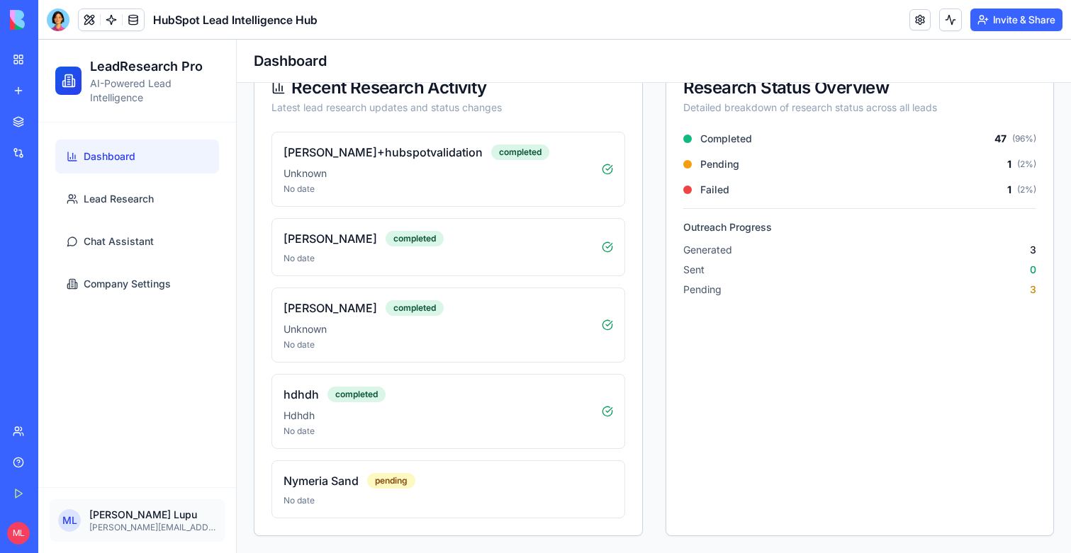
scroll to position [241, 0]
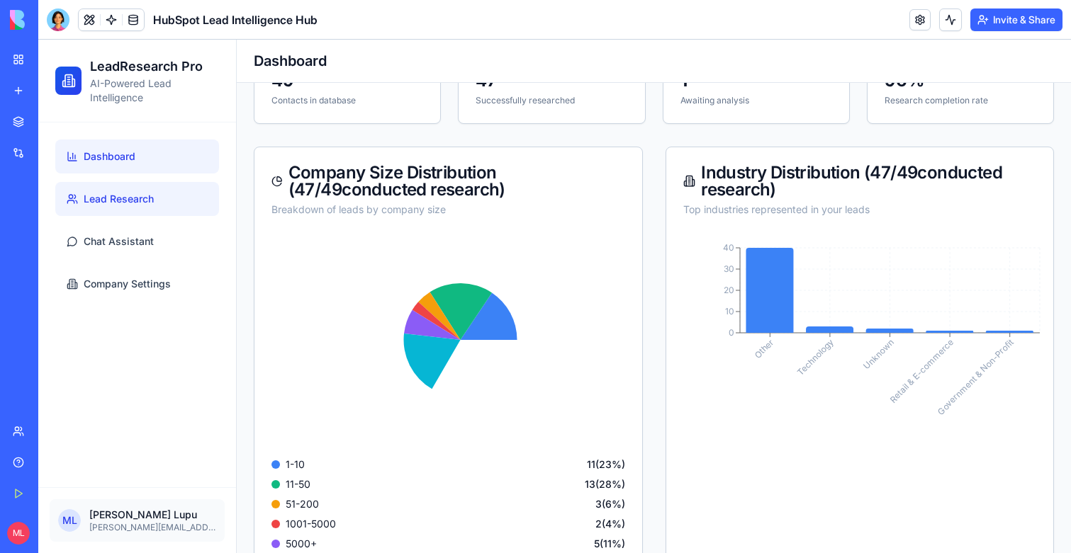
click at [145, 208] on link "Lead Research" at bounding box center [137, 199] width 164 height 34
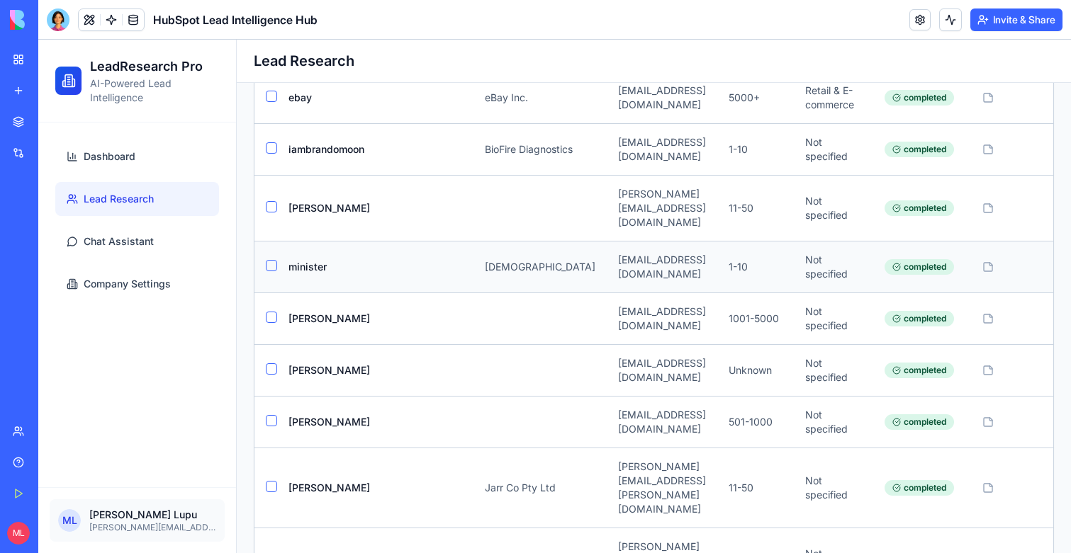
scroll to position [0, 433]
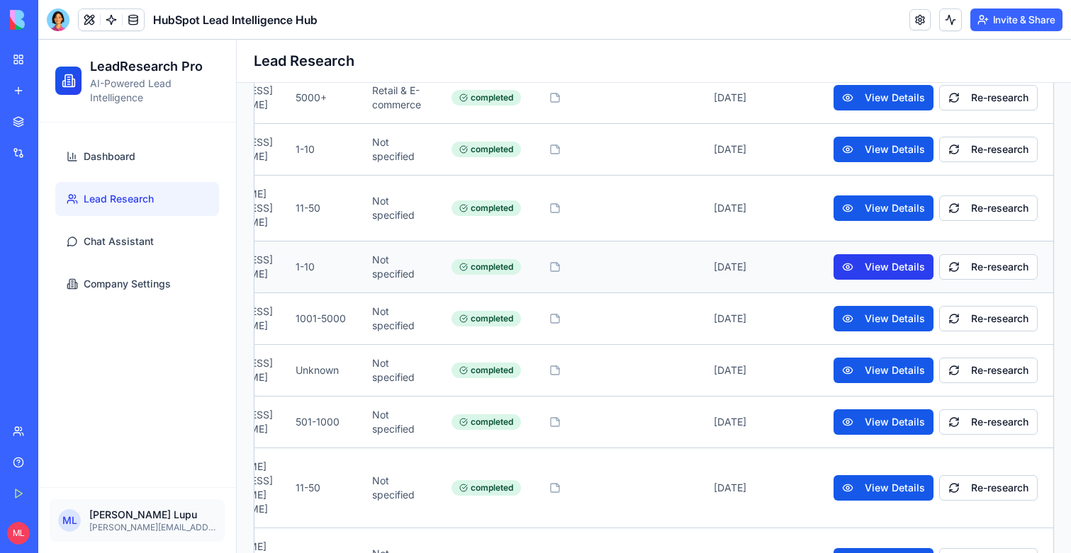
click at [834, 254] on button "View Details" at bounding box center [883, 267] width 100 height 26
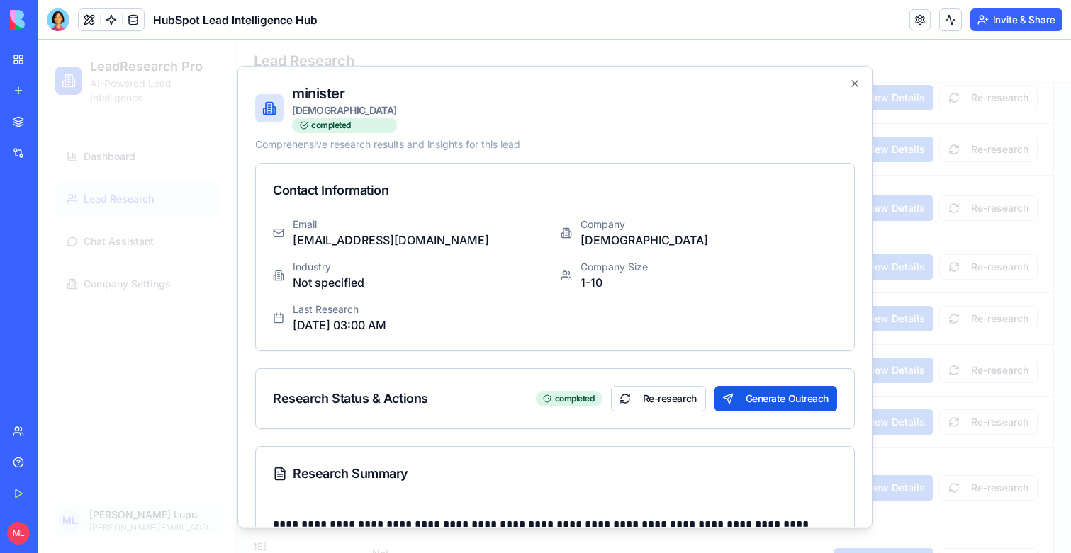
click at [937, 307] on div at bounding box center [554, 297] width 1032 height 514
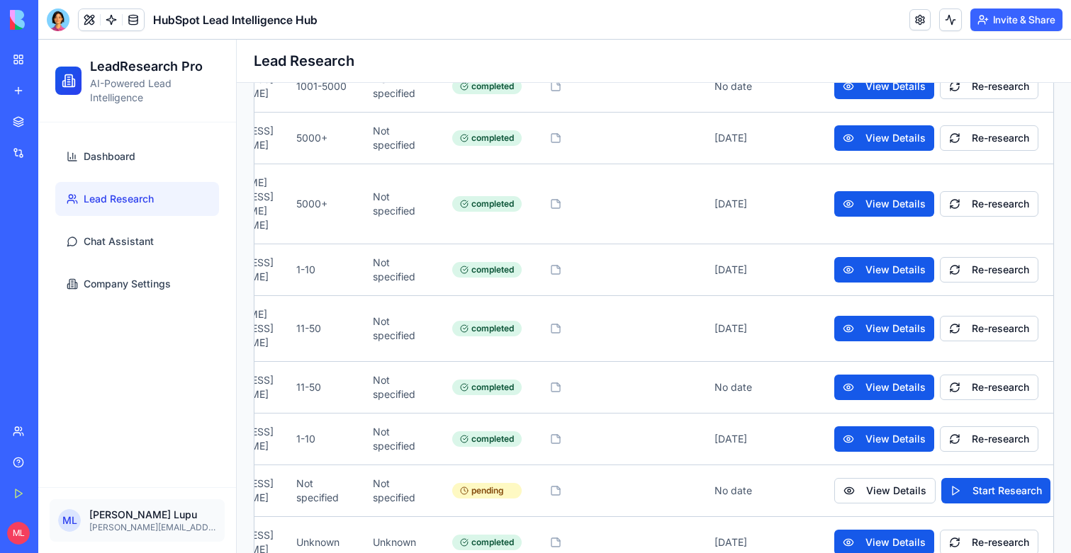
scroll to position [2287, 0]
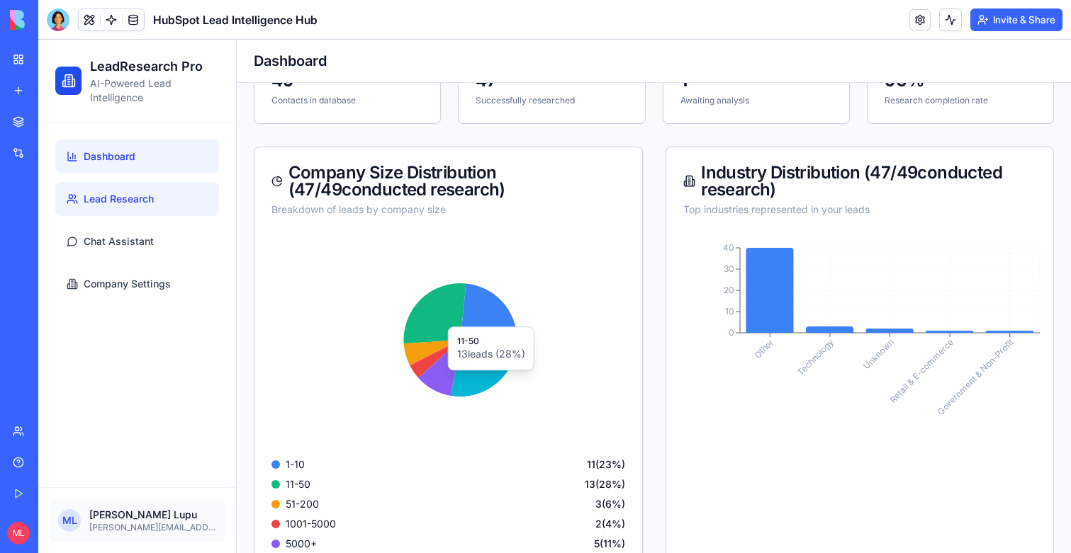
click at [97, 203] on span "Lead Research" at bounding box center [119, 199] width 70 height 14
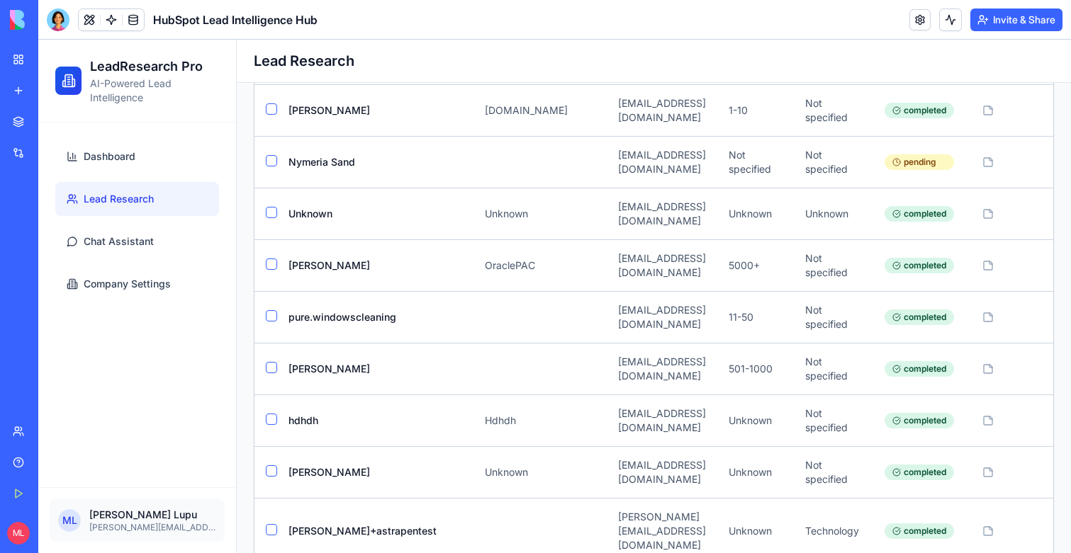
scroll to position [1752, 0]
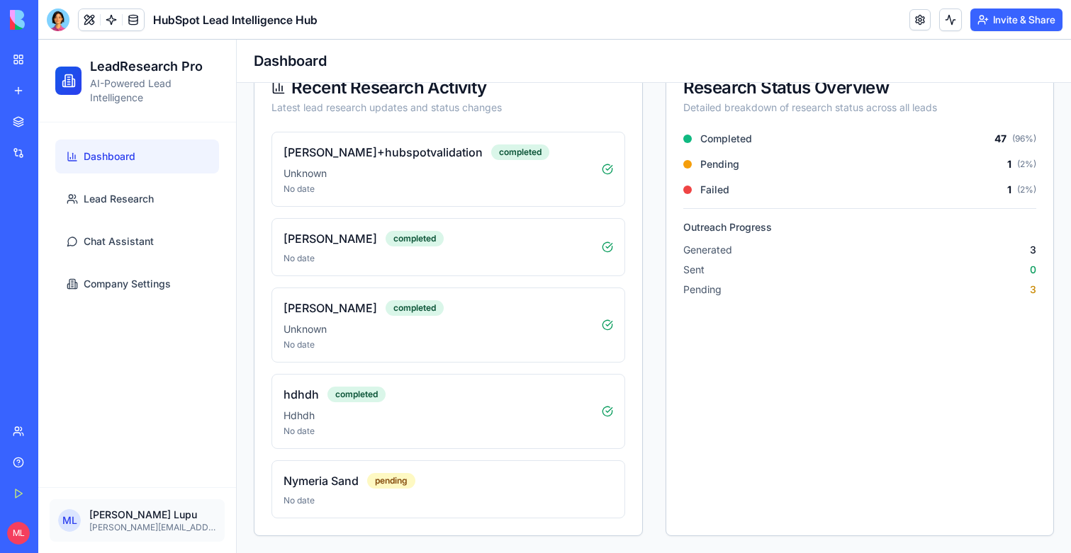
scroll to position [241, 0]
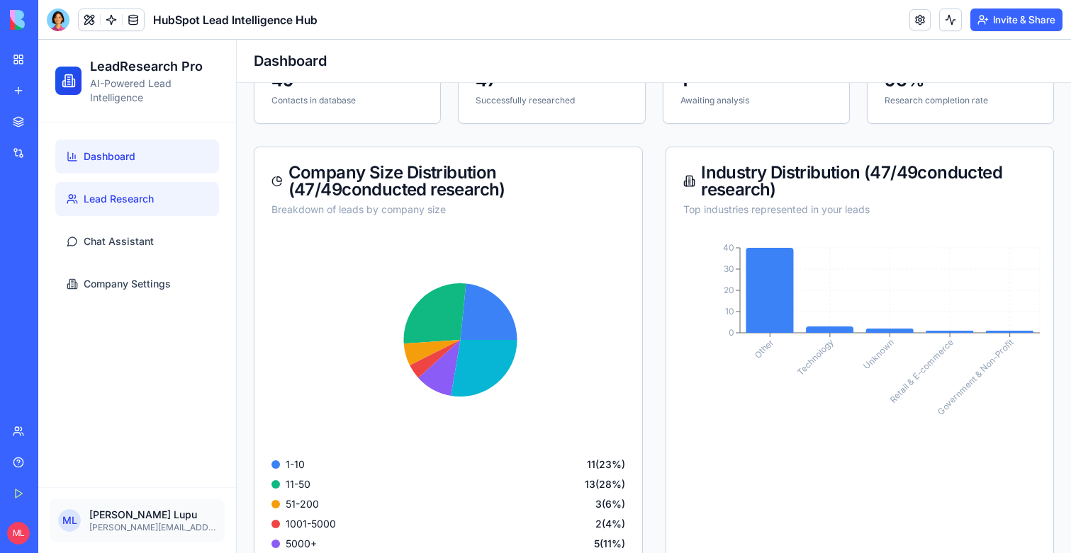
click at [104, 186] on link "Lead Research" at bounding box center [137, 199] width 164 height 34
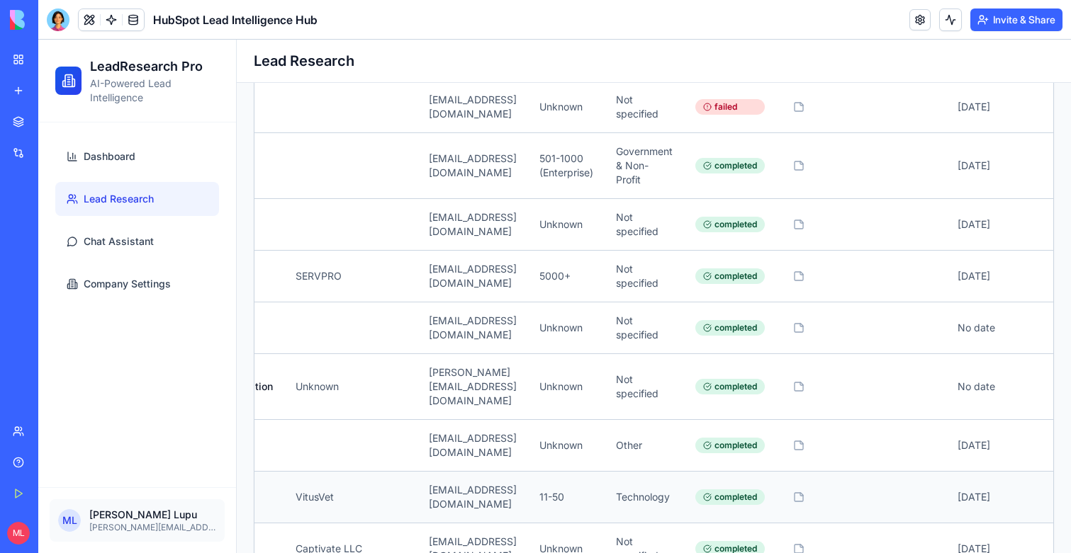
scroll to position [0, 433]
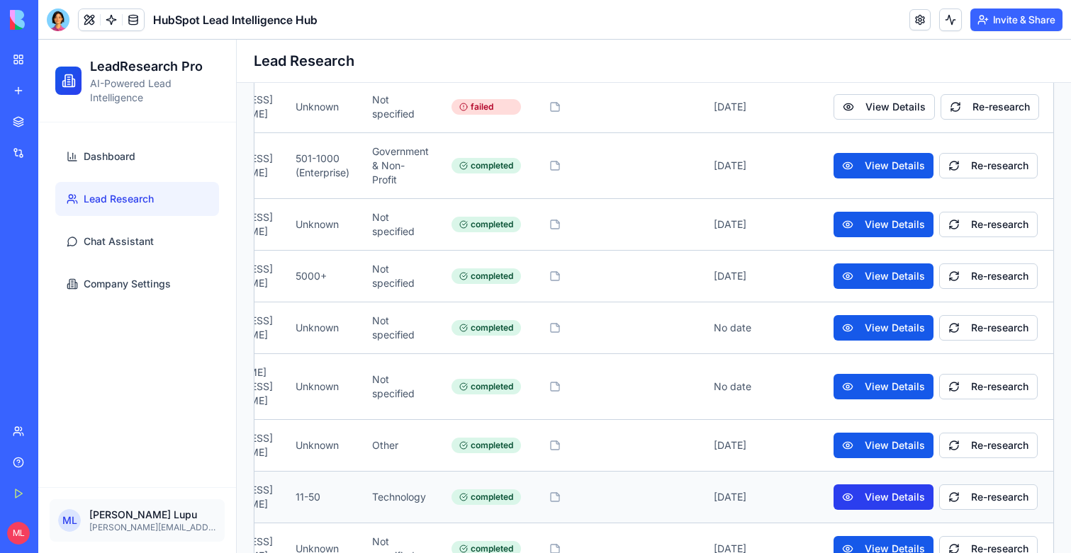
click at [858, 485] on button "View Details" at bounding box center [883, 498] width 100 height 26
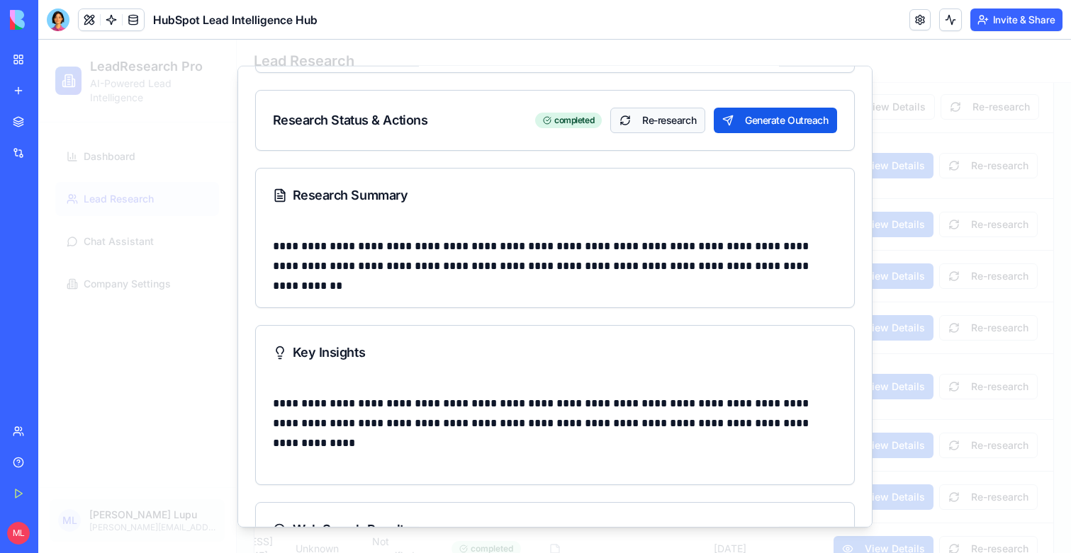
scroll to position [285, 0]
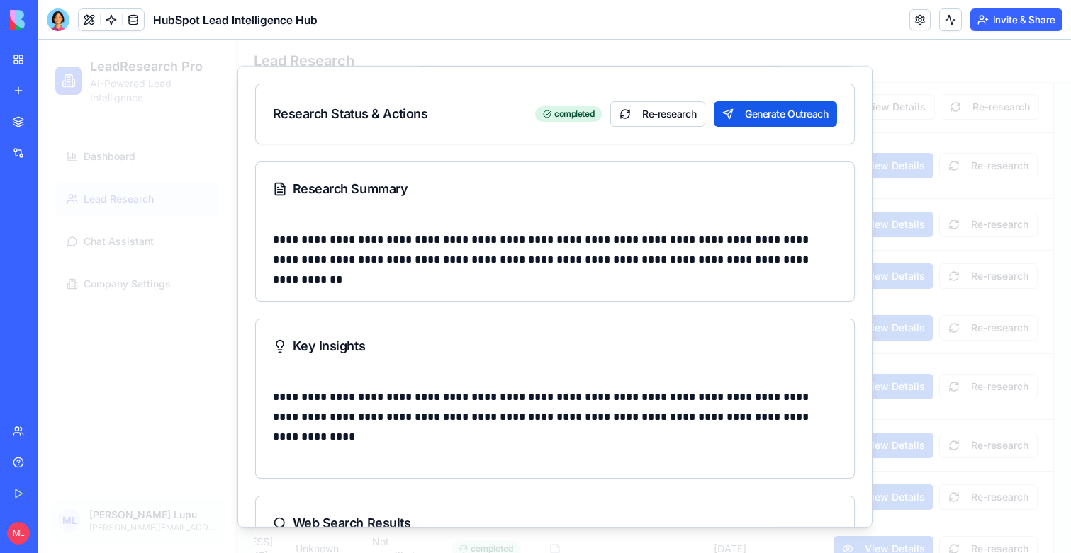
click at [953, 291] on div at bounding box center [554, 297] width 1032 height 514
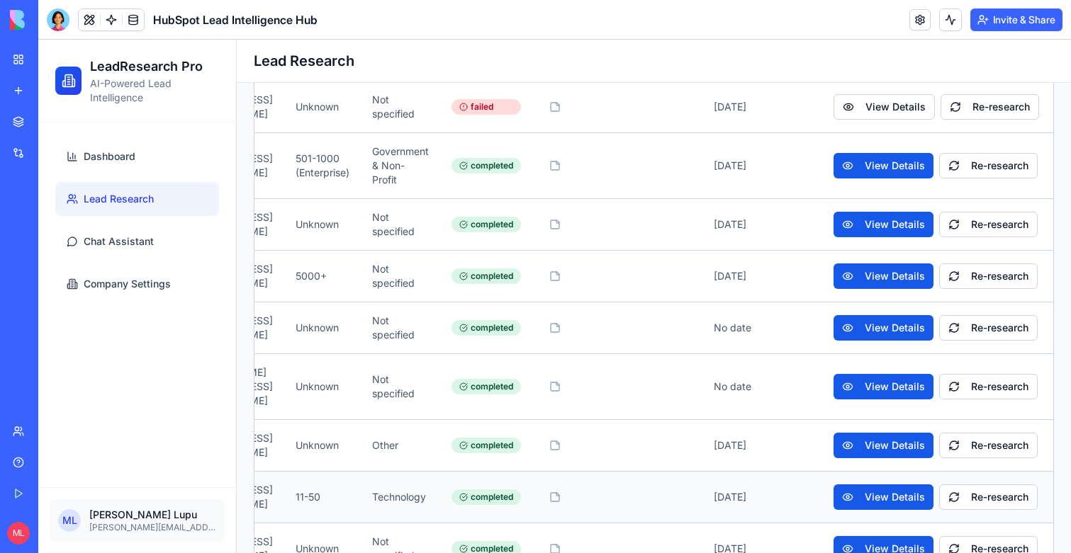
scroll to position [0, 432]
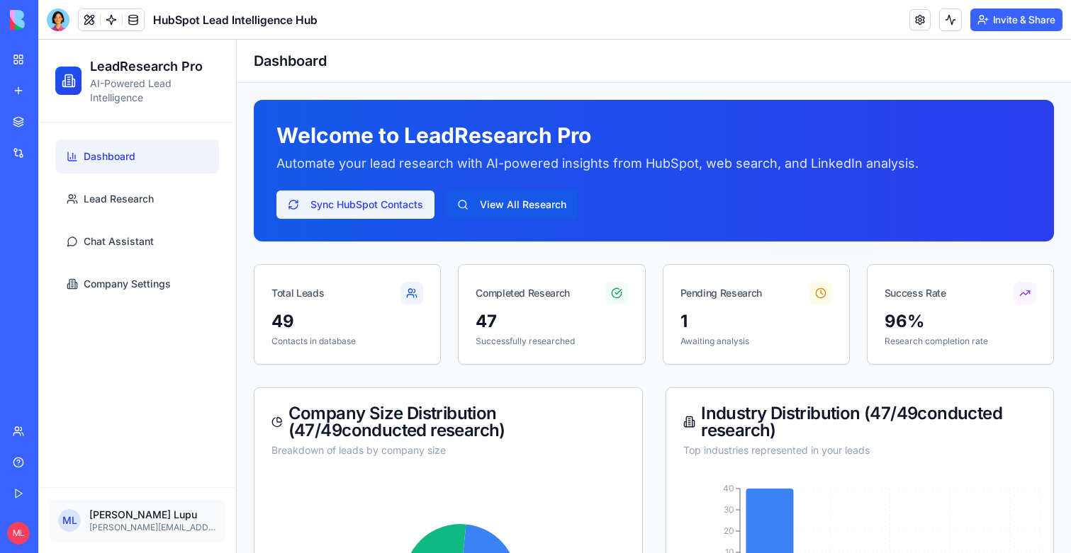
click at [412, 210] on button "Sync HubSpot Contacts" at bounding box center [355, 205] width 158 height 28
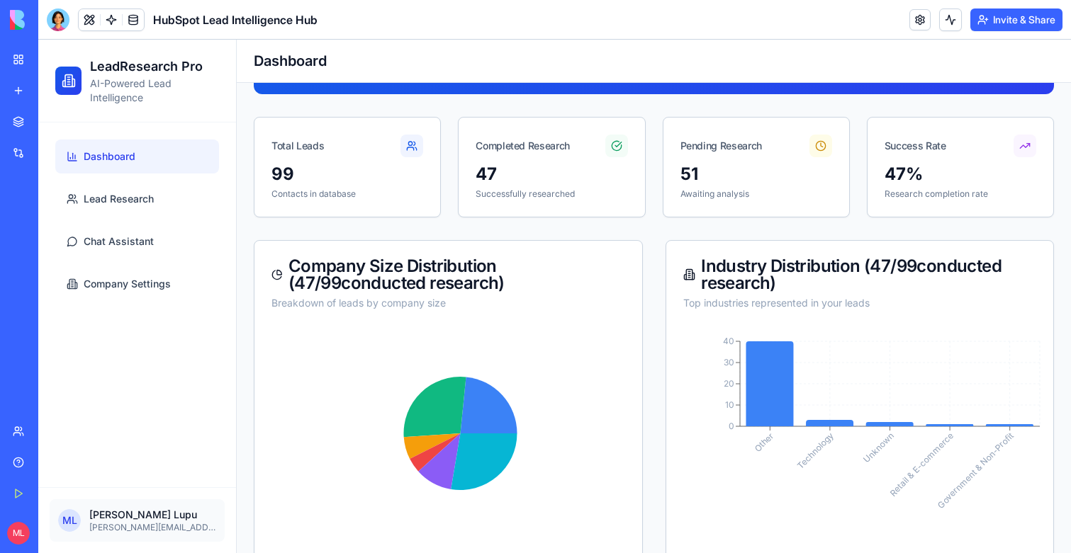
scroll to position [158, 0]
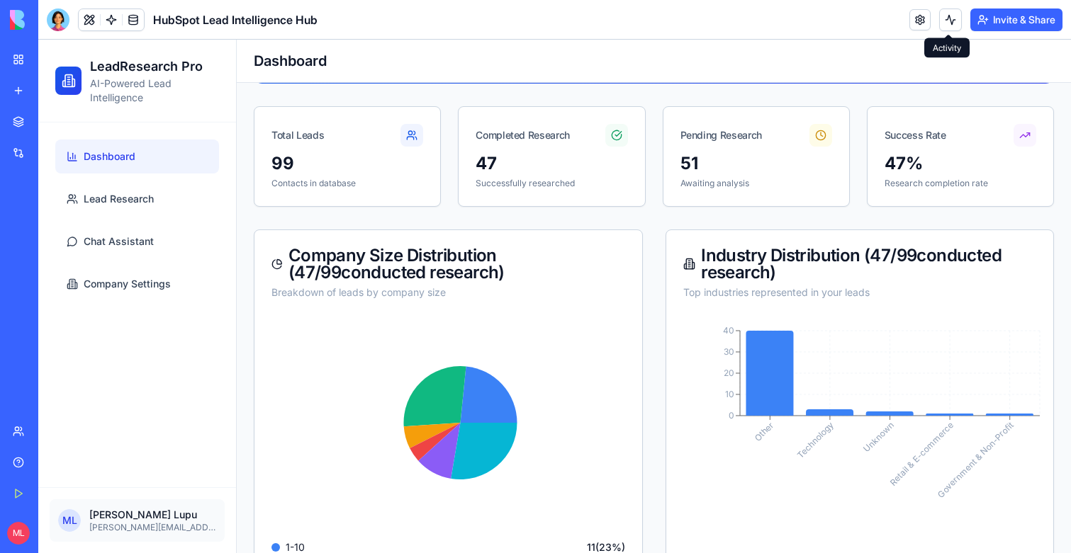
click at [946, 21] on button at bounding box center [950, 20] width 23 height 23
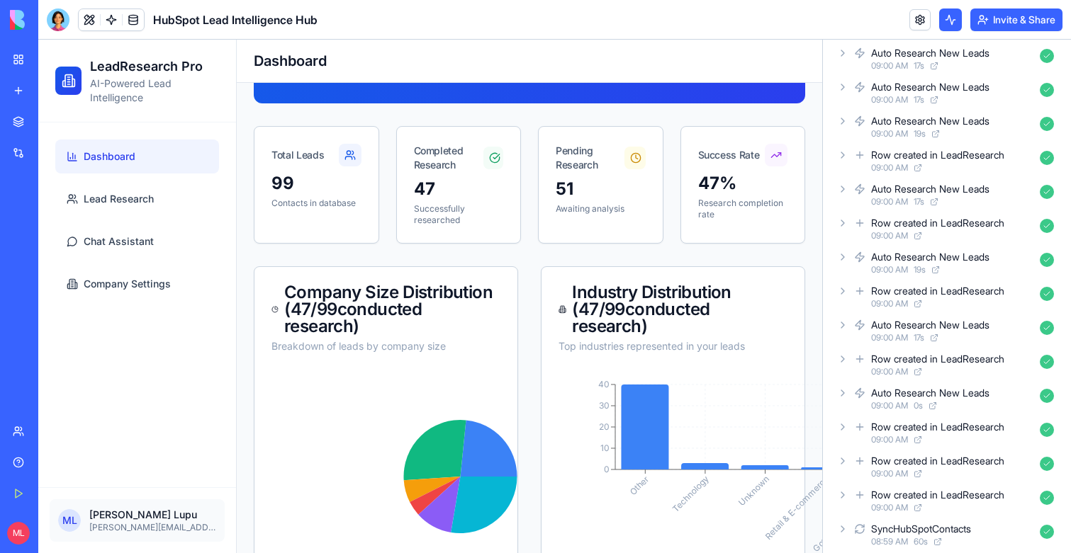
scroll to position [3083, 0]
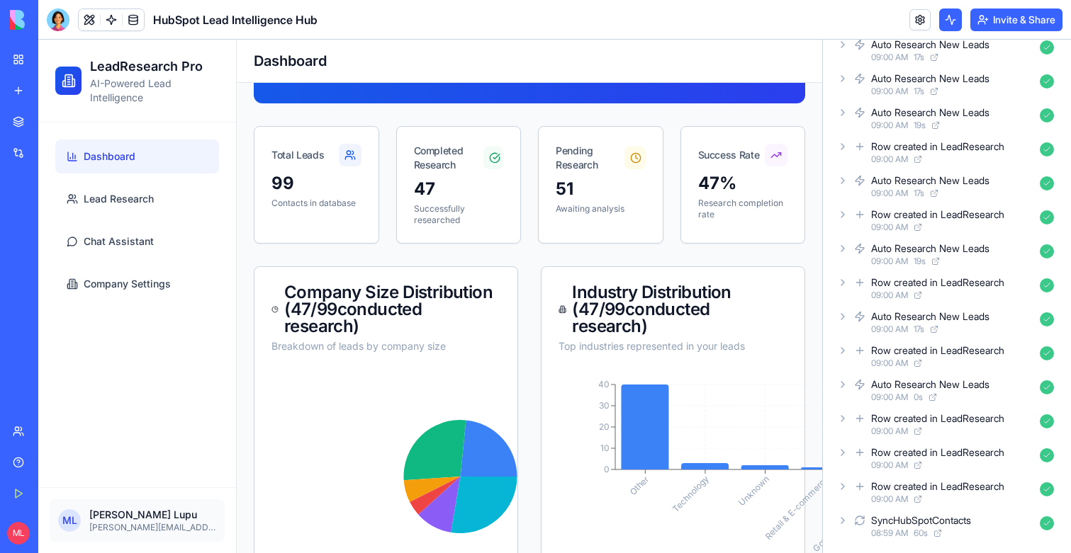
click at [943, 20] on button at bounding box center [950, 20] width 23 height 23
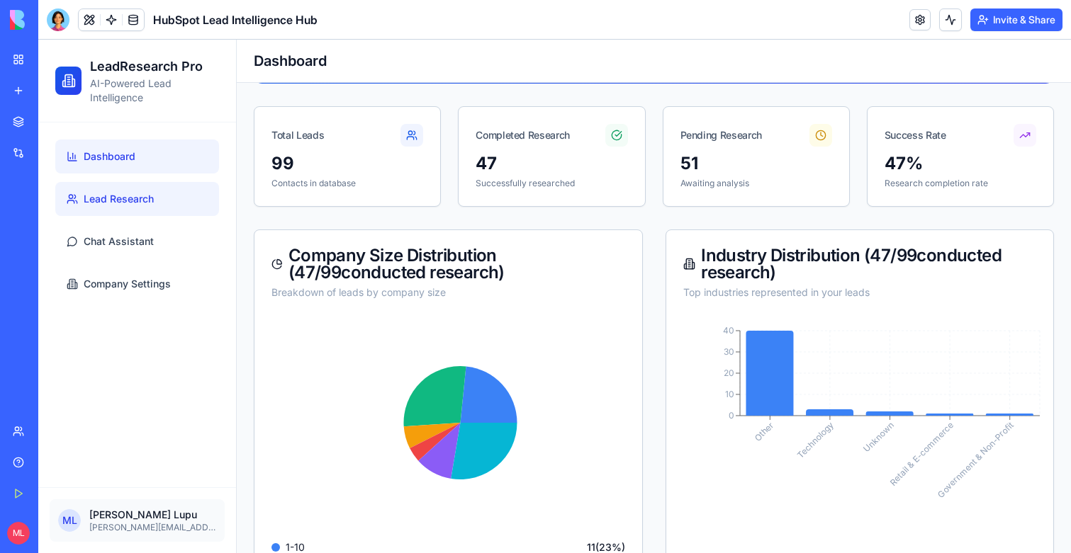
click at [131, 215] on link "Lead Research" at bounding box center [137, 199] width 164 height 34
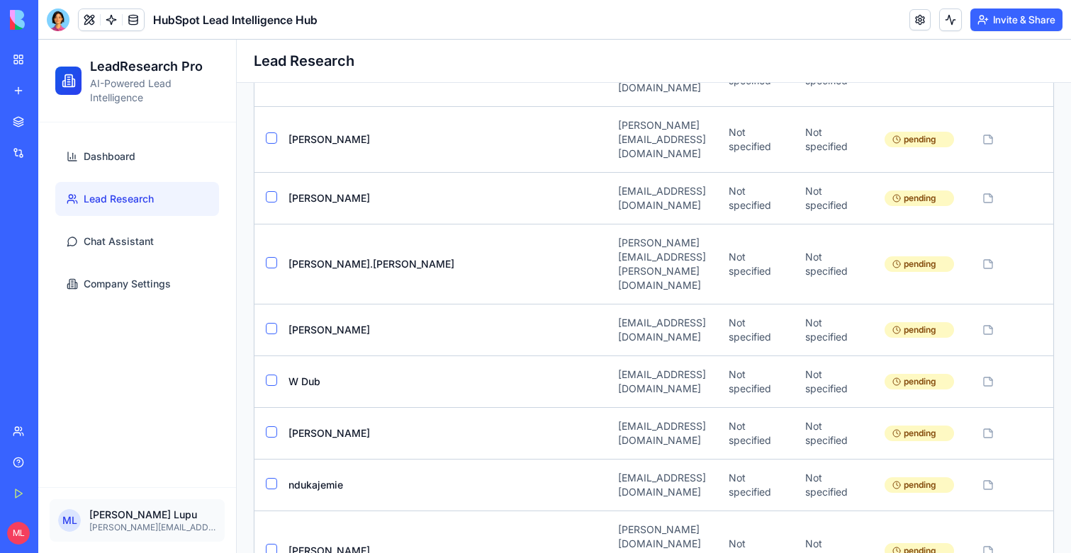
scroll to position [3215, 0]
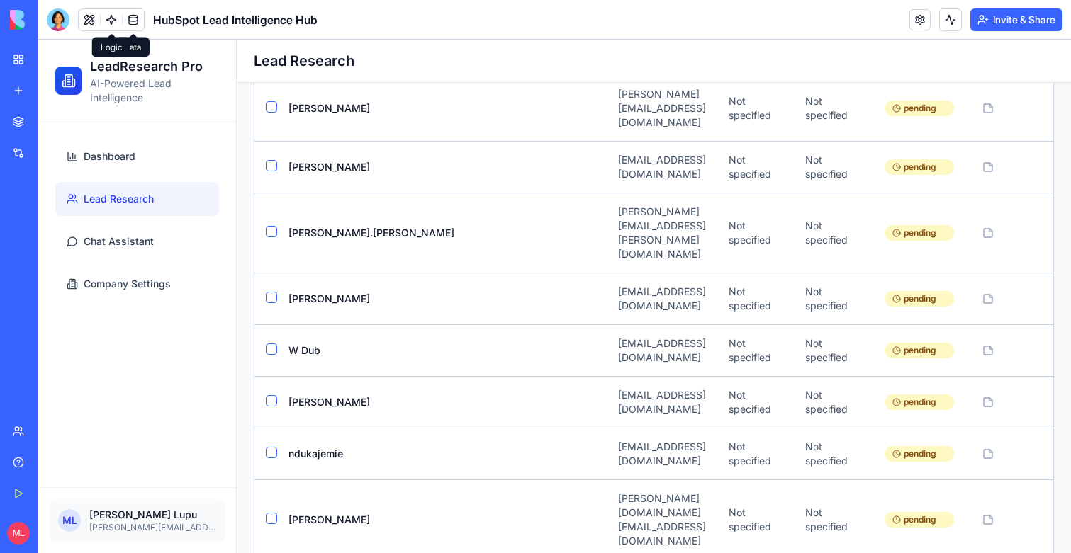
click at [119, 20] on link at bounding box center [111, 19] width 21 height 21
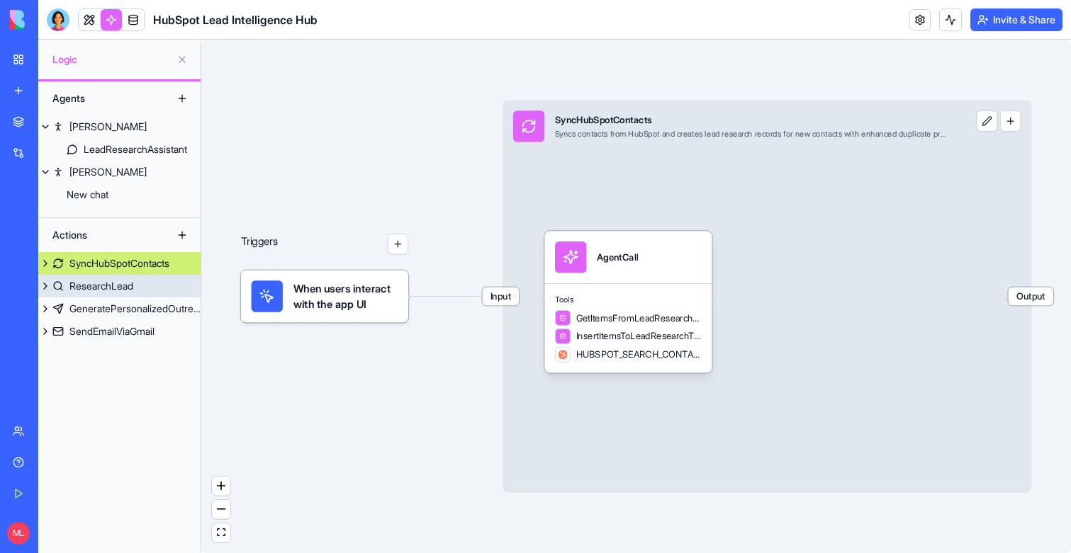
click at [124, 286] on div "ResearchLead" at bounding box center [101, 286] width 64 height 14
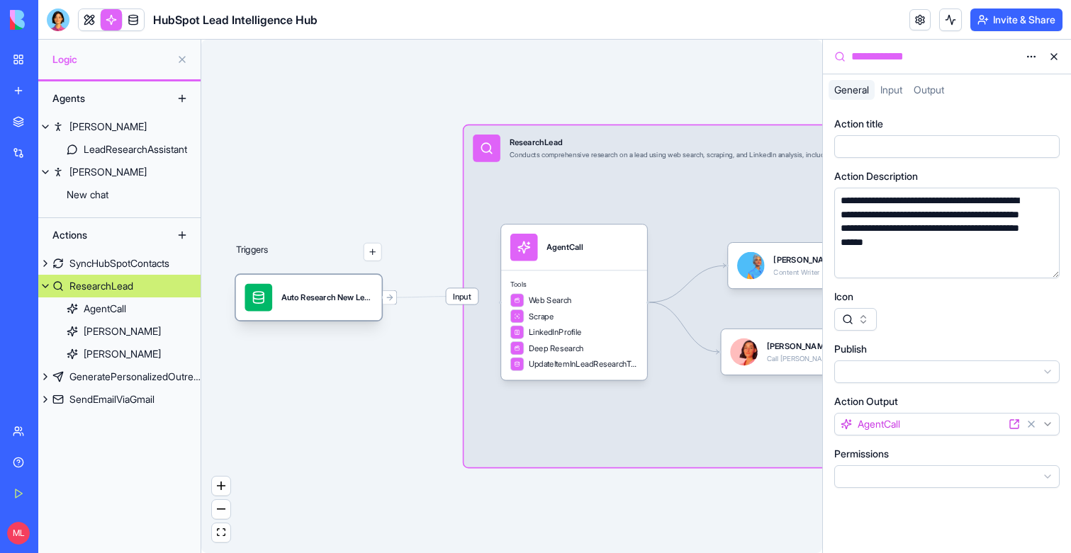
click at [299, 305] on div "Auto Research New LeadsTrigger" at bounding box center [326, 298] width 91 height 28
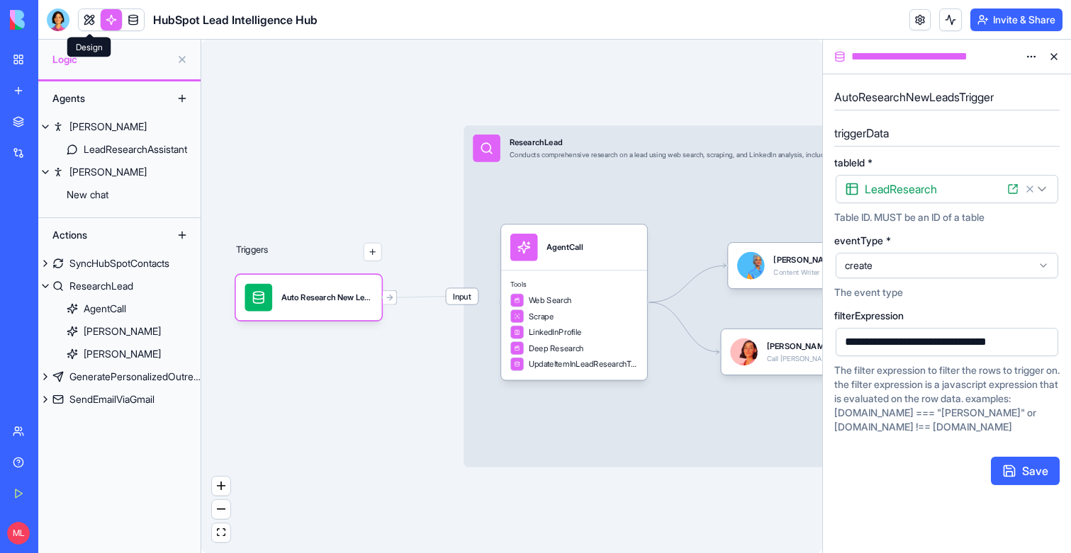
click at [88, 17] on link at bounding box center [89, 19] width 21 height 21
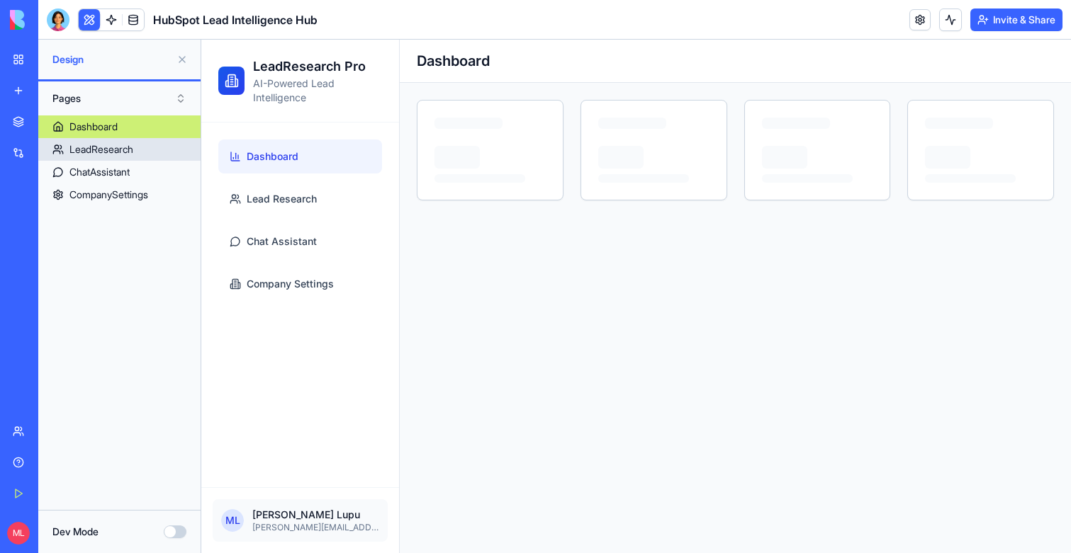
click at [79, 144] on div "LeadResearch" at bounding box center [101, 149] width 64 height 14
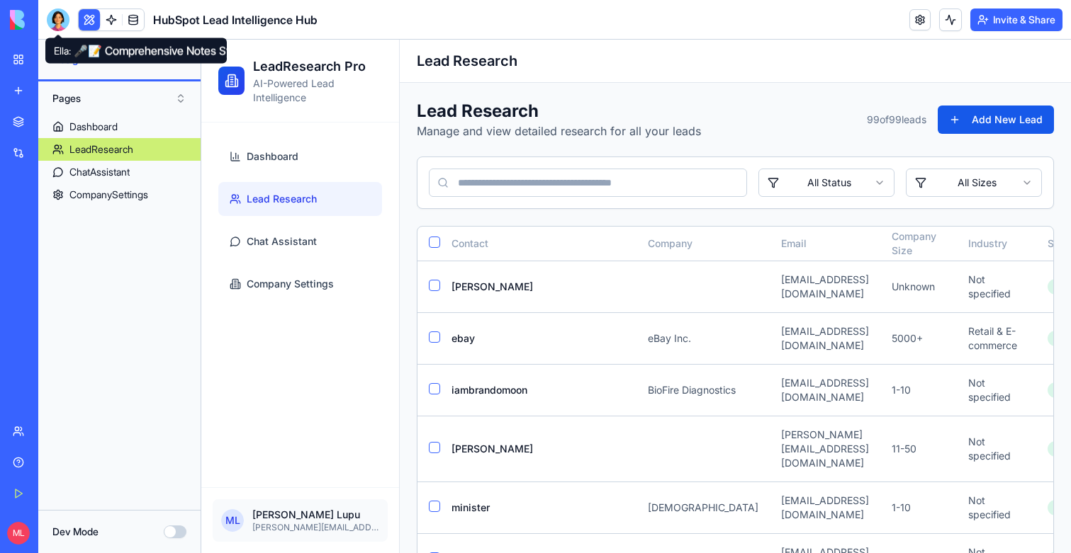
click at [86, 18] on button at bounding box center [89, 19] width 21 height 21
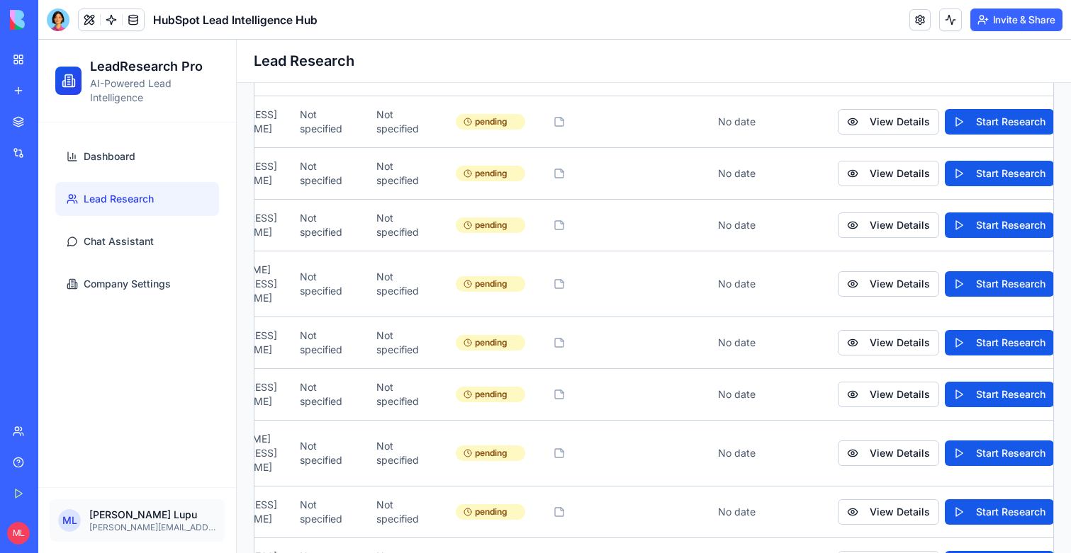
scroll to position [0, 449]
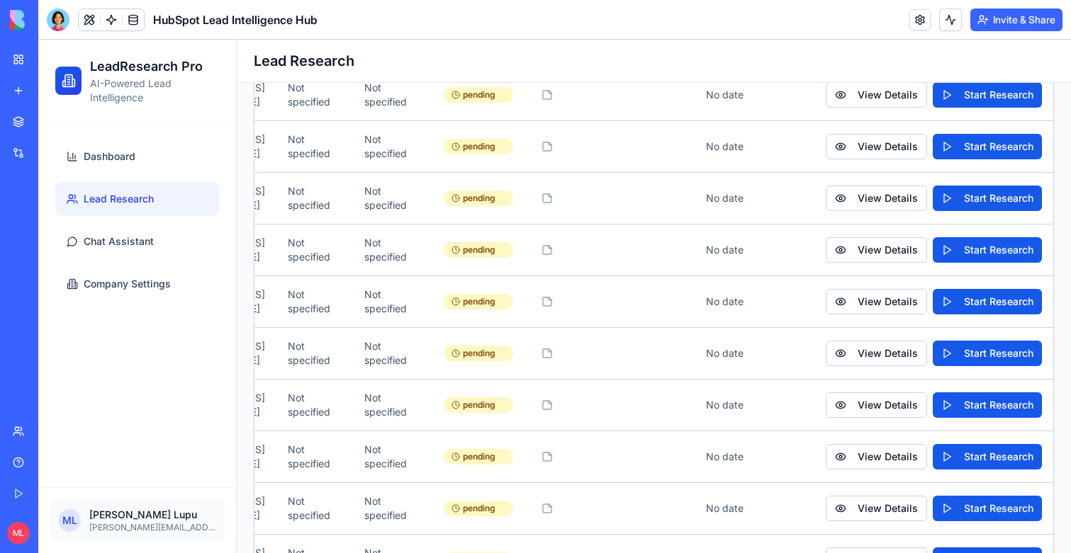
click at [967, 548] on button "Start Research" at bounding box center [987, 561] width 109 height 26
click at [1010, 496] on button "Start Research" at bounding box center [987, 509] width 109 height 26
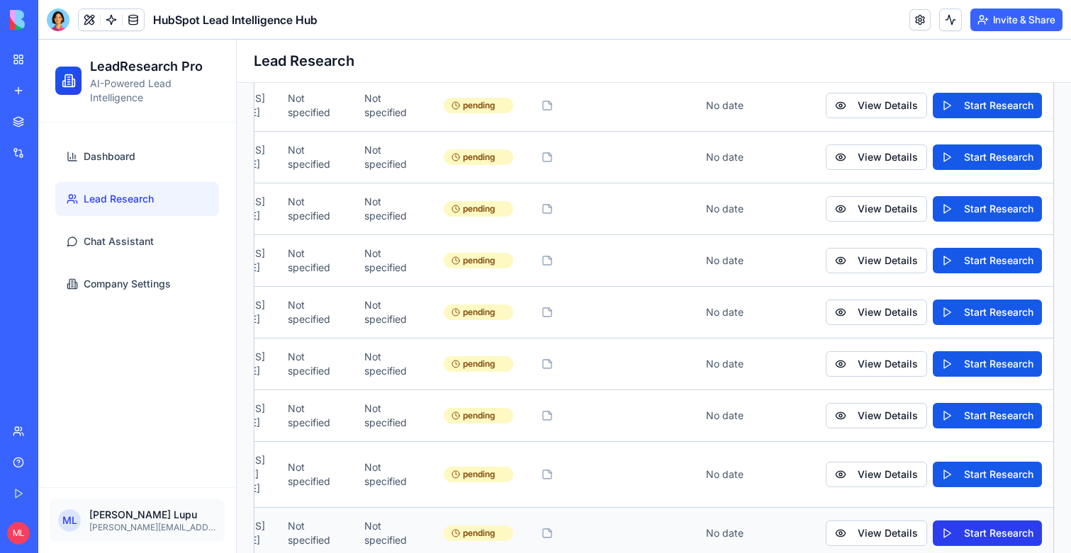
click at [943, 521] on button "Start Research" at bounding box center [987, 534] width 109 height 26
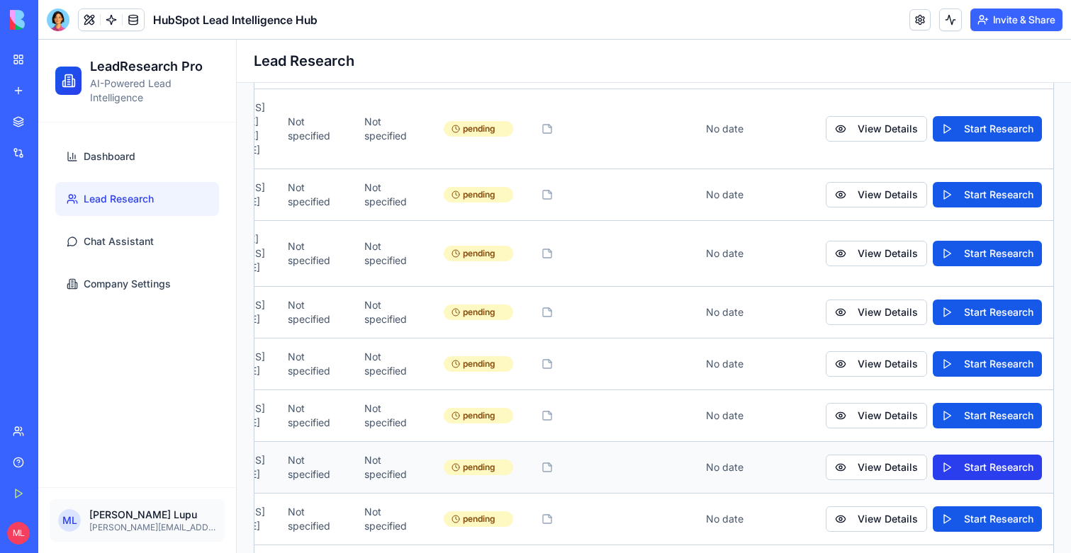
click at [1037, 455] on button "Start Research" at bounding box center [987, 468] width 109 height 26
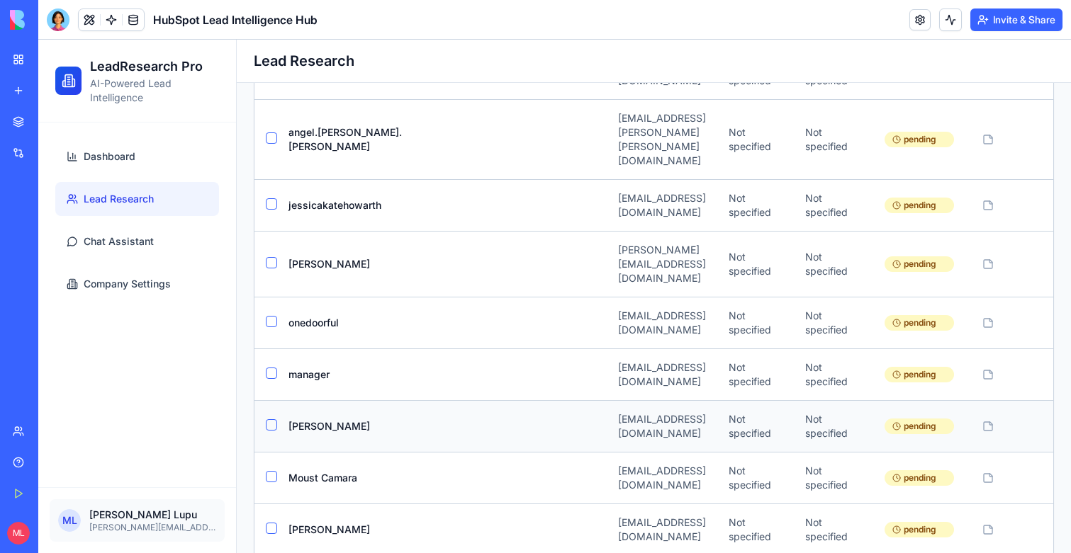
scroll to position [3818, 0]
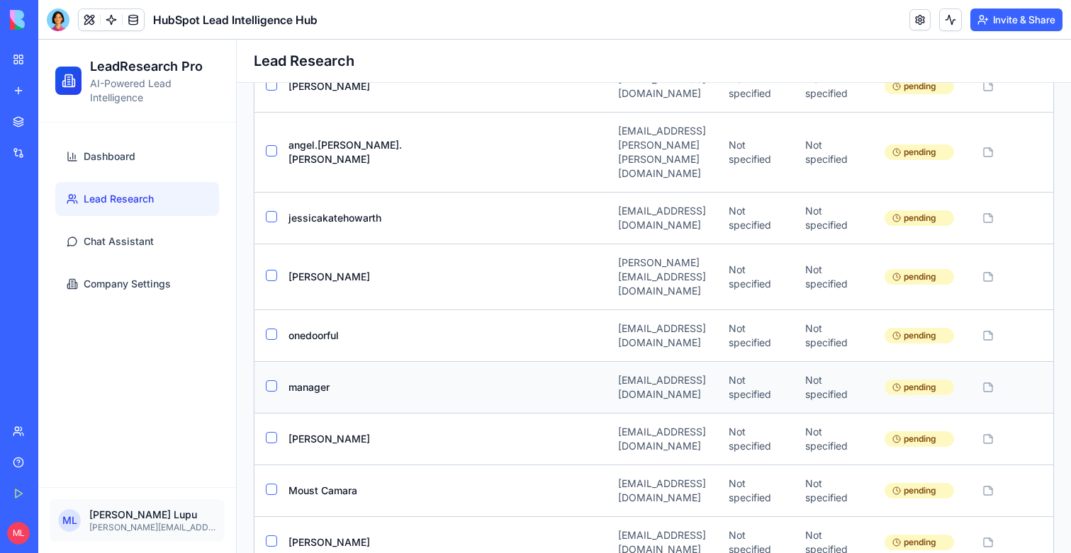
click at [643, 373] on div "manager@incomeavenue.org" at bounding box center [662, 387] width 88 height 28
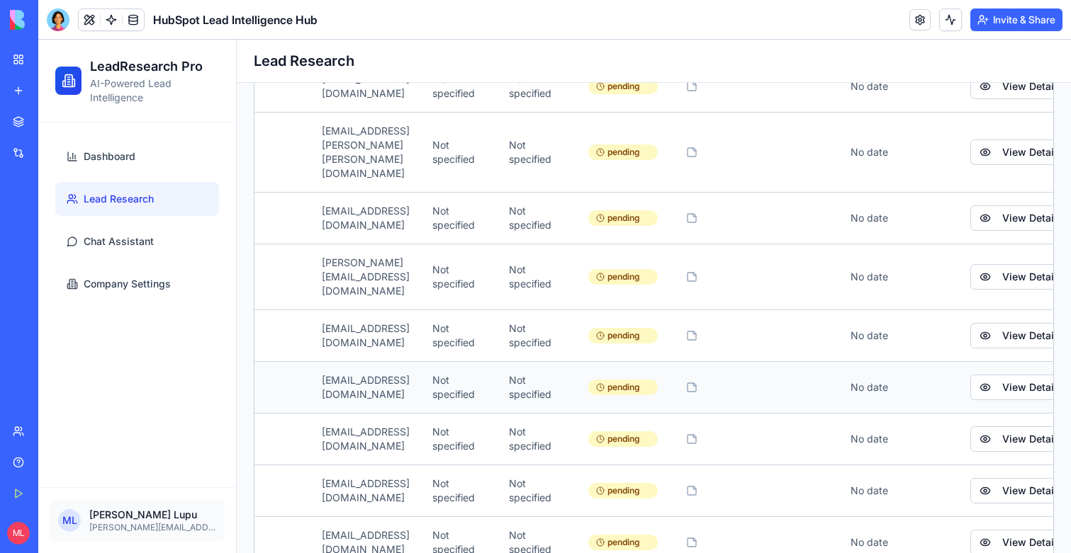
scroll to position [0, 449]
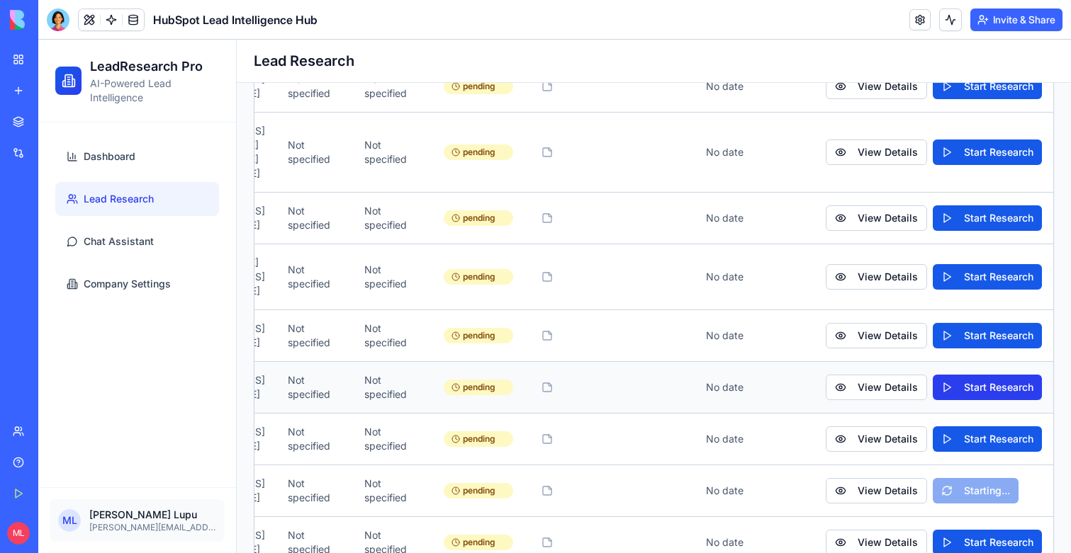
click at [1009, 375] on button "Start Research" at bounding box center [987, 388] width 109 height 26
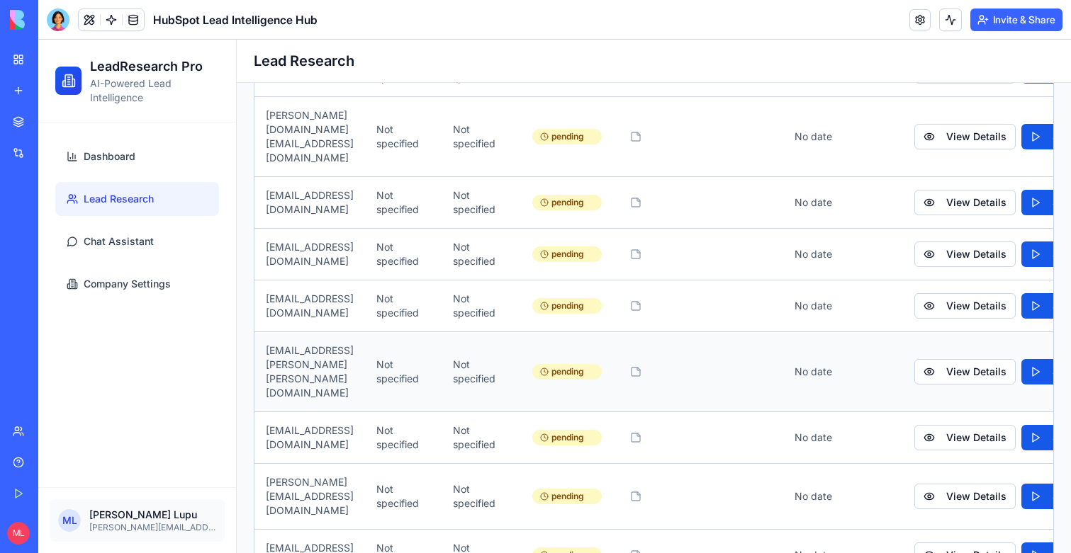
scroll to position [0, 0]
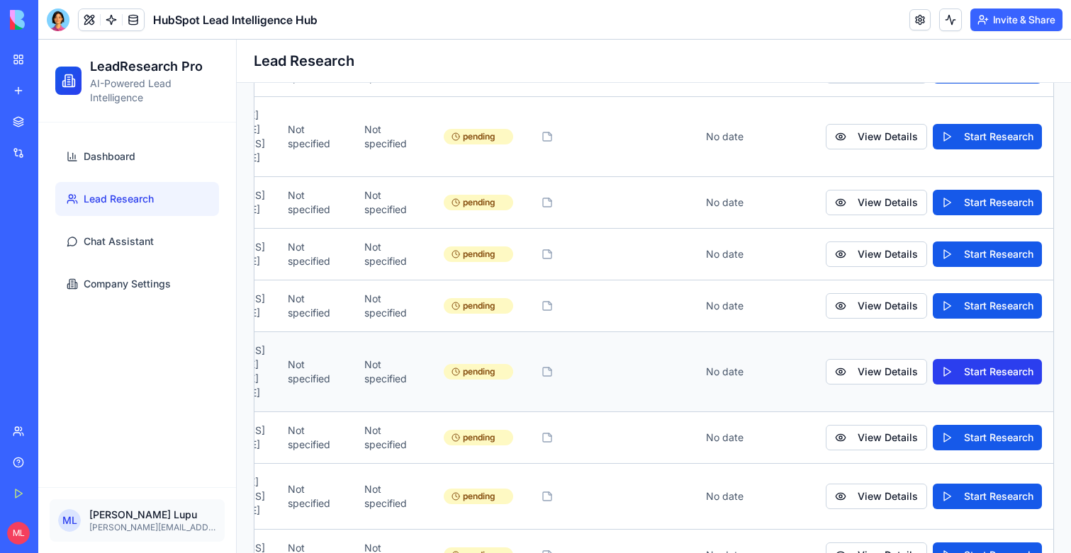
click at [972, 359] on button "Start Research" at bounding box center [987, 372] width 109 height 26
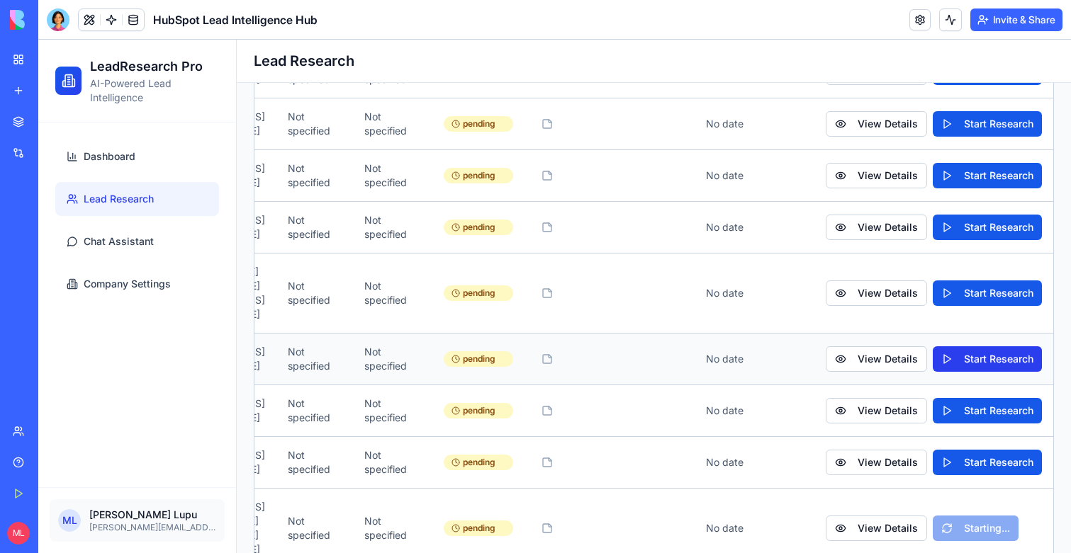
click at [969, 347] on button "Start Research" at bounding box center [987, 360] width 109 height 26
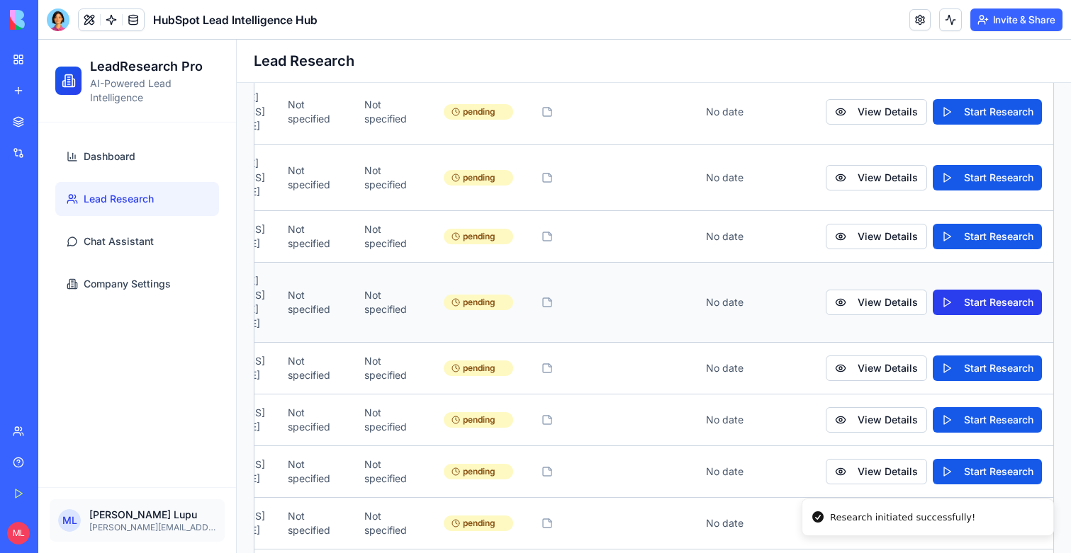
click at [937, 290] on button "Start Research" at bounding box center [987, 303] width 109 height 26
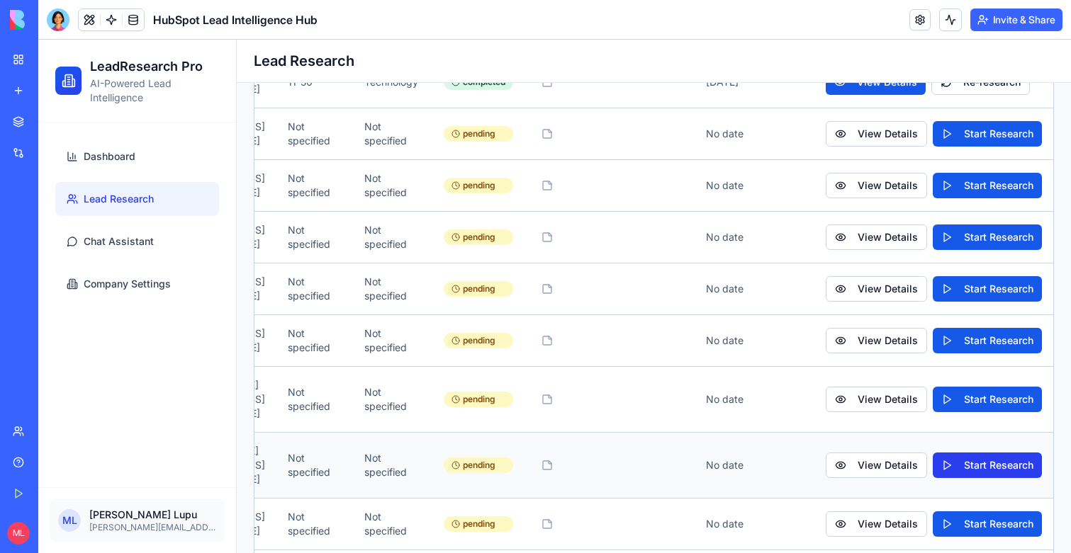
click at [966, 453] on button "Start Research" at bounding box center [987, 466] width 109 height 26
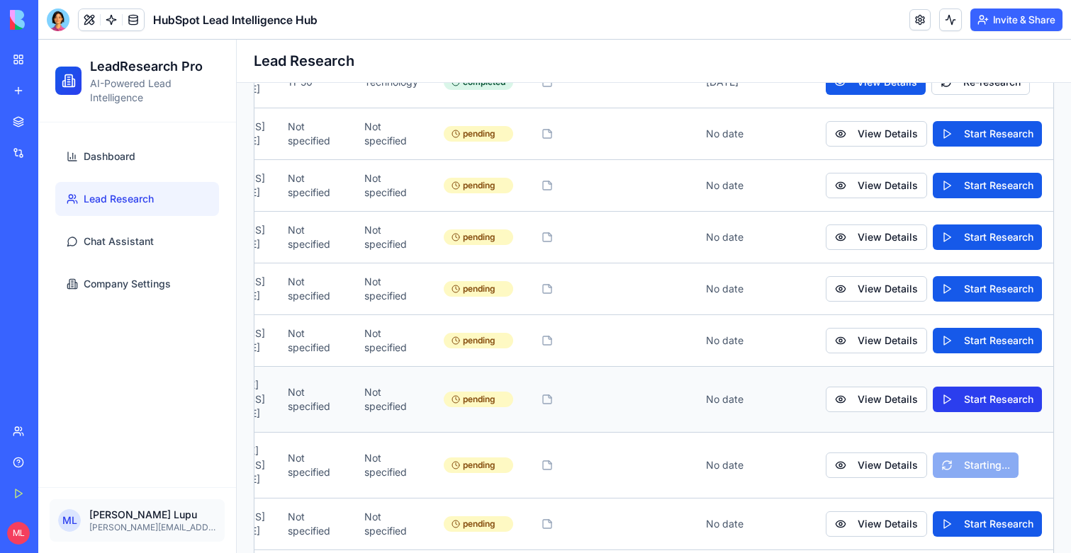
click at [981, 387] on button "Start Research" at bounding box center [987, 400] width 109 height 26
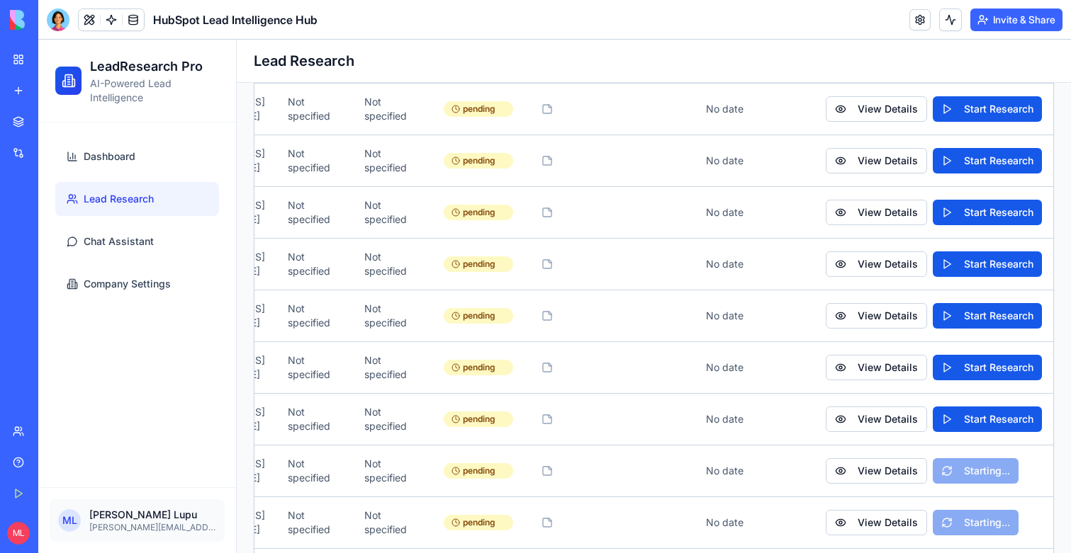
scroll to position [0, 449]
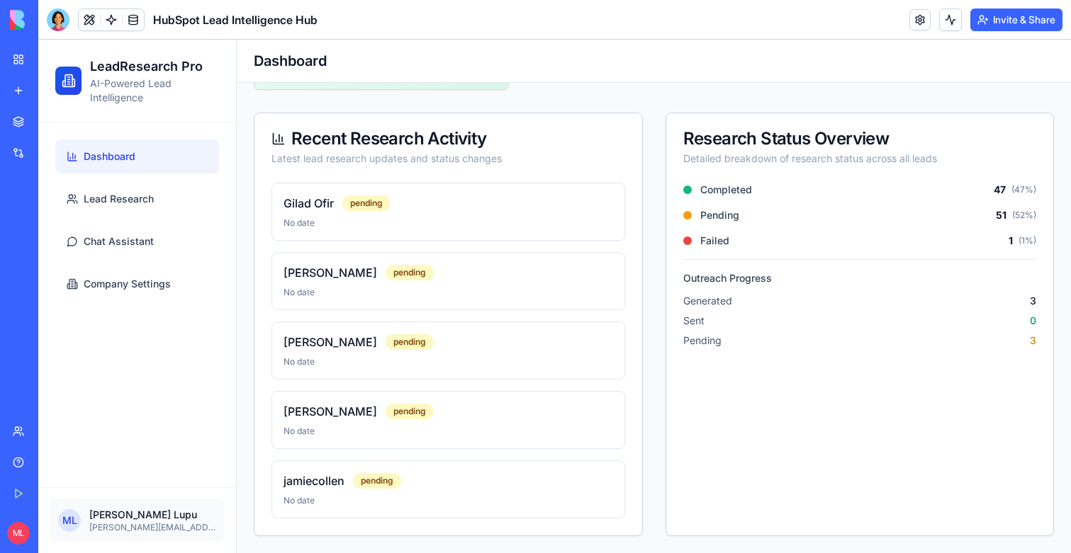
scroll to position [1032, 0]
click at [139, 223] on ul "Dashboard Lead Research Chat Assistant Company Settings" at bounding box center [137, 221] width 164 height 162
click at [139, 206] on span "Lead Research" at bounding box center [119, 199] width 70 height 14
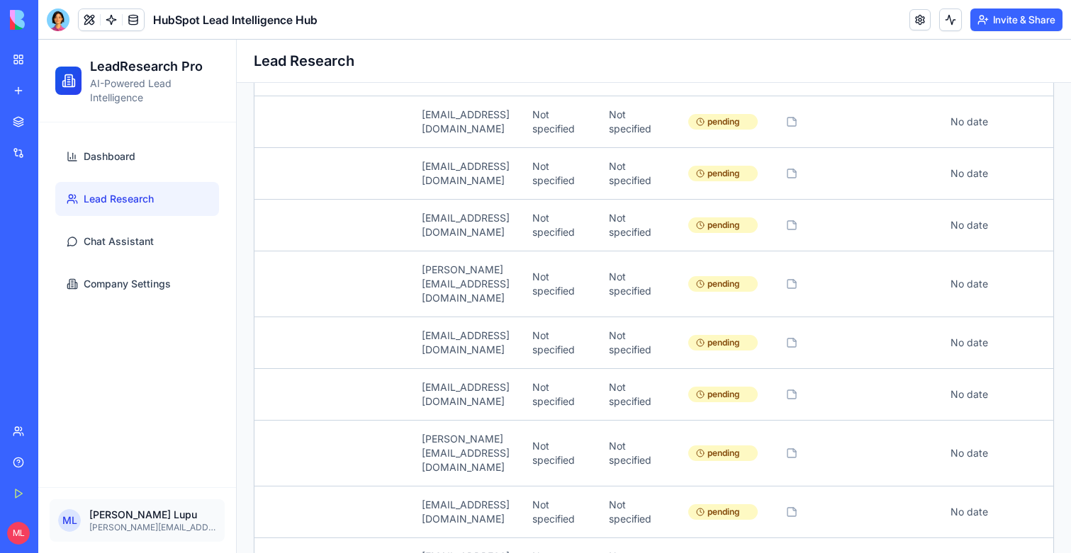
scroll to position [0, 449]
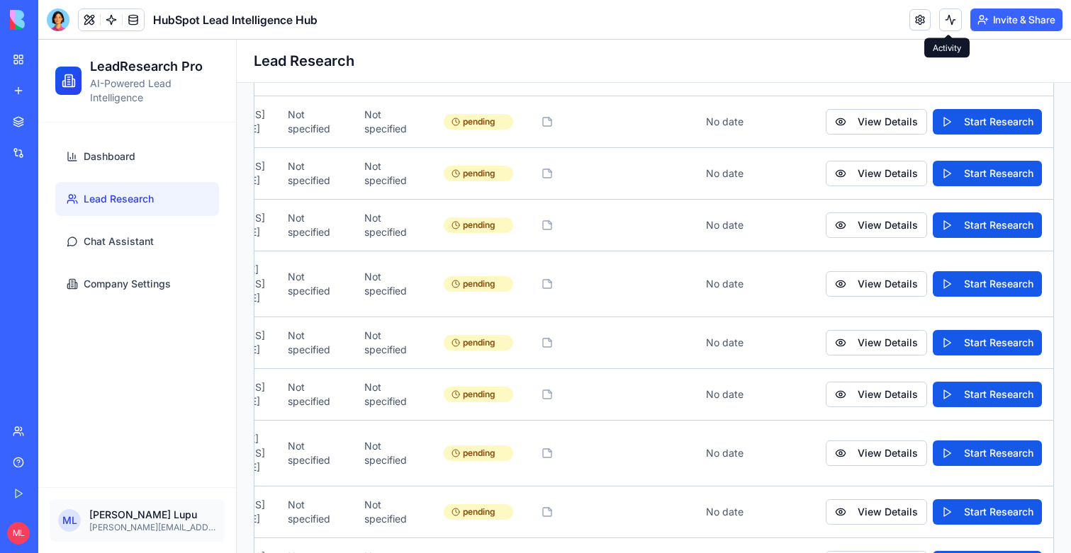
click at [955, 13] on button at bounding box center [950, 20] width 23 height 23
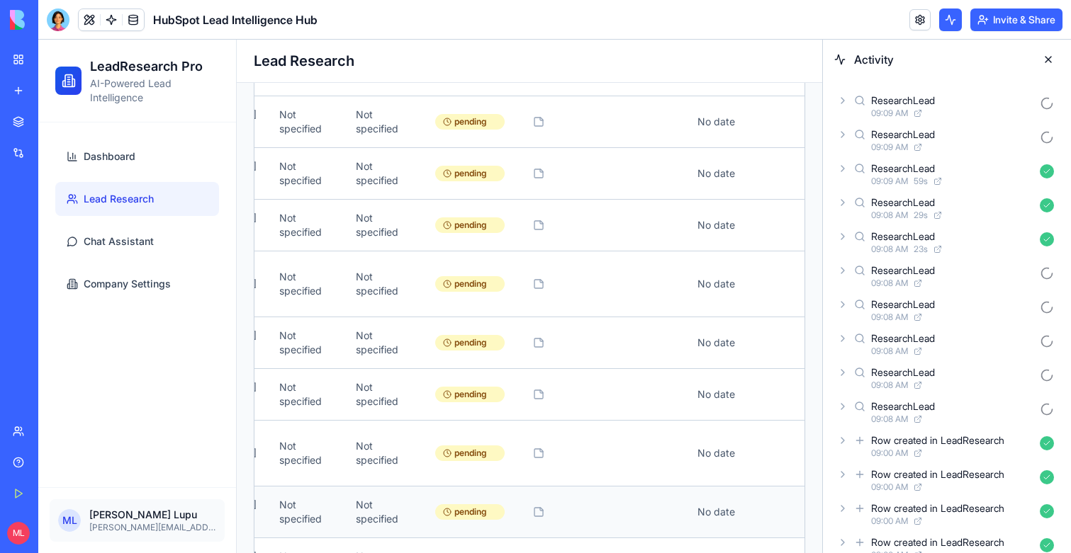
click at [623, 486] on td at bounding box center [601, 512] width 170 height 52
click at [1047, 62] on button at bounding box center [1048, 59] width 23 height 23
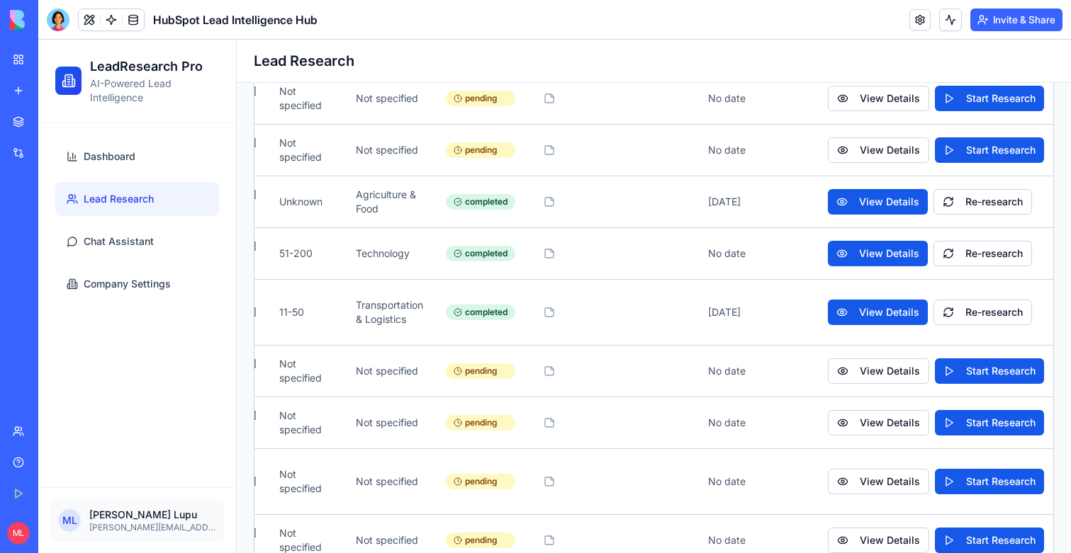
scroll to position [0, 460]
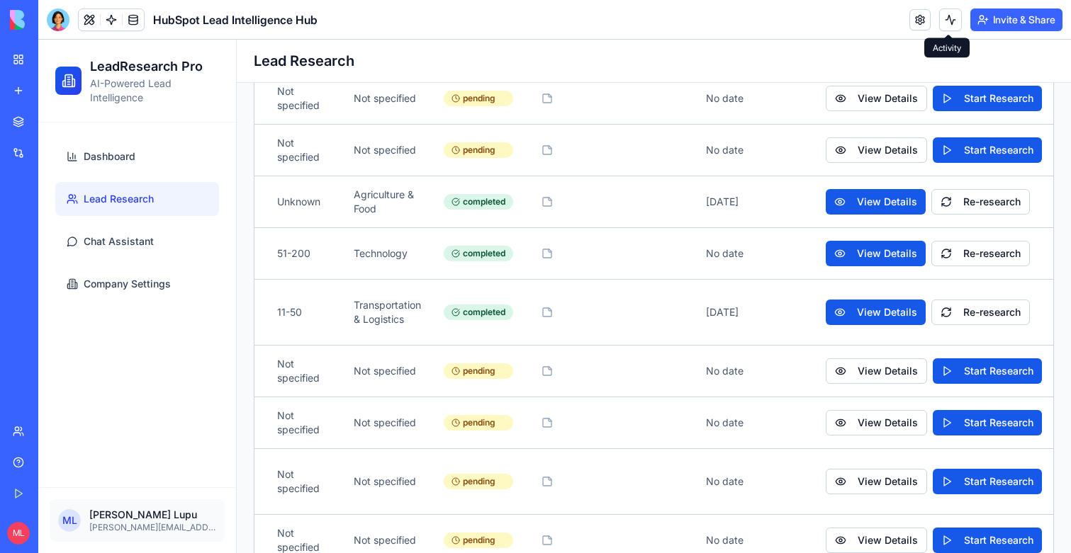
click at [939, 26] on button at bounding box center [950, 20] width 23 height 23
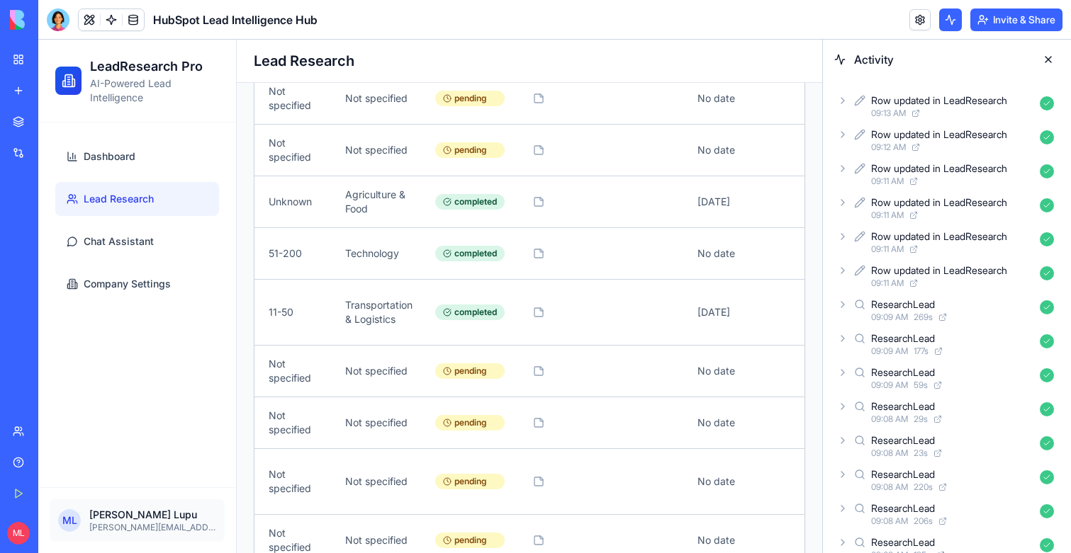
click at [696, 35] on header "HubSpot Lead Intelligence Hub Invite & Share" at bounding box center [554, 20] width 1032 height 40
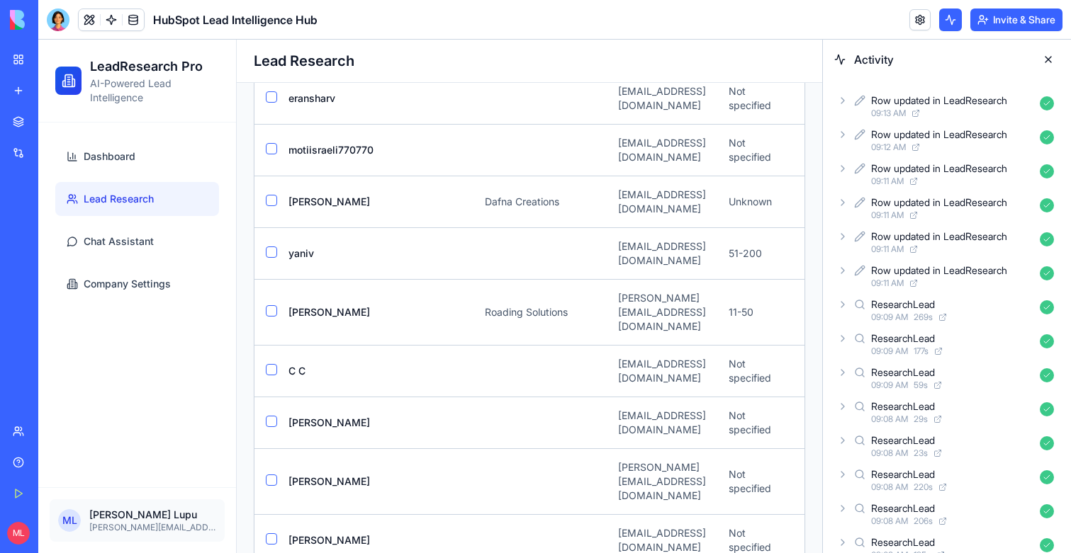
scroll to position [1032, 0]
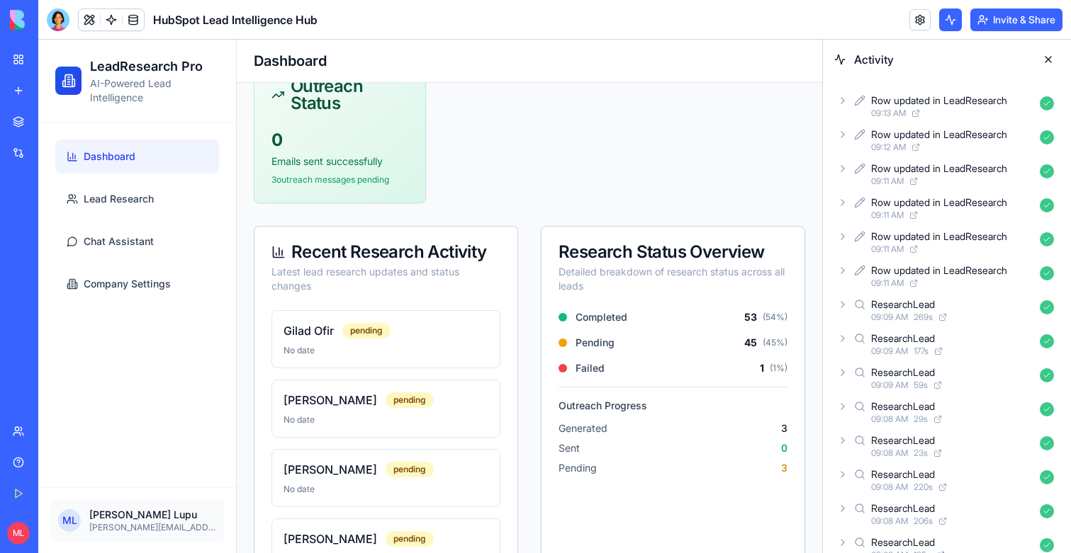
click at [1043, 55] on button at bounding box center [1048, 59] width 23 height 23
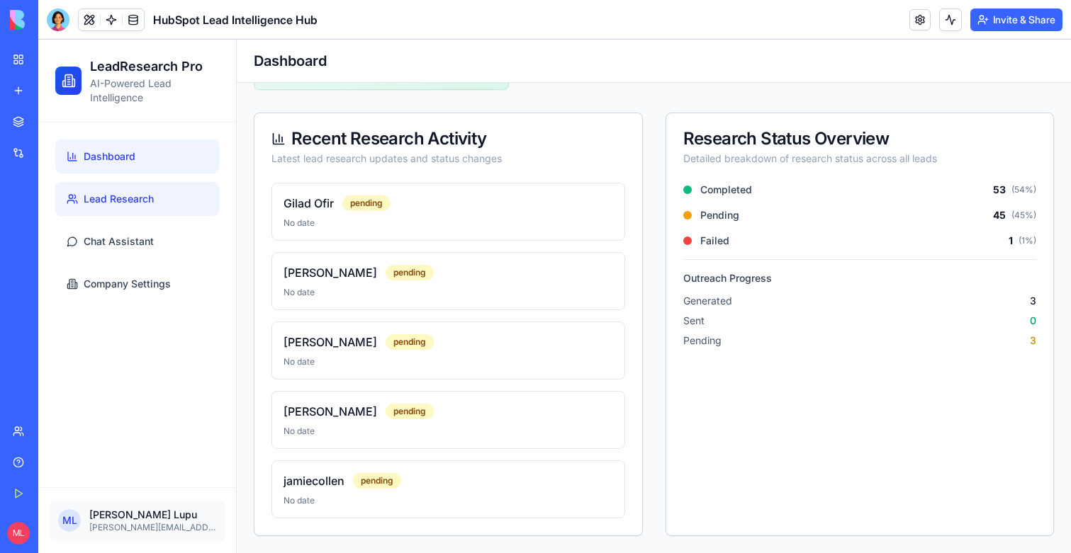
click at [120, 192] on span "Lead Research" at bounding box center [119, 199] width 70 height 14
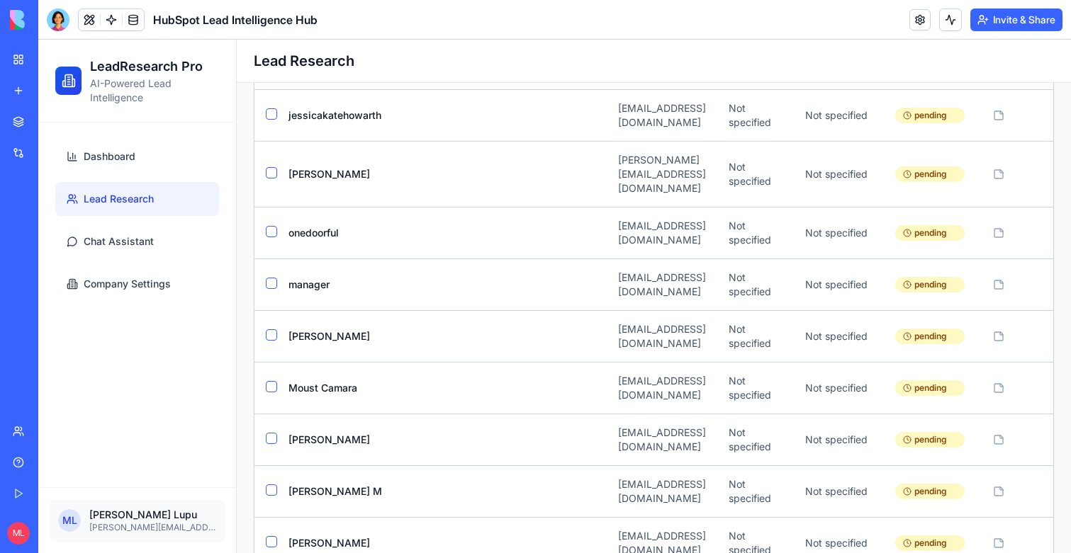
scroll to position [4831, 0]
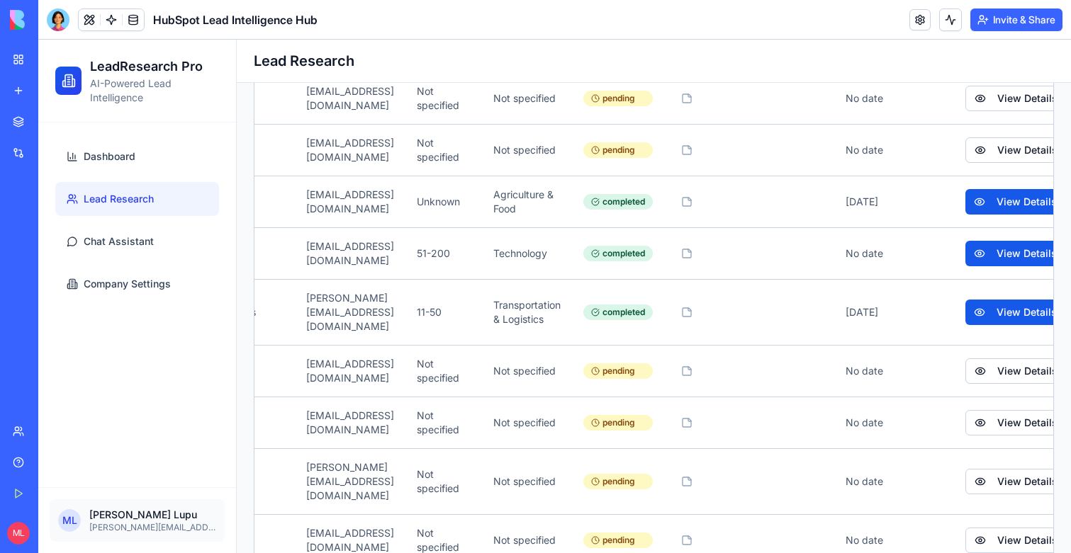
scroll to position [0, 460]
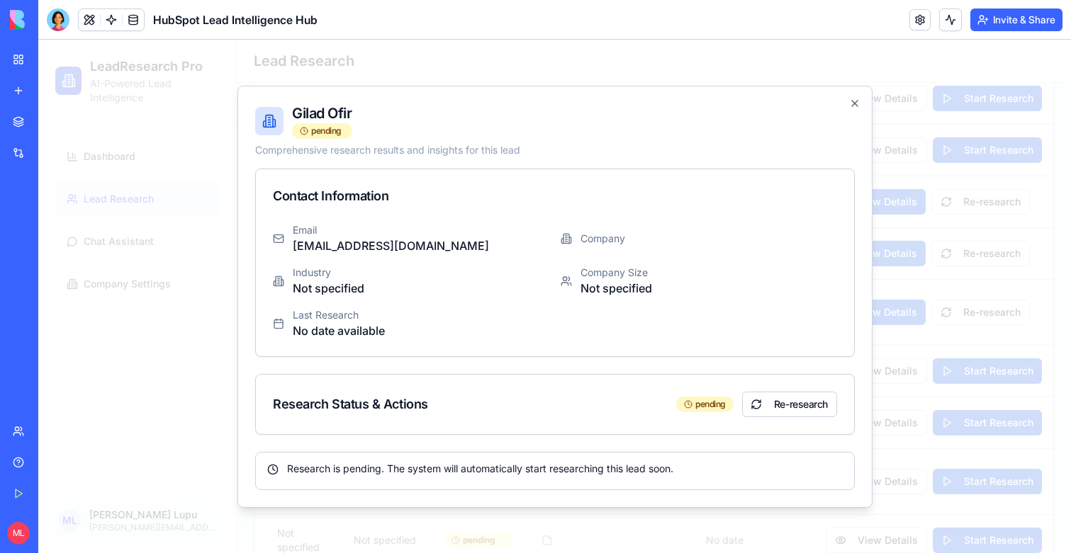
click at [986, 359] on div at bounding box center [554, 297] width 1032 height 514
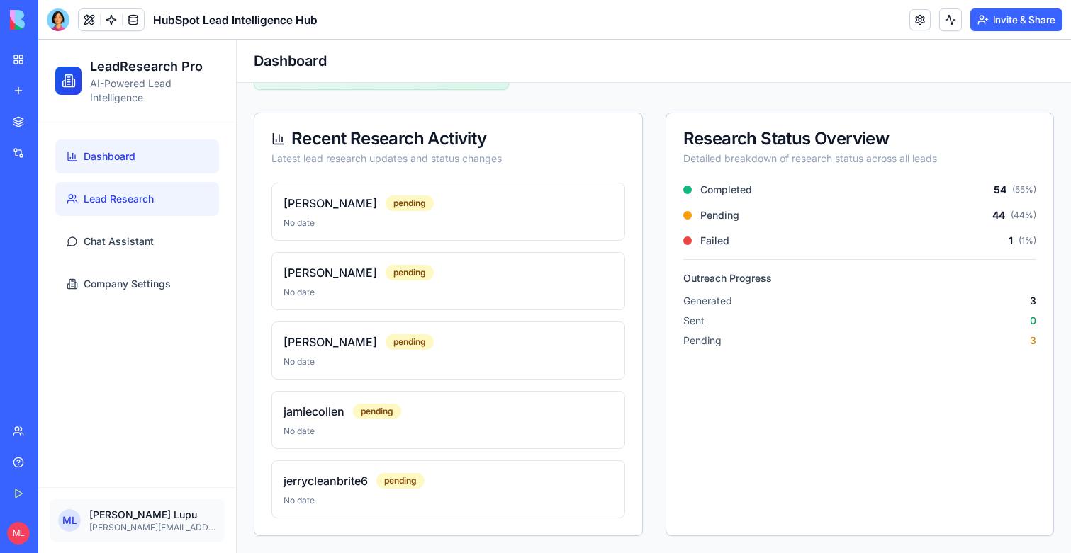
click at [98, 196] on span "Lead Research" at bounding box center [119, 199] width 70 height 14
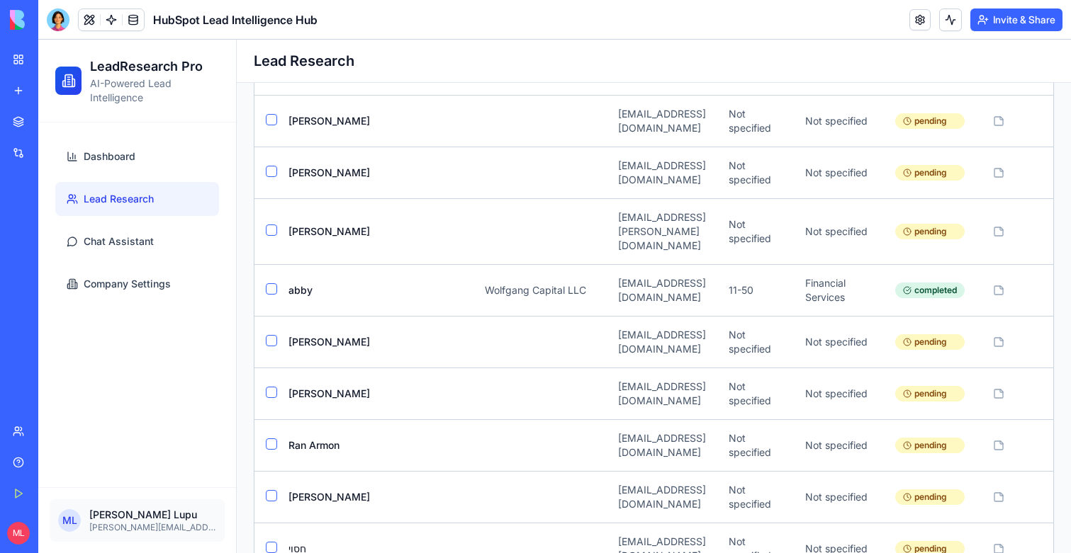
scroll to position [4831, 0]
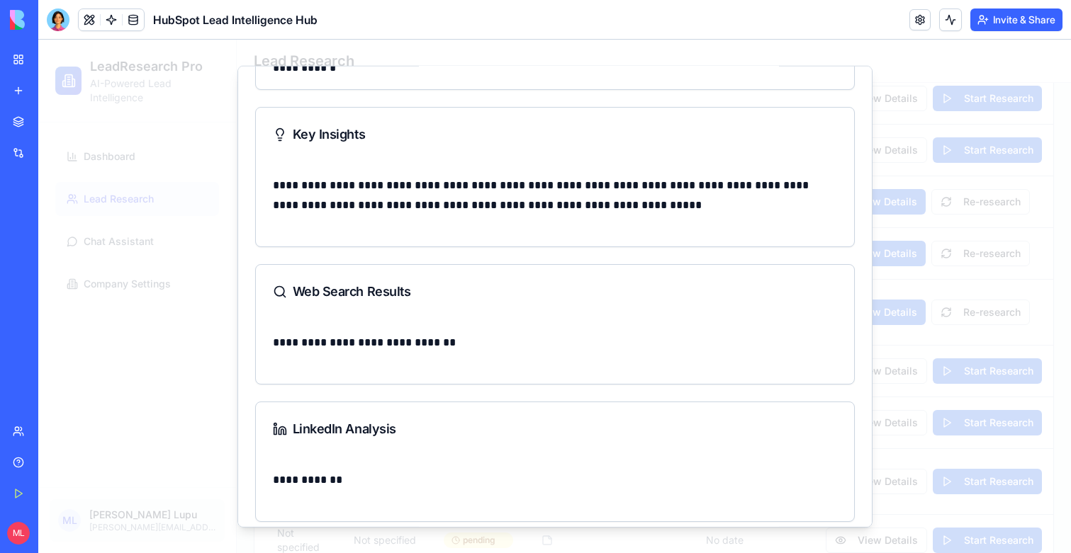
scroll to position [452, 0]
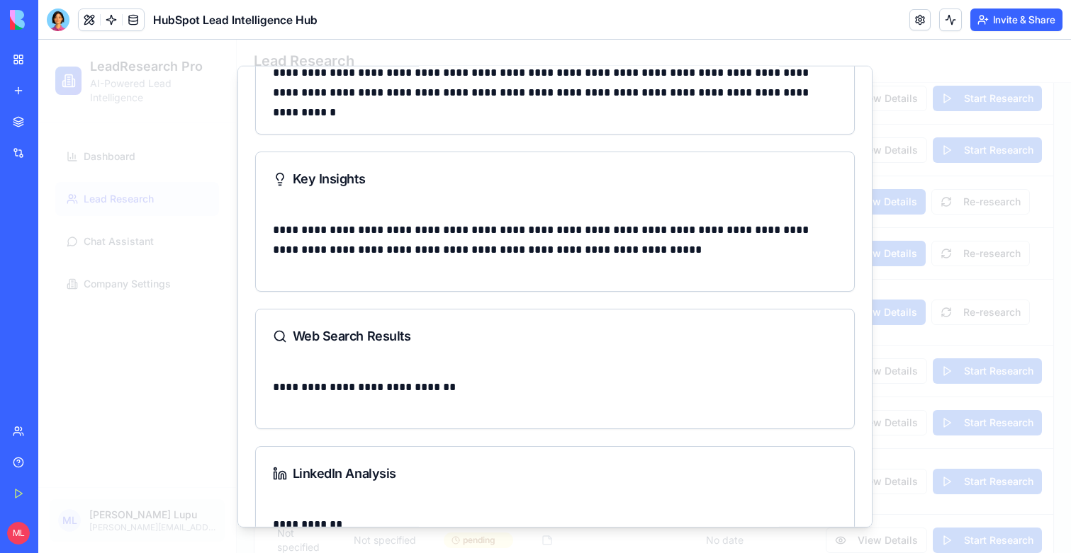
click at [1017, 265] on div at bounding box center [554, 297] width 1032 height 514
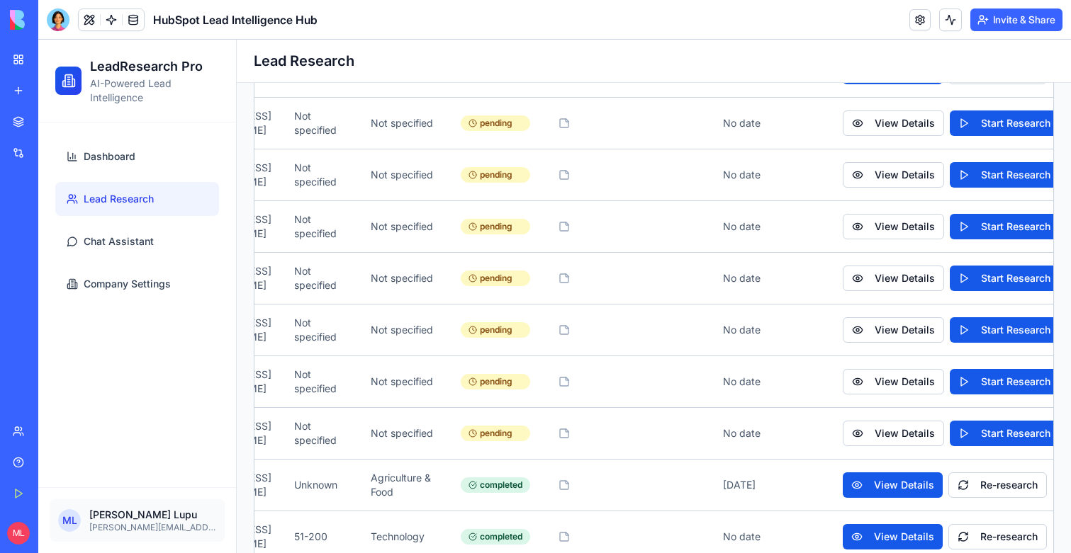
scroll to position [0, 460]
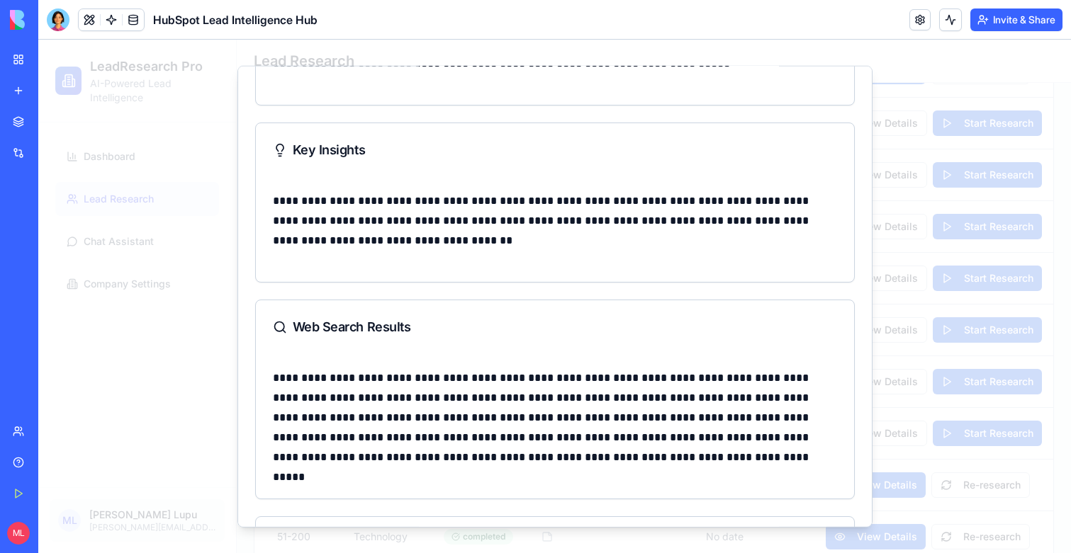
scroll to position [539, 0]
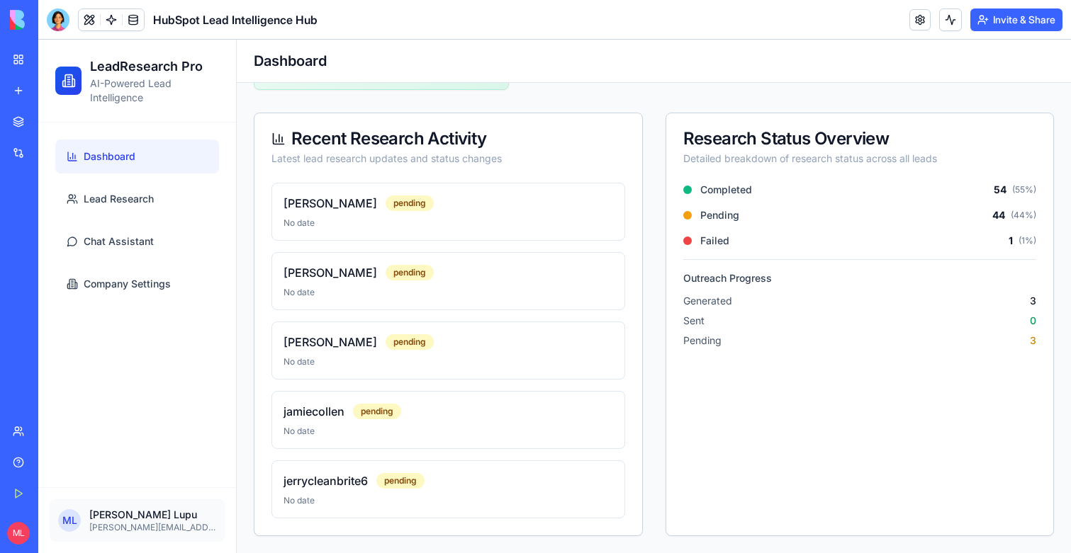
scroll to position [1032, 0]
click at [154, 204] on link "Lead Research" at bounding box center [137, 199] width 164 height 34
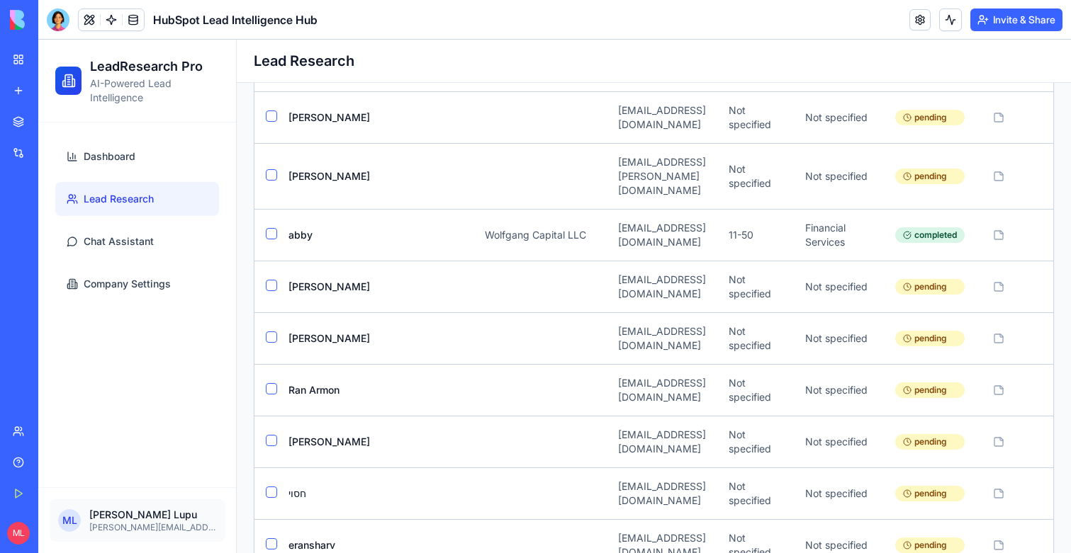
scroll to position [4410, 0]
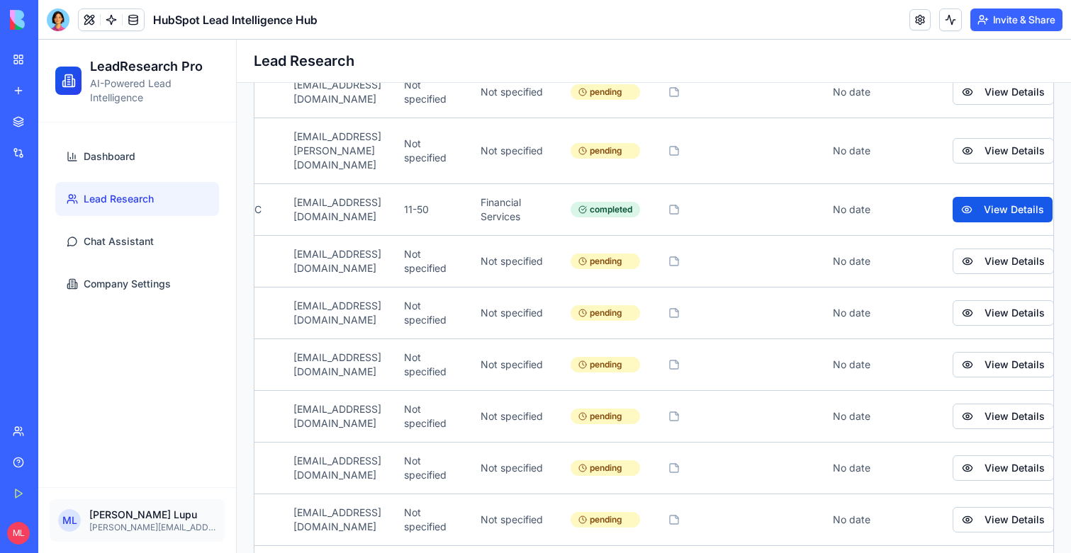
scroll to position [0, 330]
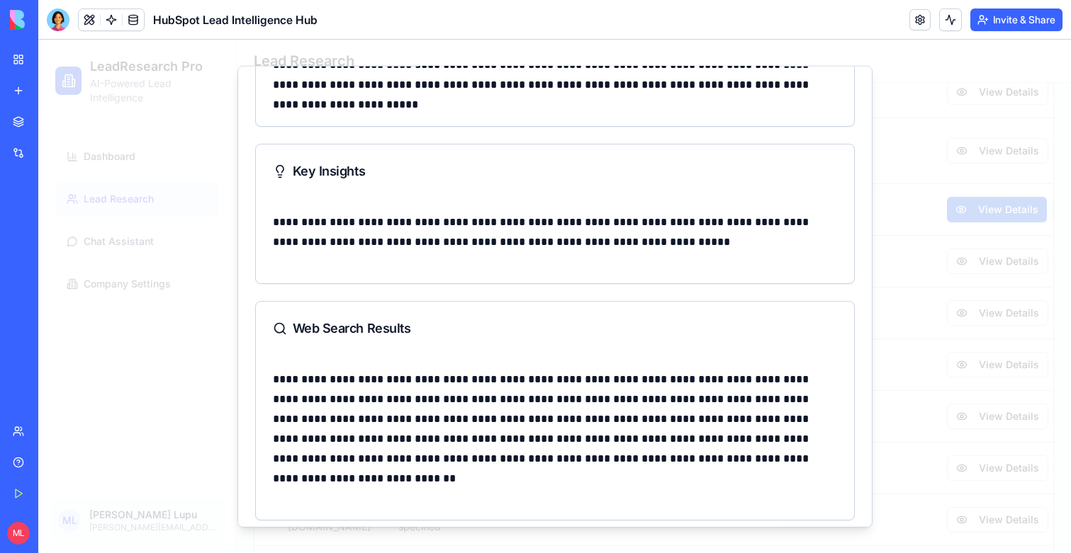
scroll to position [508, 0]
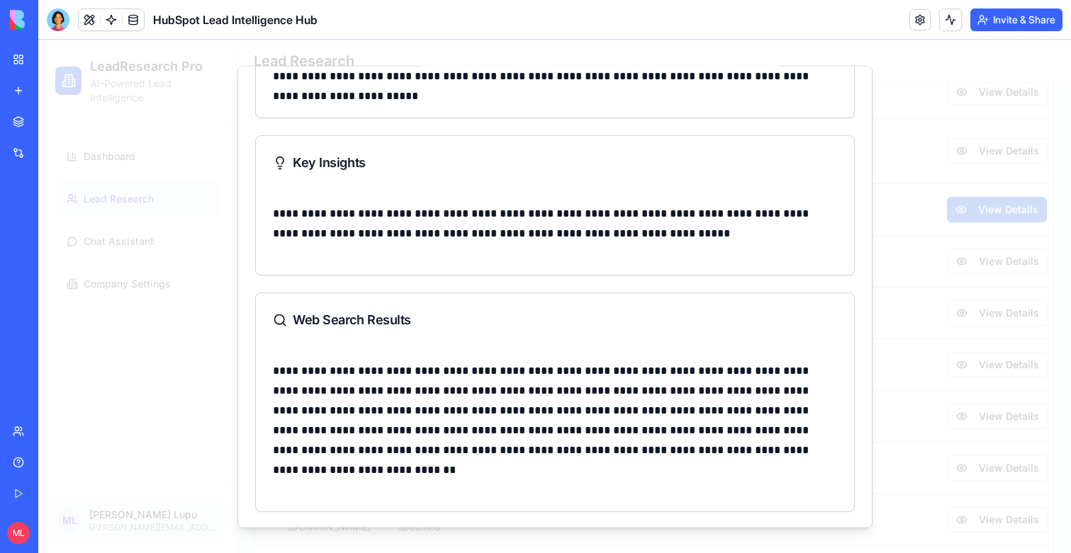
click at [951, 294] on div at bounding box center [554, 297] width 1032 height 514
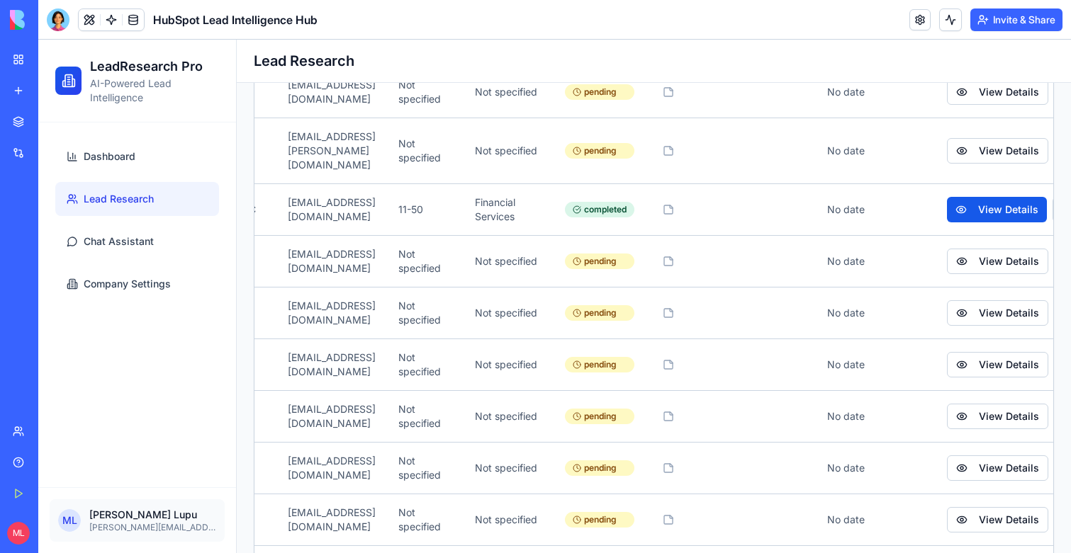
scroll to position [0, 330]
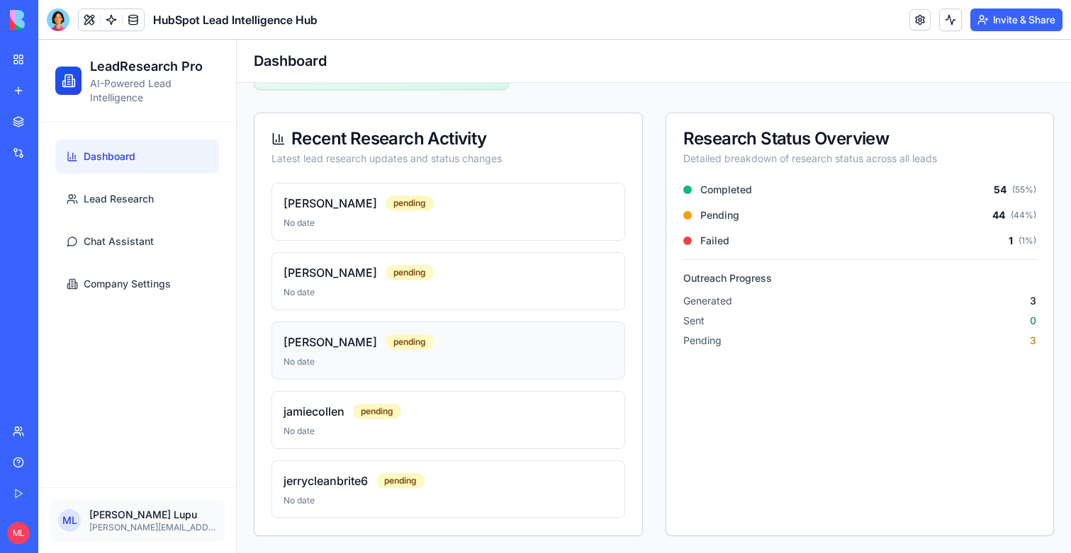
scroll to position [1032, 0]
click at [91, 284] on span "Company Settings" at bounding box center [127, 284] width 87 height 14
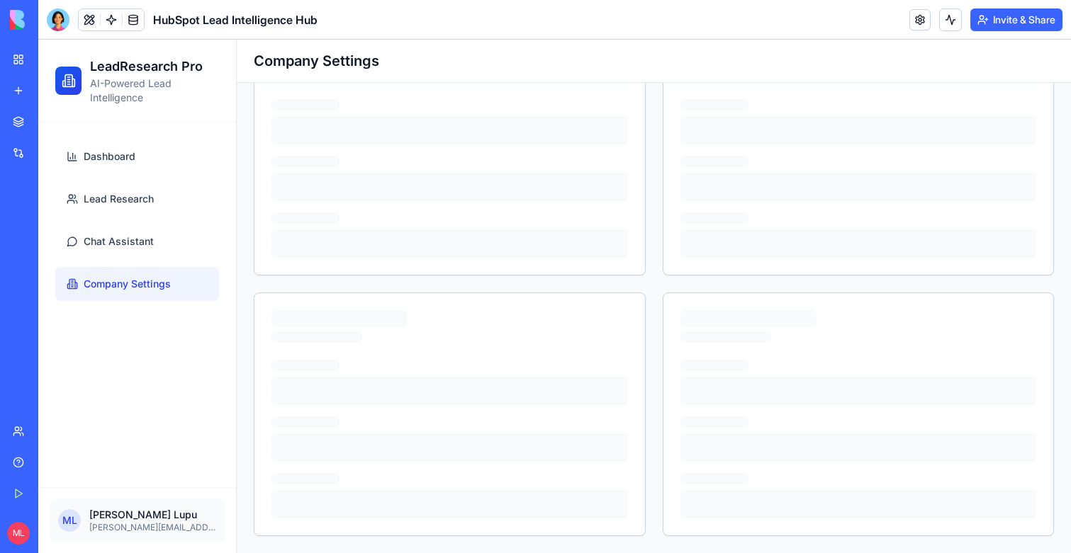
scroll to position [125, 0]
click at [117, 240] on span "Chat Assistant" at bounding box center [119, 242] width 70 height 14
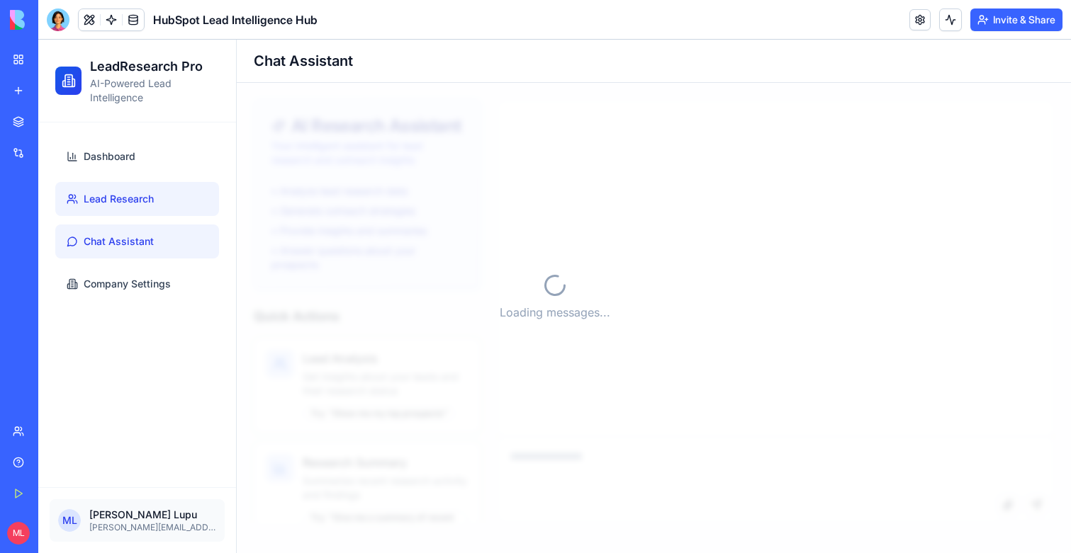
click at [115, 196] on span "Lead Research" at bounding box center [119, 199] width 70 height 14
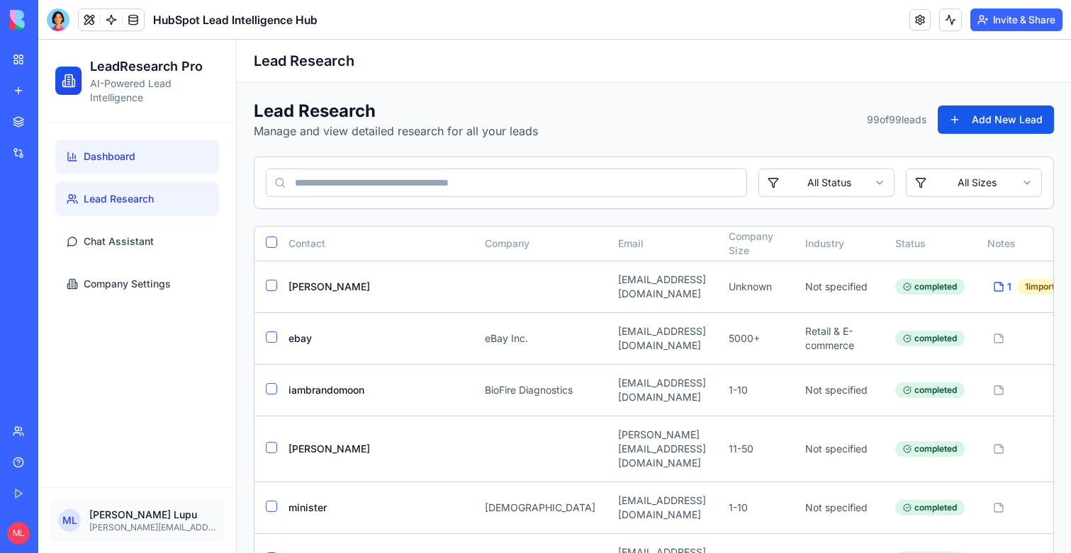
click at [193, 145] on link "Dashboard" at bounding box center [137, 157] width 164 height 34
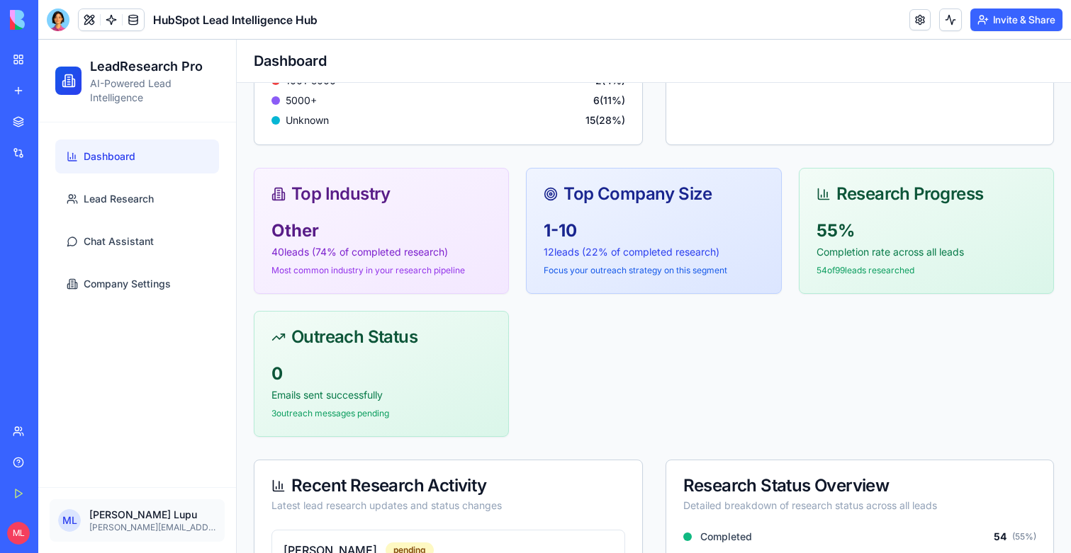
scroll to position [727, 0]
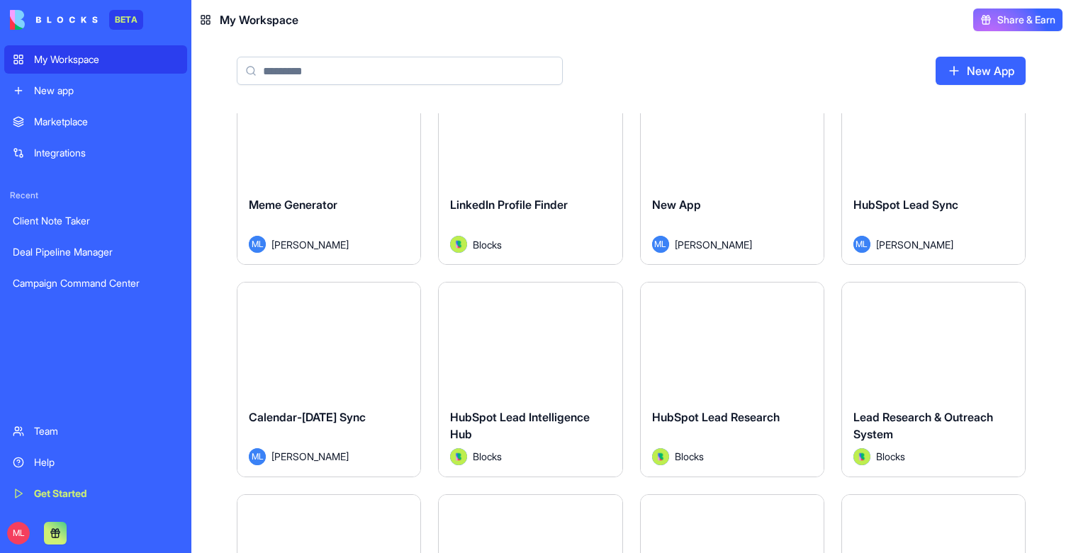
scroll to position [471, 0]
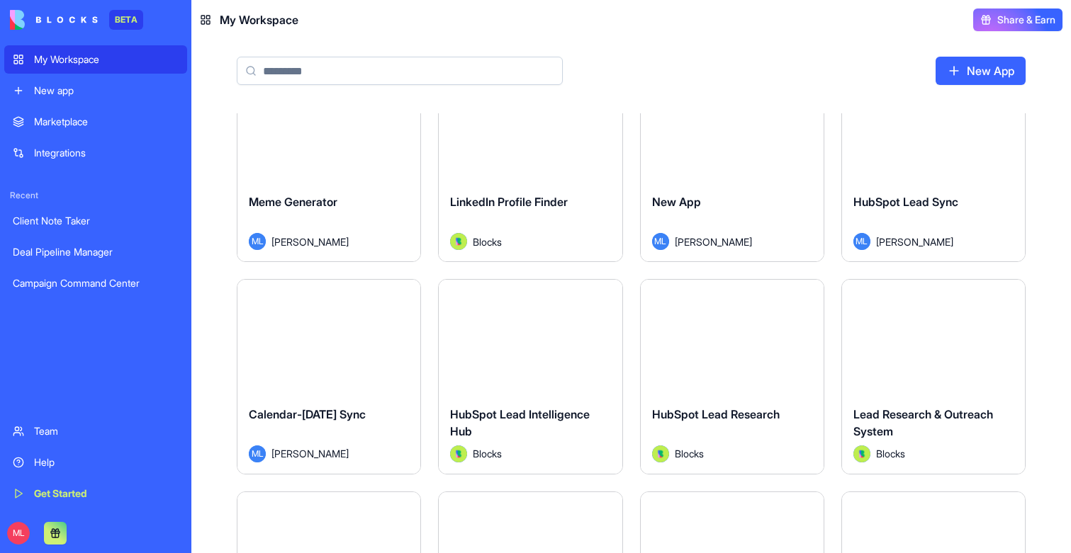
click at [329, 72] on input at bounding box center [400, 71] width 326 height 28
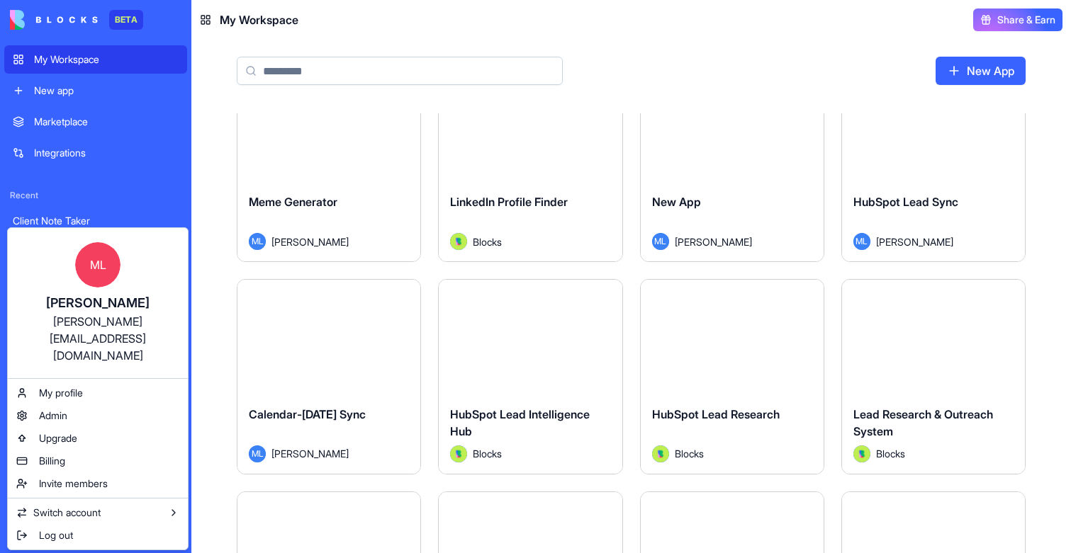
click at [13, 540] on html "BETA My Workspace New app Marketplace Integrations Recent Client Note Taker Dea…" at bounding box center [535, 276] width 1071 height 553
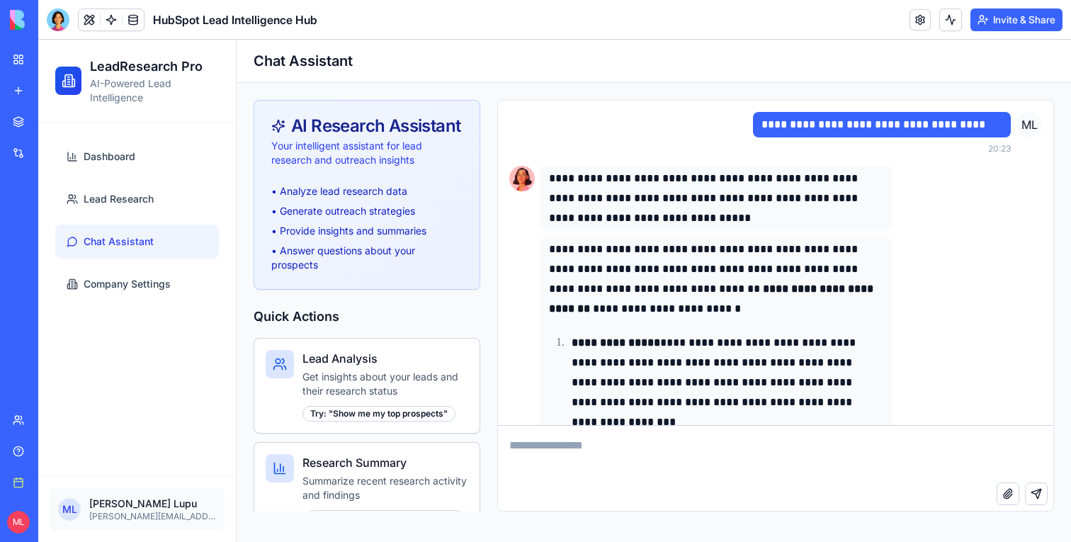
scroll to position [12915, 0]
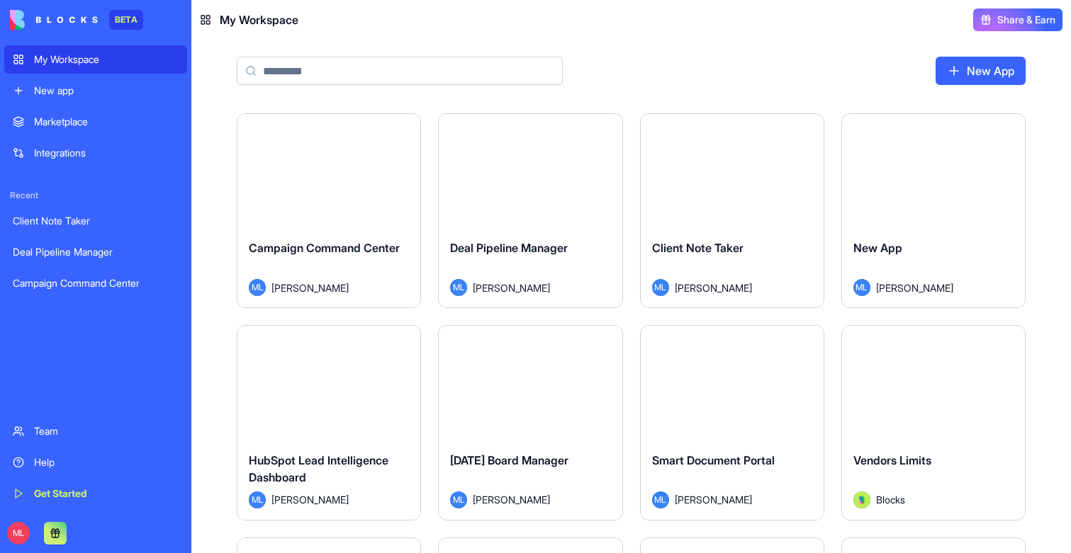
click at [11, 546] on div "ML" at bounding box center [95, 534] width 183 height 40
